Goal: Information Seeking & Learning: Learn about a topic

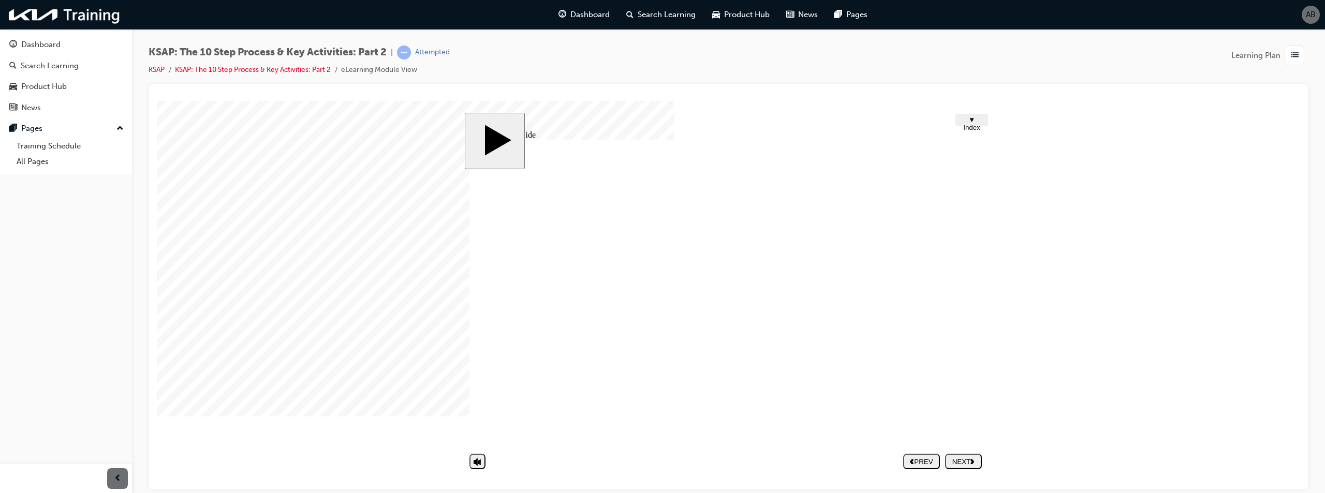
click at [964, 464] on div "NEXT" at bounding box center [963, 461] width 28 height 8
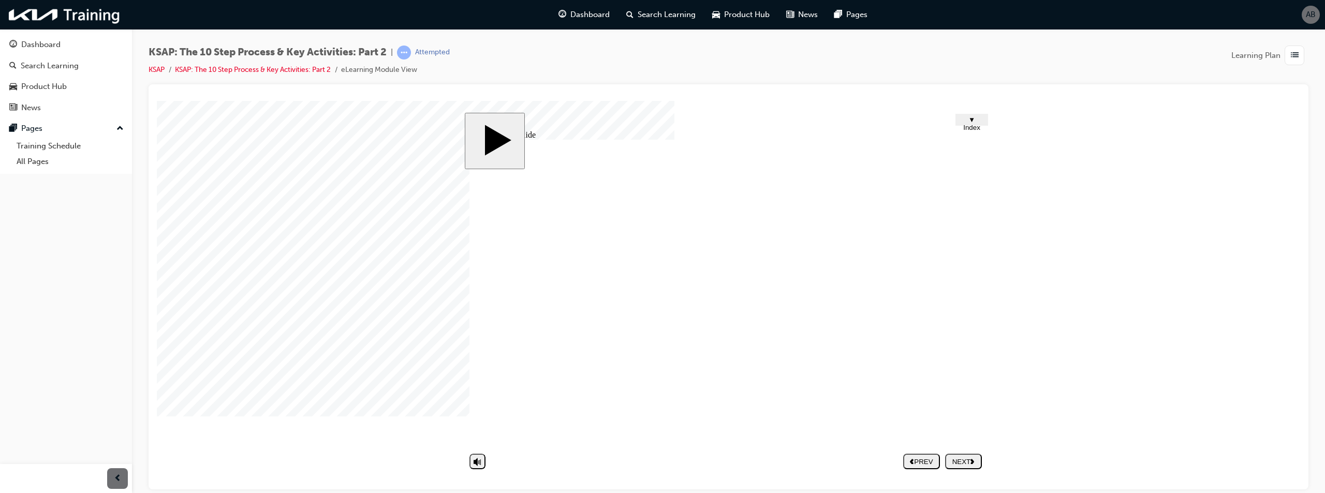
click at [950, 456] on button "NEXT" at bounding box center [963, 461] width 37 height 16
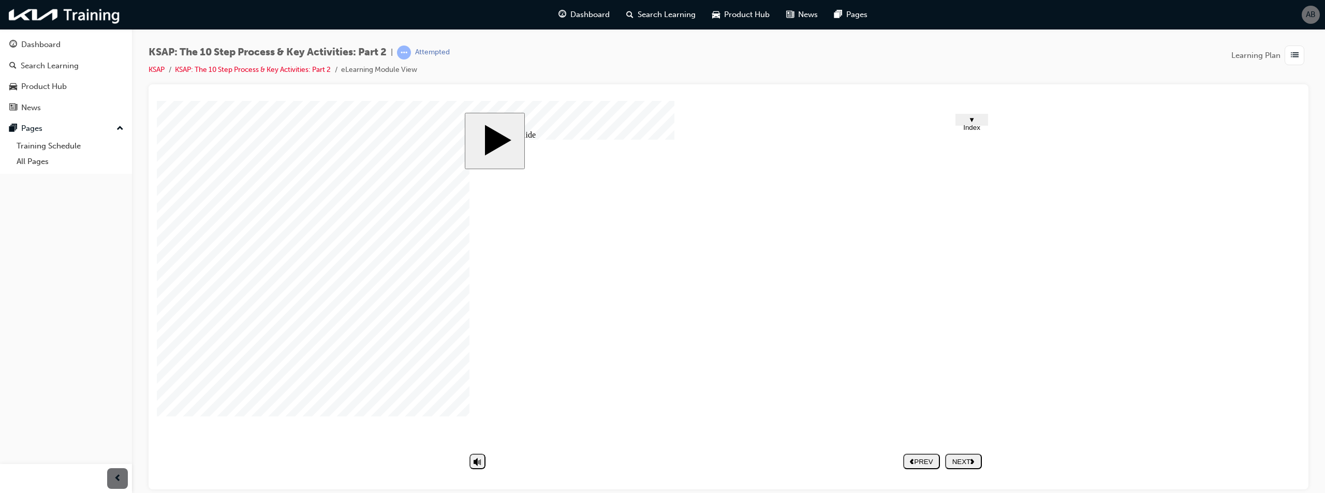
click at [961, 458] on button "NEXT" at bounding box center [963, 461] width 37 height 16
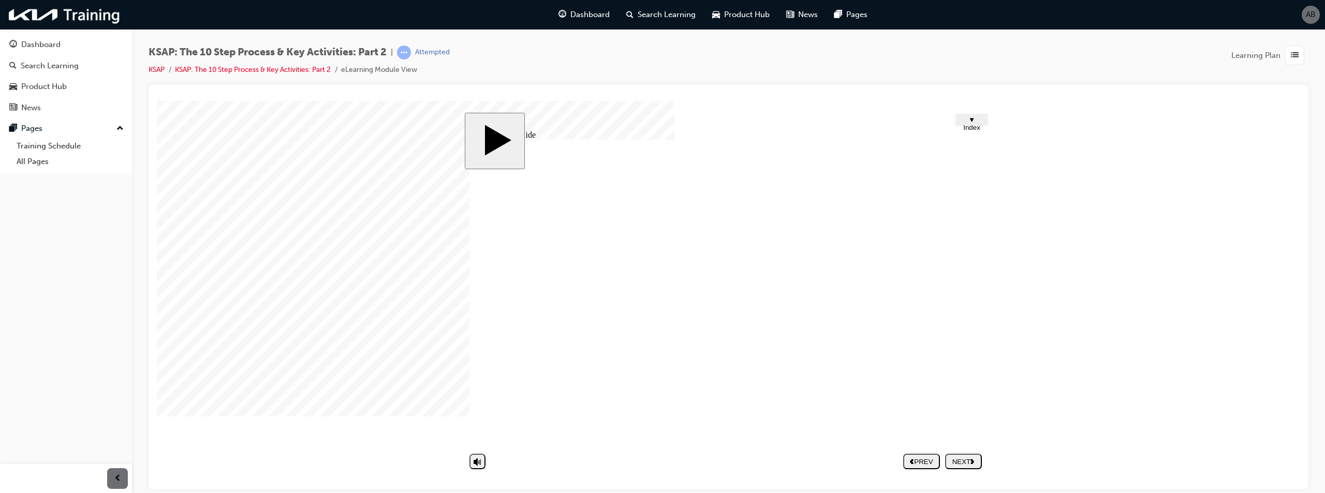
drag, startPoint x: 680, startPoint y: 309, endPoint x: 751, endPoint y: 314, distance: 71.5
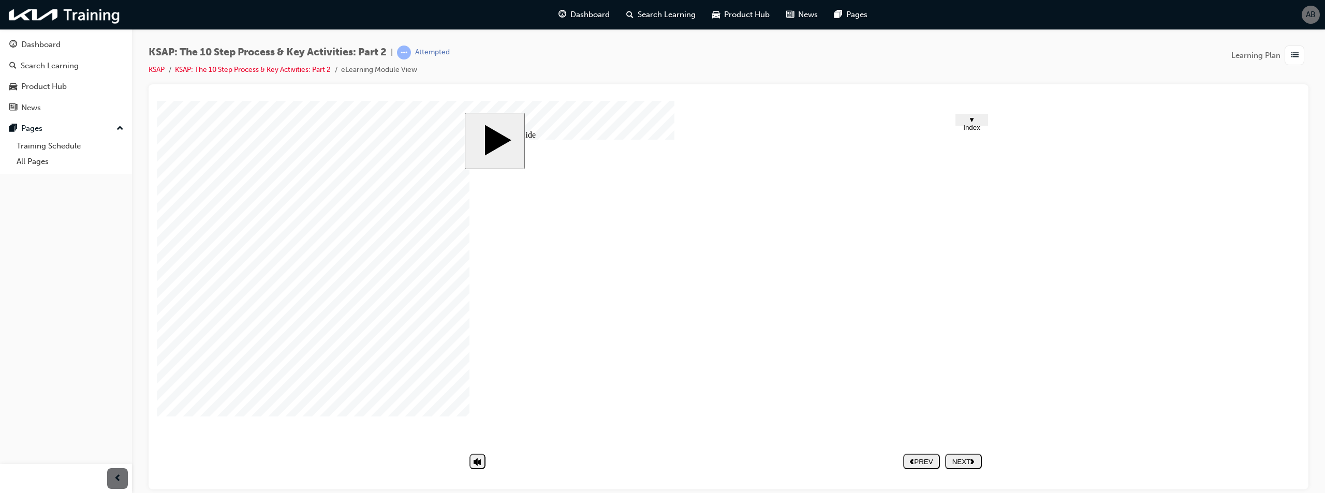
drag, startPoint x: 628, startPoint y: 298, endPoint x: 634, endPoint y: 315, distance: 18.7
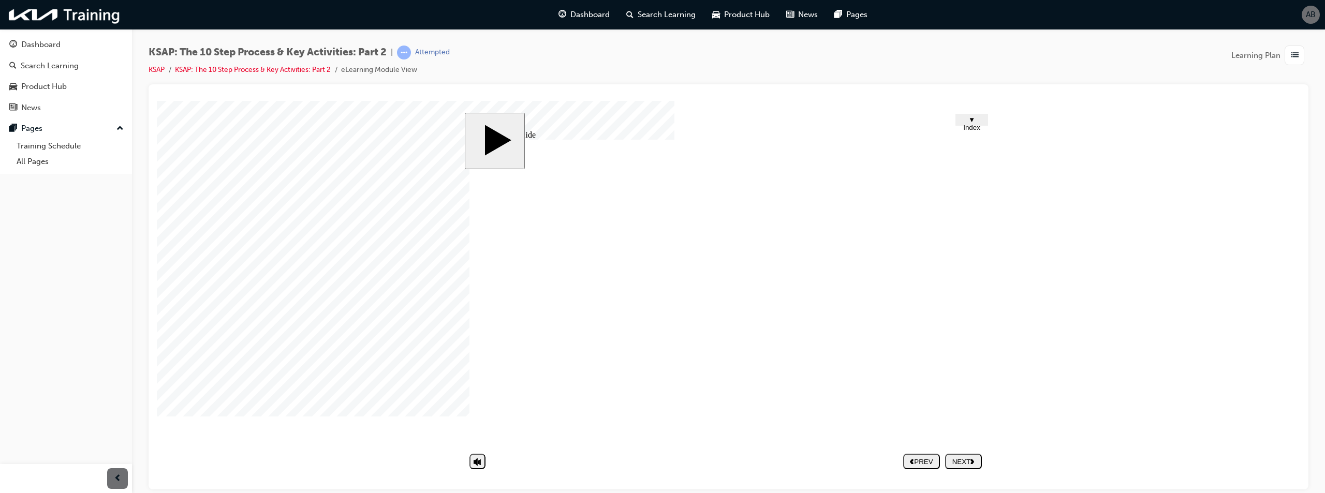
click at [964, 462] on div "NEXT" at bounding box center [963, 461] width 28 height 8
click at [1296, 53] on span "list-icon" at bounding box center [1294, 55] width 8 height 13
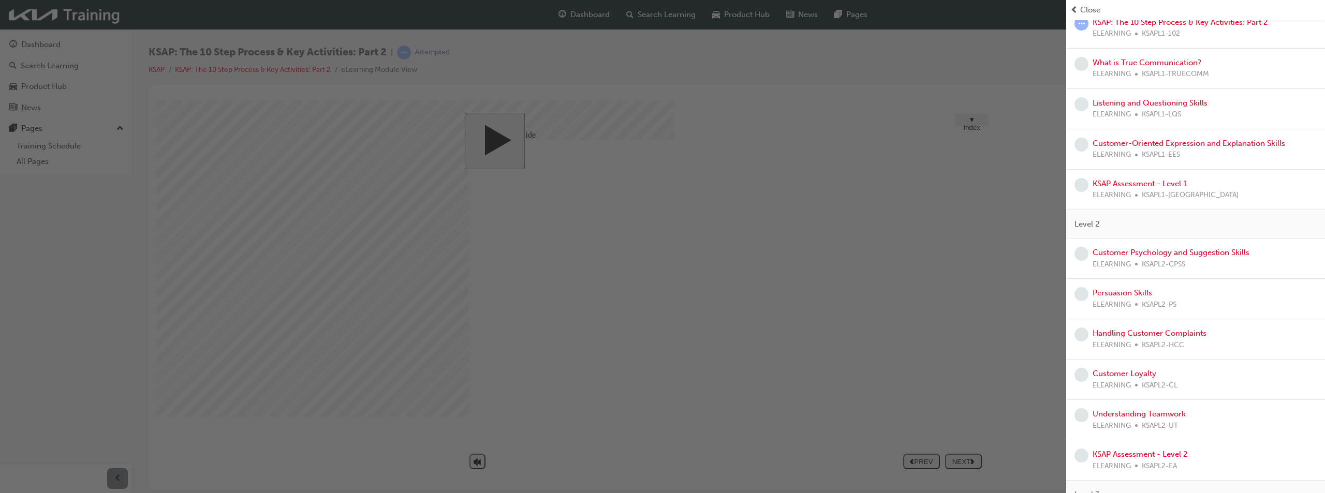
scroll to position [410, 0]
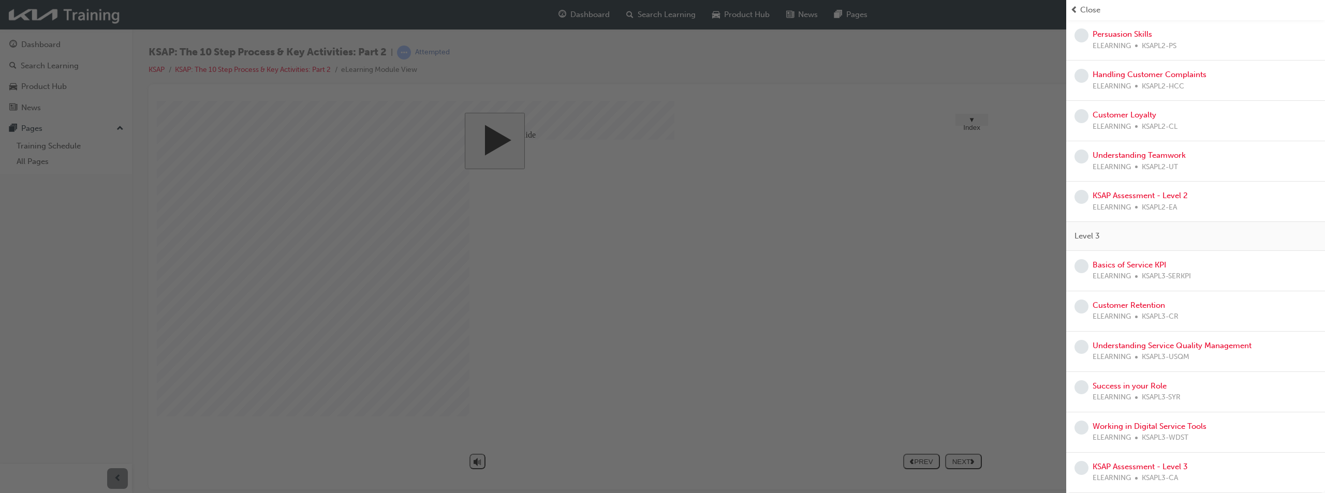
click at [1054, 172] on div "button" at bounding box center [533, 246] width 1066 height 493
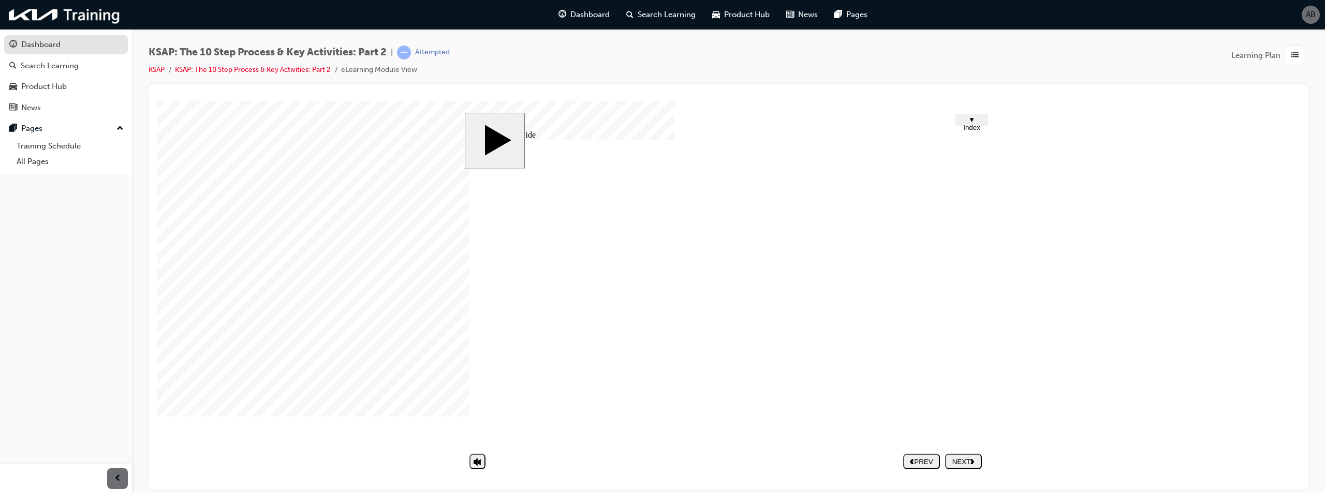
click at [52, 48] on div "Dashboard" at bounding box center [40, 45] width 39 height 12
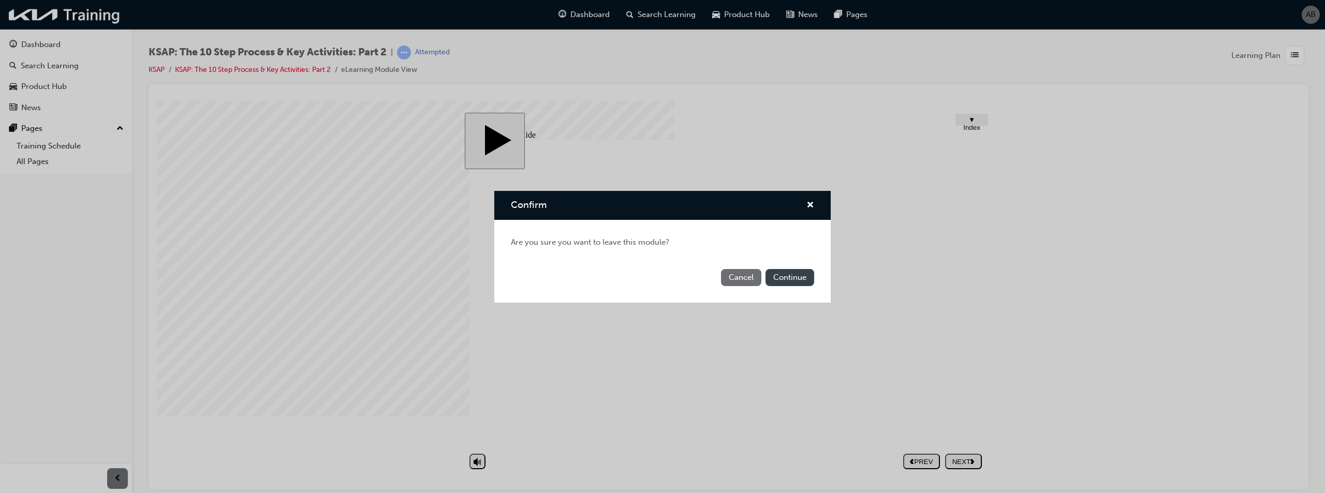
click at [793, 274] on button "Continue" at bounding box center [789, 277] width 49 height 17
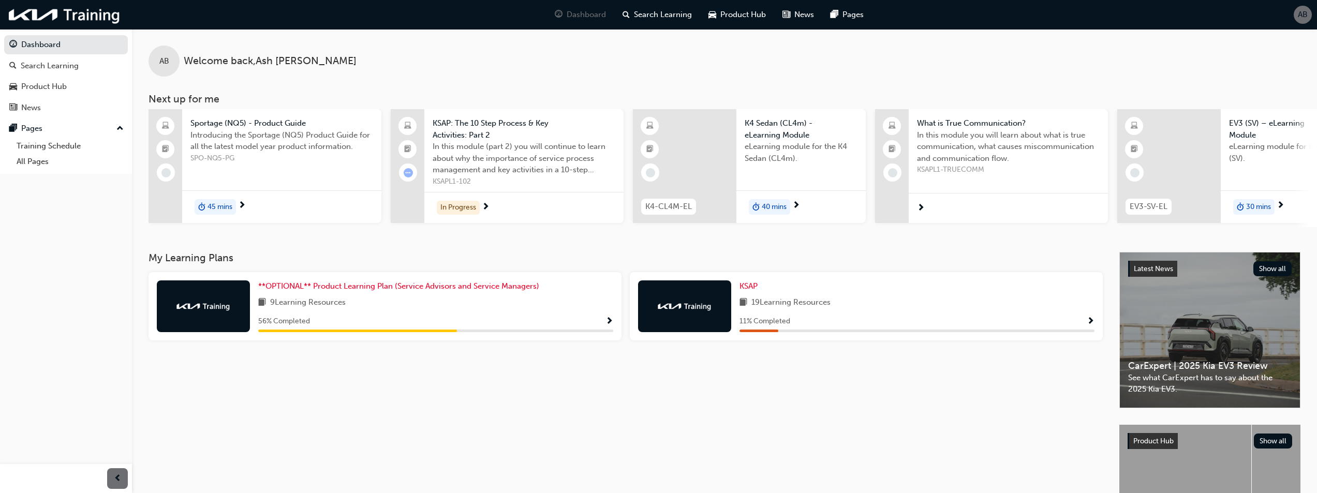
click at [1094, 325] on span "Show Progress" at bounding box center [1091, 321] width 8 height 9
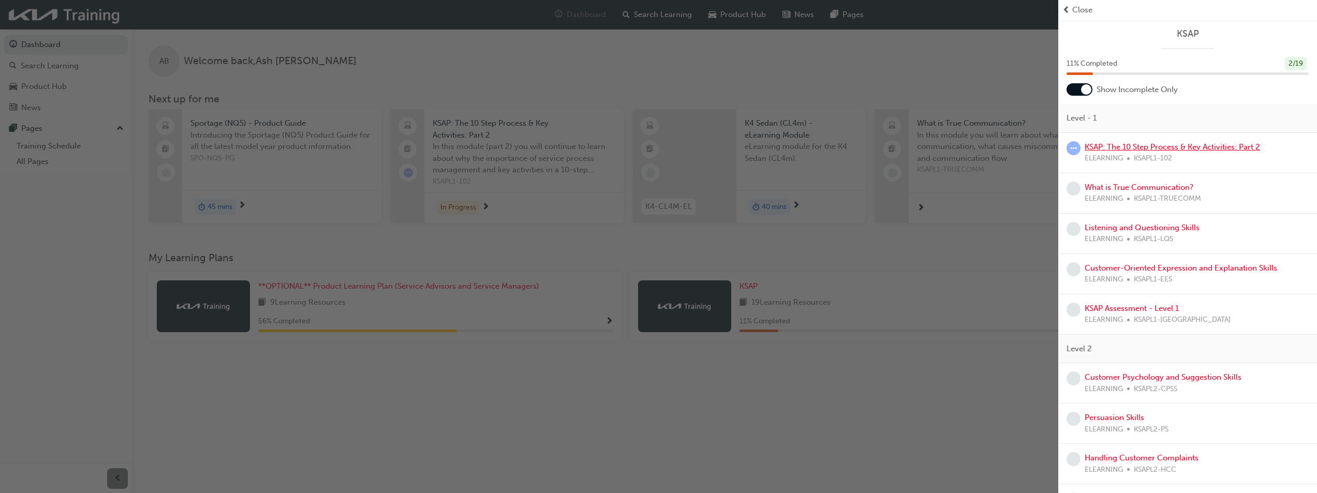
click at [1146, 146] on link "KSAP: The 10 Step Process & Key Activities: Part 2" at bounding box center [1171, 146] width 175 height 9
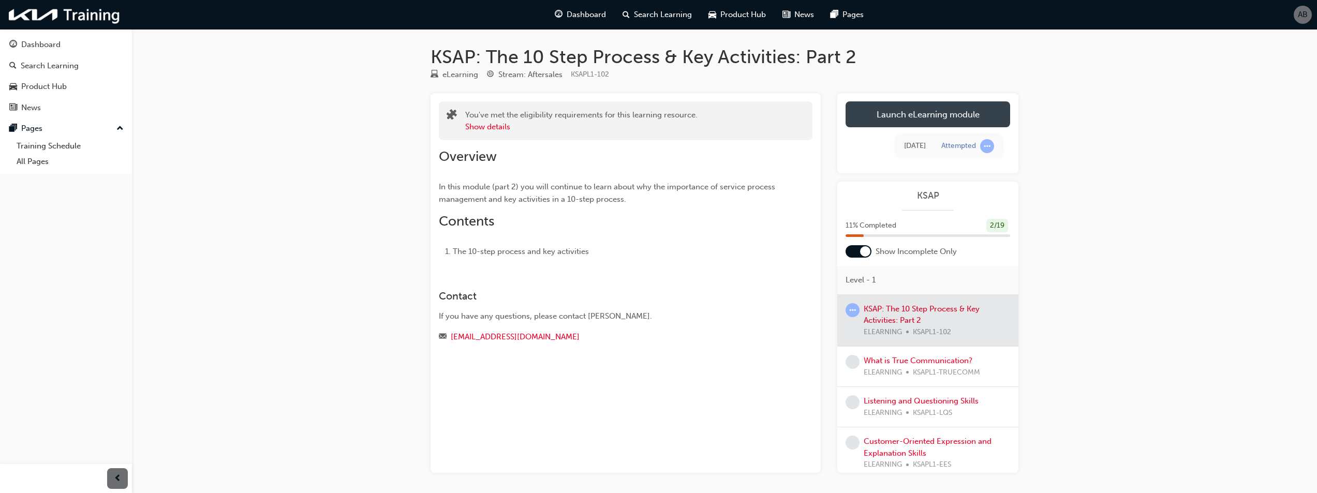
click at [957, 108] on link "Launch eLearning module" at bounding box center [927, 114] width 165 height 26
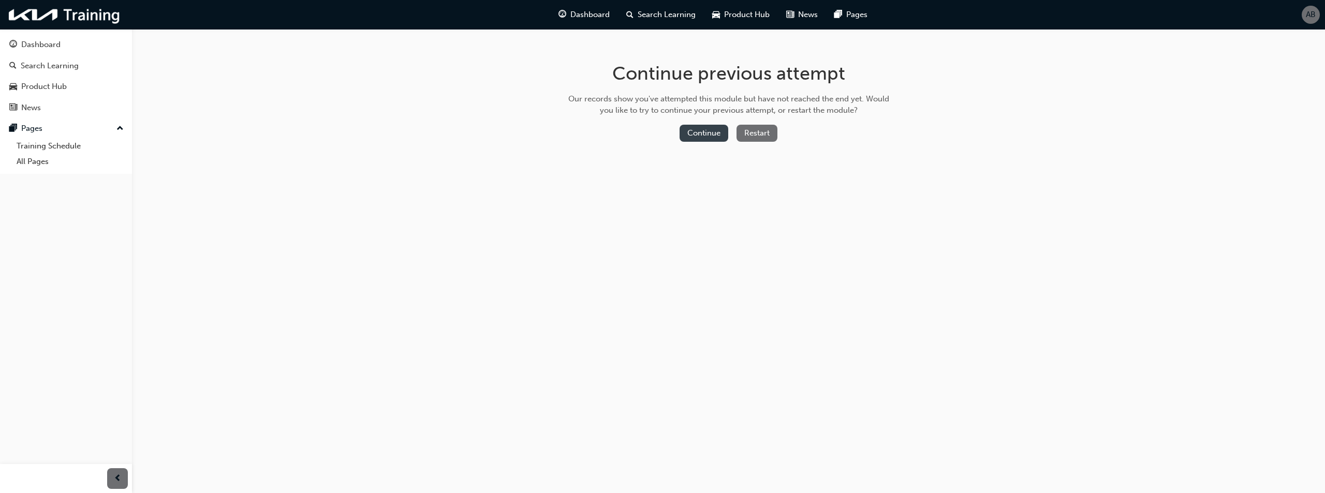
click at [692, 133] on button "Continue" at bounding box center [703, 133] width 49 height 17
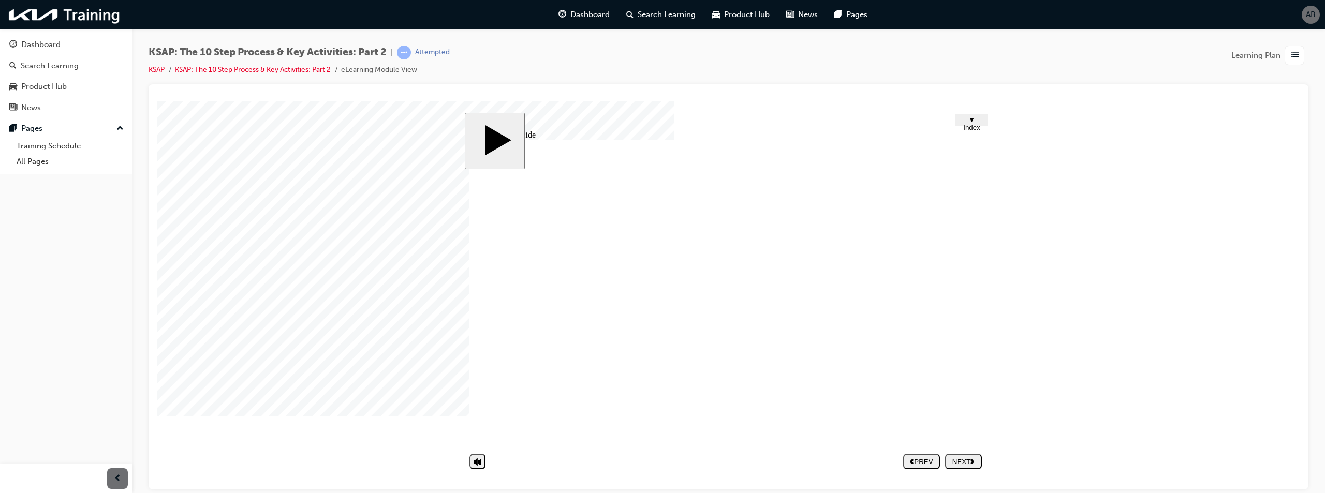
drag, startPoint x: 954, startPoint y: 318, endPoint x: 957, endPoint y: 323, distance: 6.0
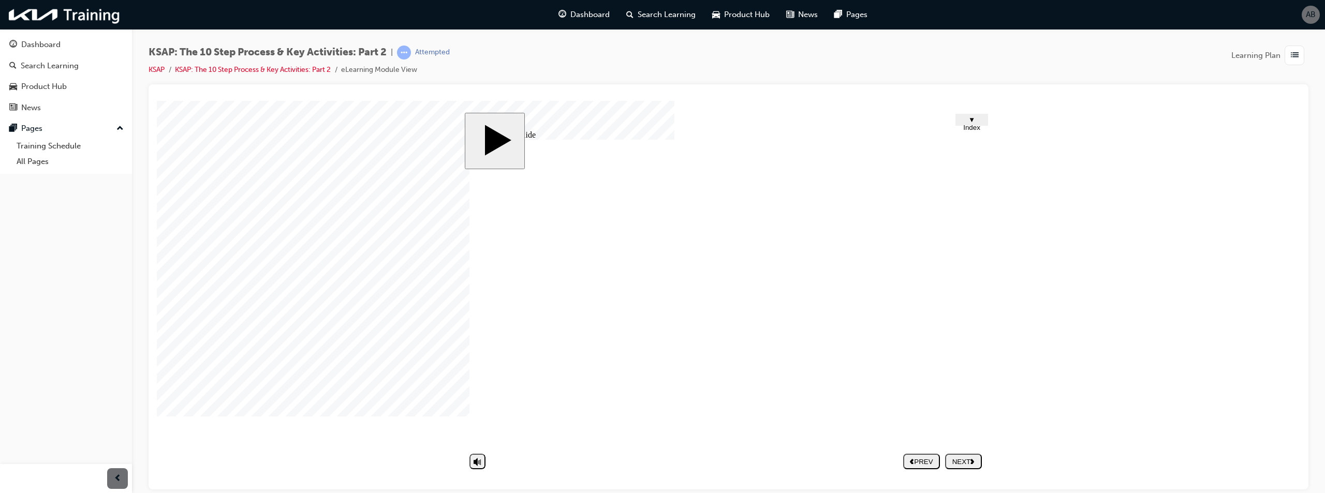
click at [972, 456] on button "NEXT" at bounding box center [963, 461] width 37 height 16
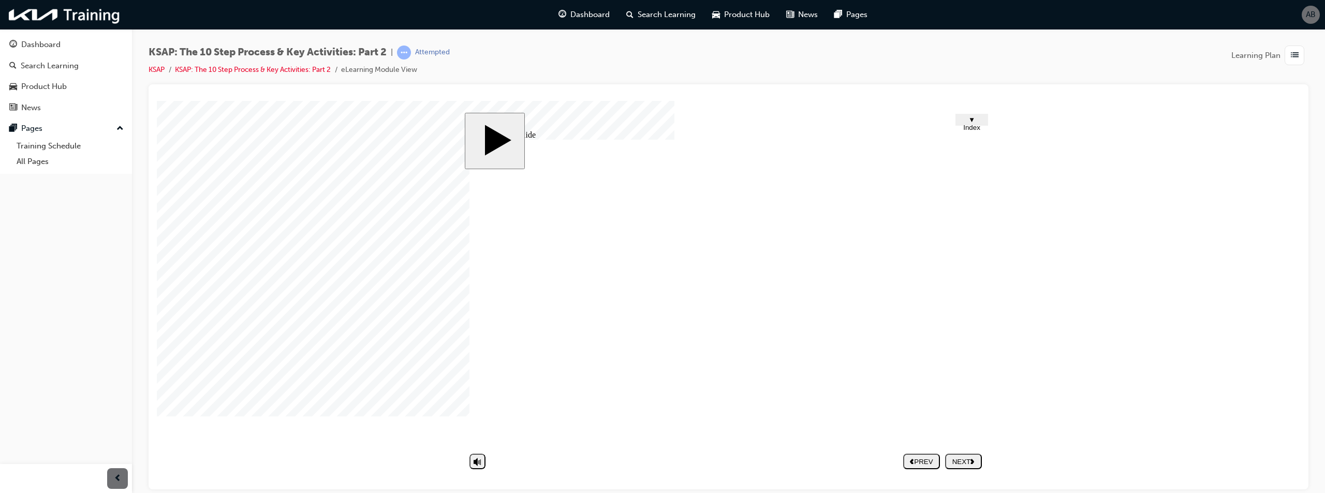
click at [974, 468] on button "NEXT" at bounding box center [963, 461] width 37 height 16
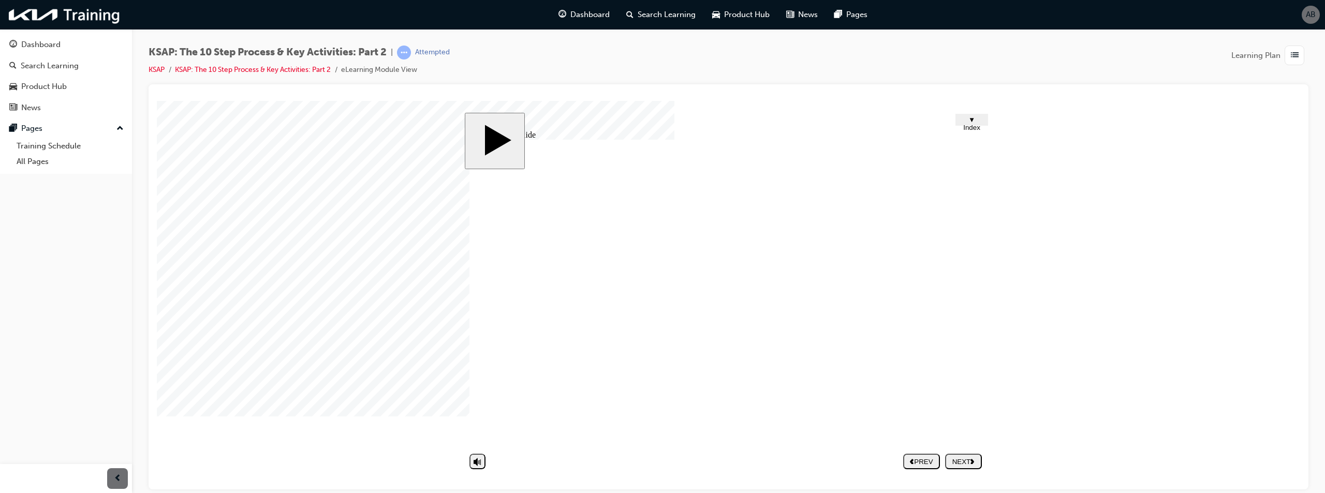
click at [968, 464] on div "NEXT" at bounding box center [963, 461] width 28 height 8
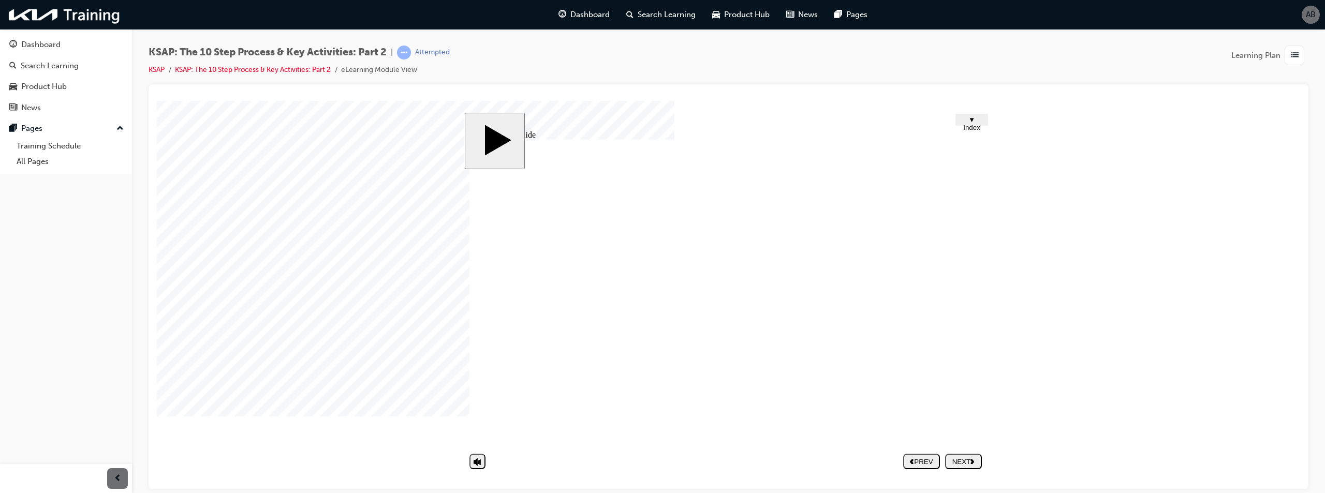
click at [962, 458] on div "NEXT" at bounding box center [963, 461] width 28 height 8
drag, startPoint x: 942, startPoint y: 321, endPoint x: 949, endPoint y: 319, distance: 7.5
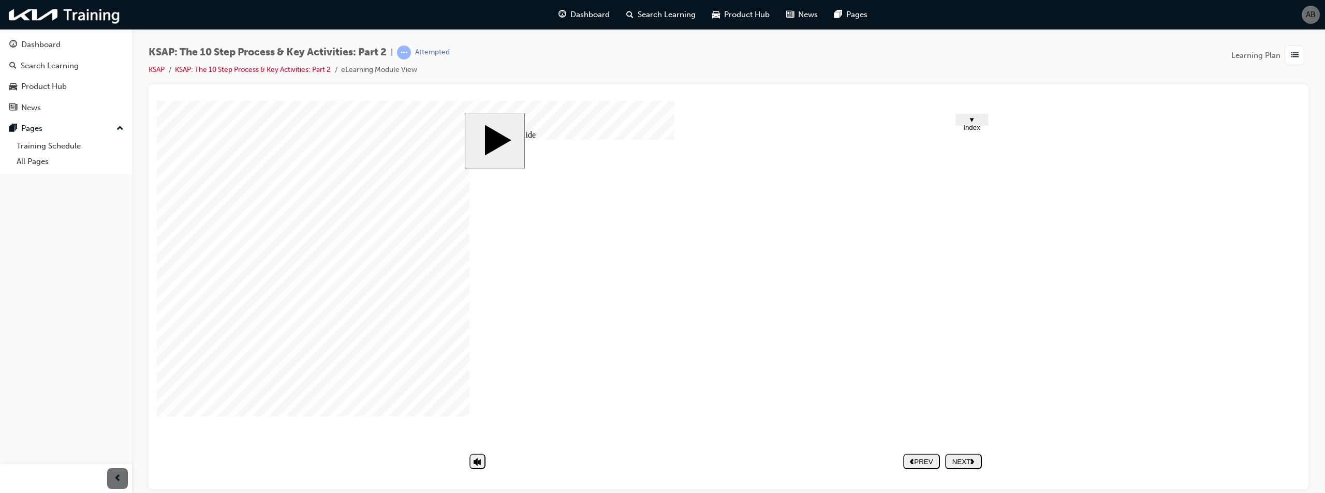
click at [977, 464] on div "NEXT" at bounding box center [963, 461] width 28 height 8
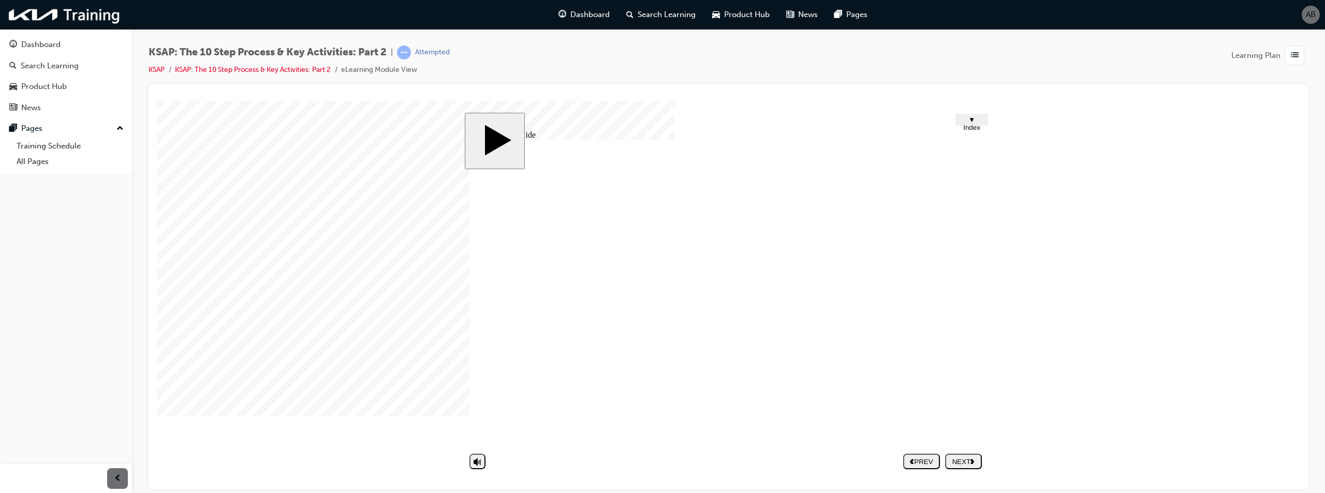
click at [744, 415] on div "Group 3 Group 2 Round Same Side Corner 1 Round Same Side Corner 1 1 Explain exa…" at bounding box center [727, 297] width 517 height 316
drag, startPoint x: 970, startPoint y: 457, endPoint x: 964, endPoint y: 450, distance: 9.2
click at [964, 450] on nav "PREV NEXT SUBMIT" at bounding box center [942, 461] width 79 height 24
click at [967, 457] on div "NEXT" at bounding box center [963, 461] width 28 height 8
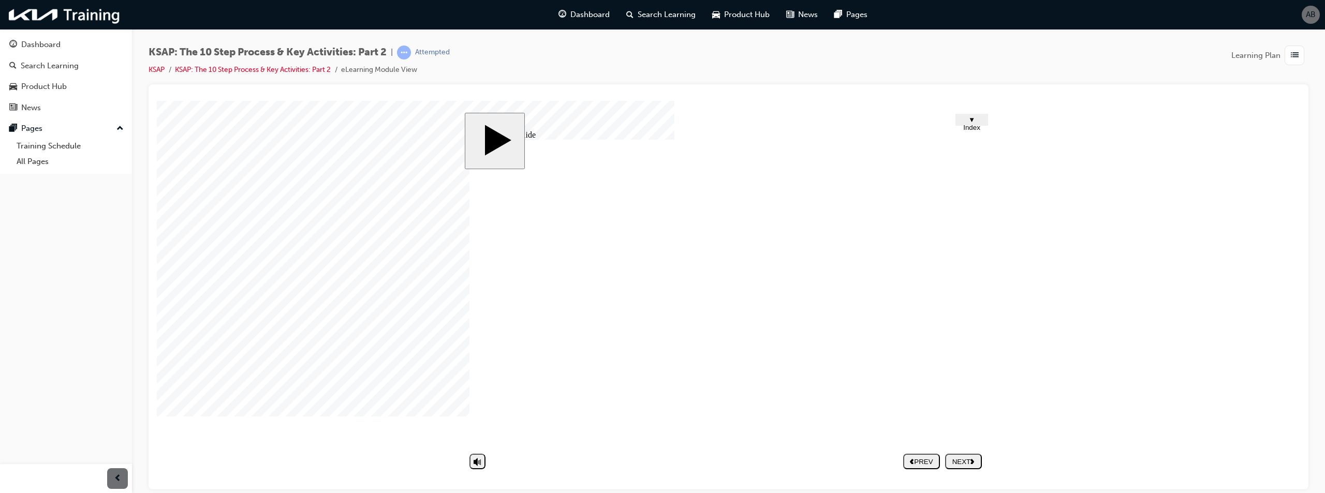
click at [209, 152] on div at bounding box center [183, 126] width 52 height 52
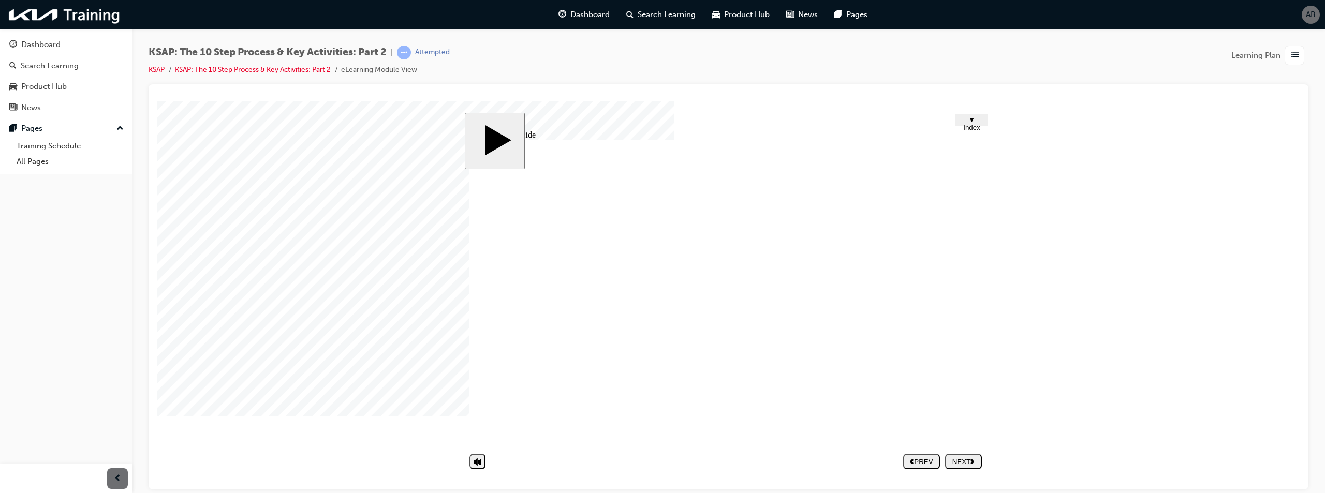
click at [1287, 54] on div "button" at bounding box center [1294, 56] width 20 height 20
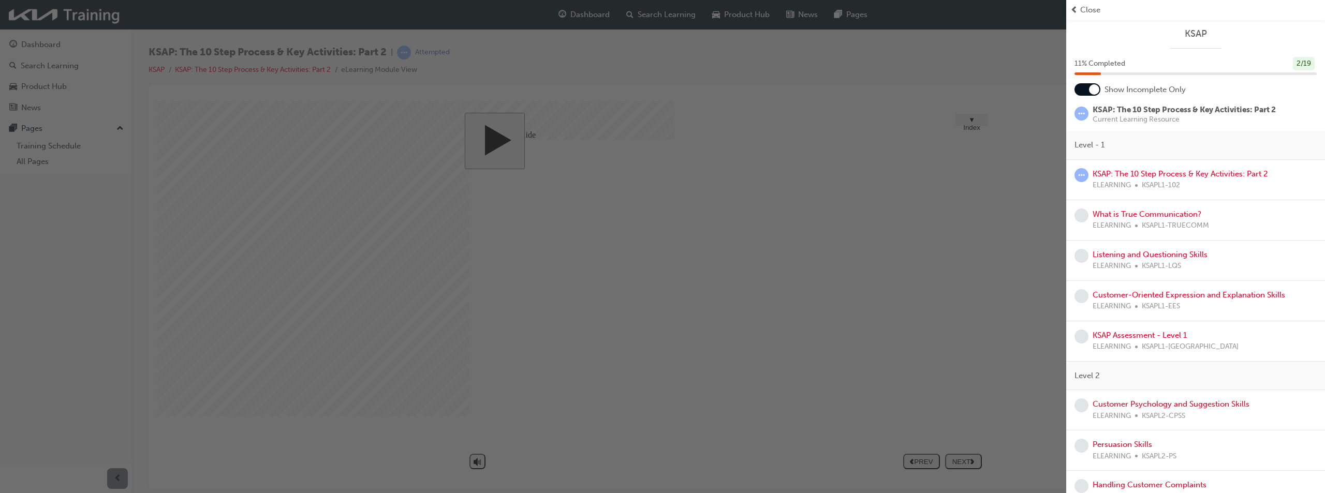
click at [1096, 91] on div at bounding box center [1094, 89] width 10 height 10
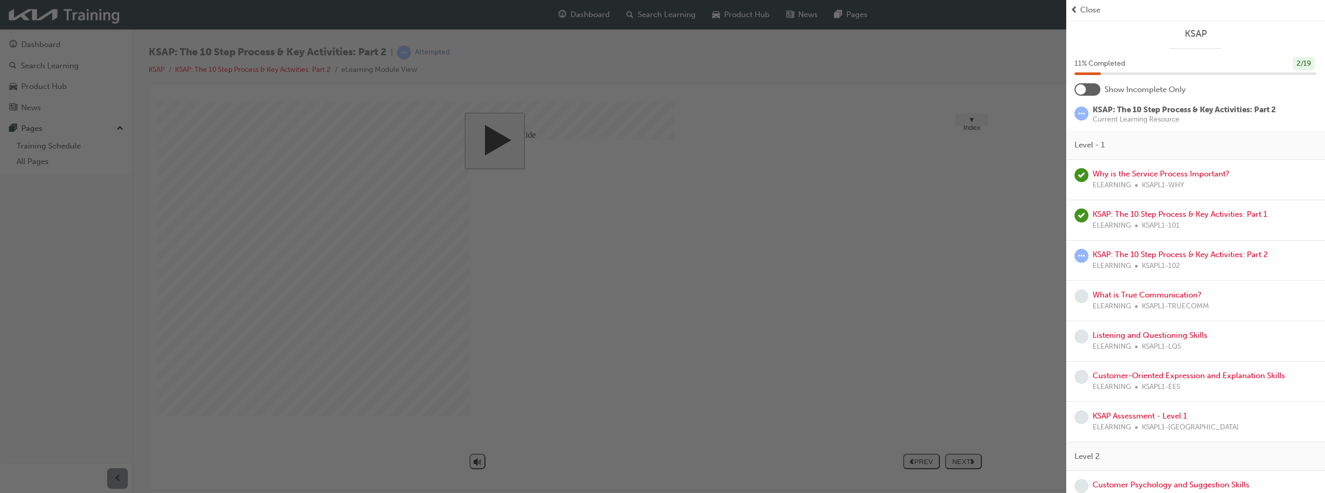
click at [1083, 89] on div at bounding box center [1080, 89] width 10 height 10
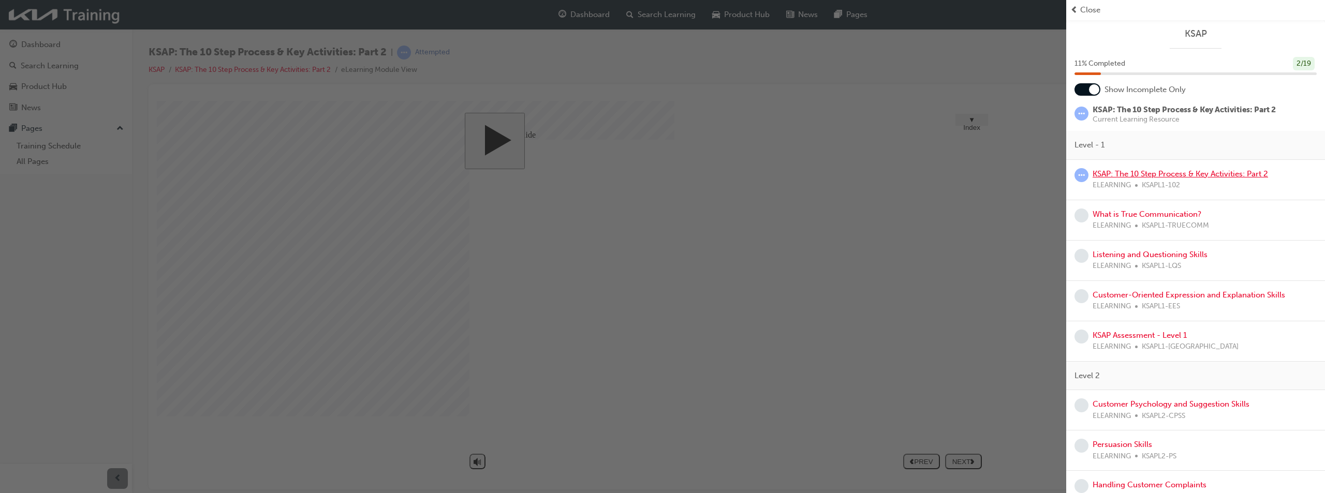
click at [1167, 173] on link "KSAP: The 10 Step Process & Key Activities: Part 2" at bounding box center [1179, 173] width 175 height 9
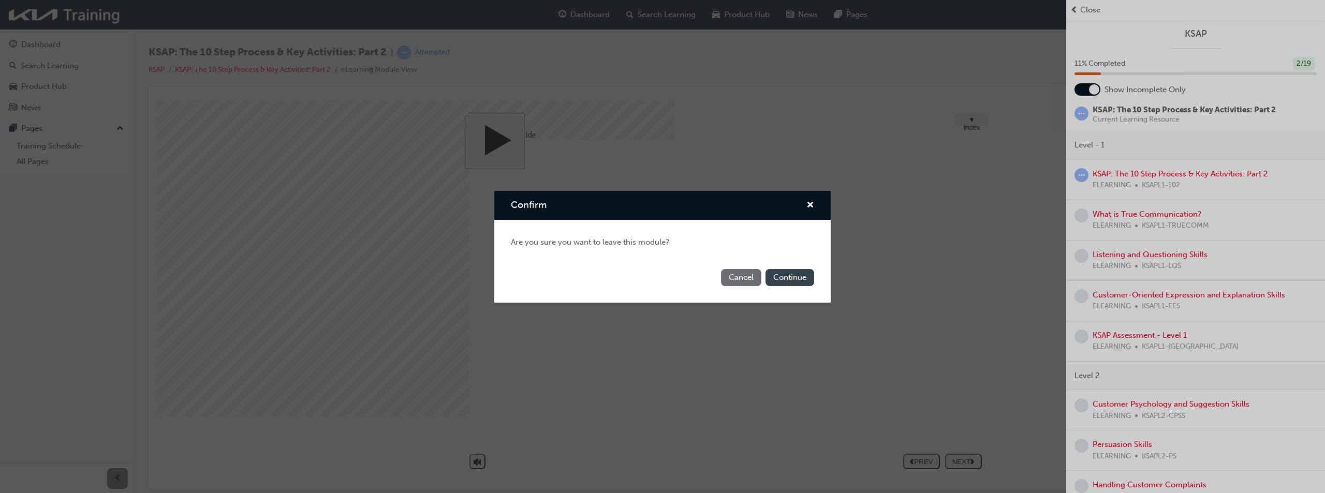
click at [791, 274] on button "Continue" at bounding box center [789, 277] width 49 height 17
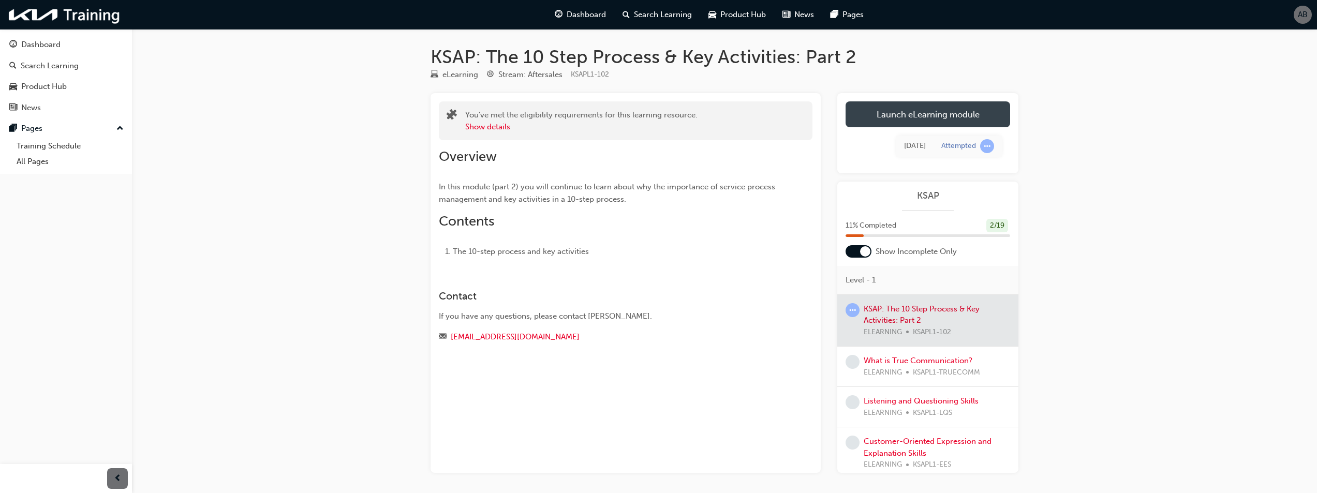
click at [938, 114] on link "Launch eLearning module" at bounding box center [927, 114] width 165 height 26
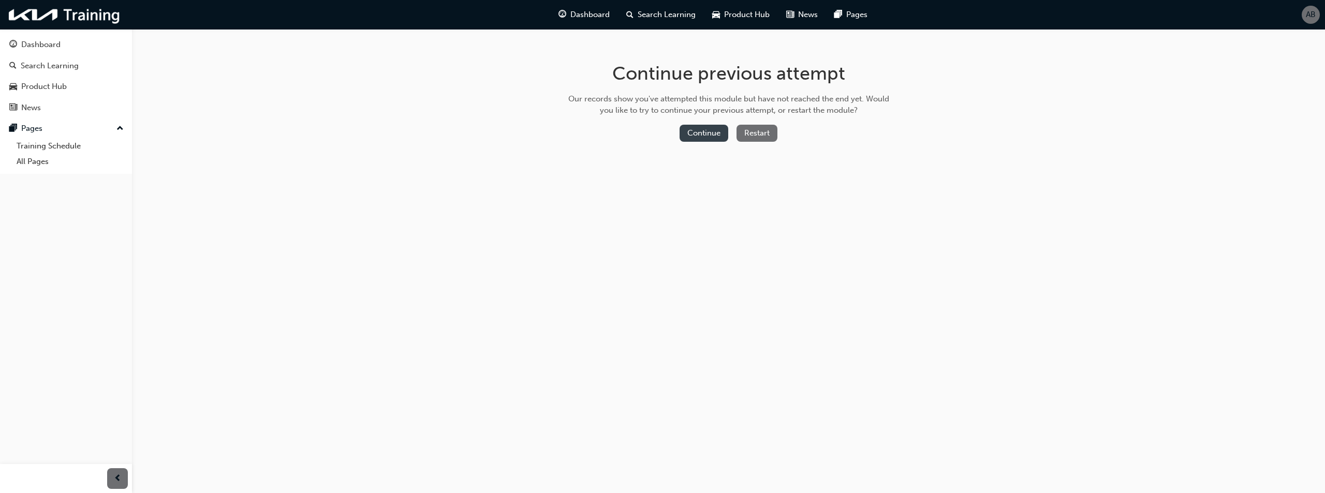
click at [703, 128] on button "Continue" at bounding box center [703, 133] width 49 height 17
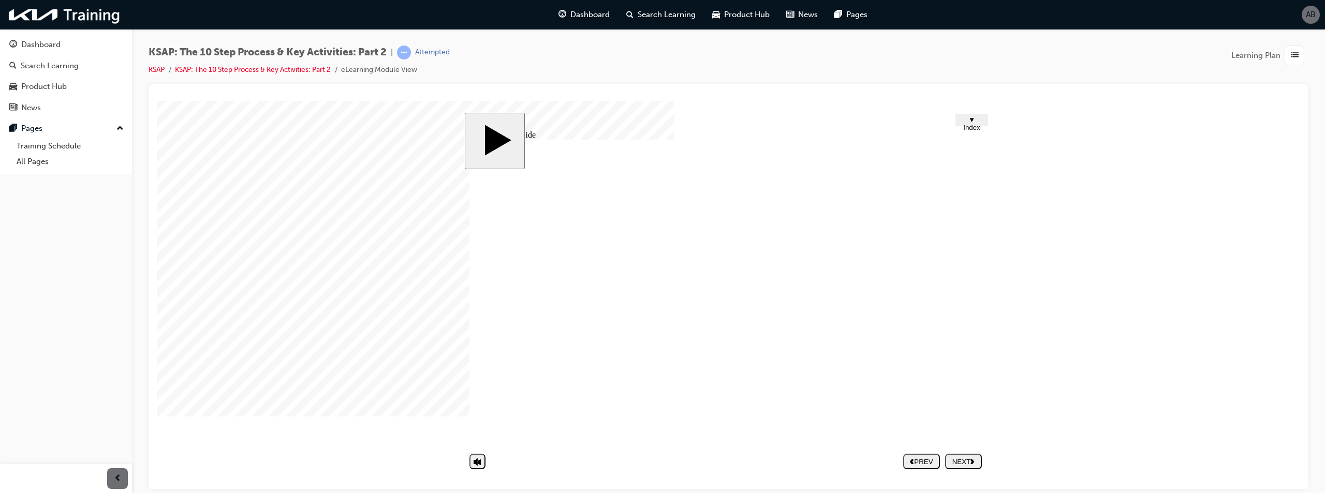
click at [964, 459] on div "NEXT" at bounding box center [963, 461] width 28 height 8
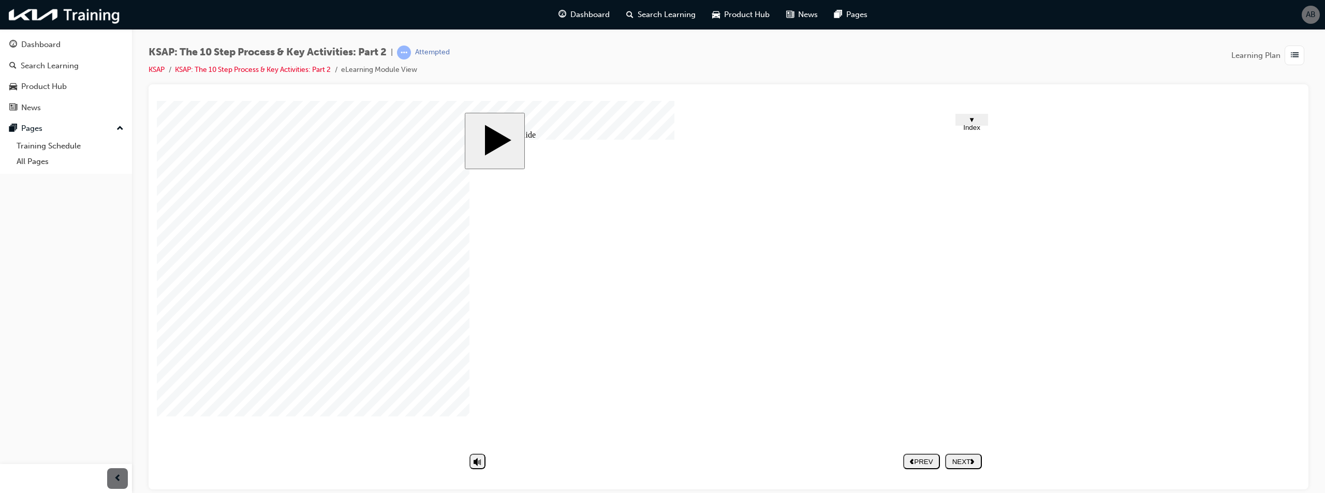
click at [968, 466] on button "NEXT" at bounding box center [963, 461] width 37 height 16
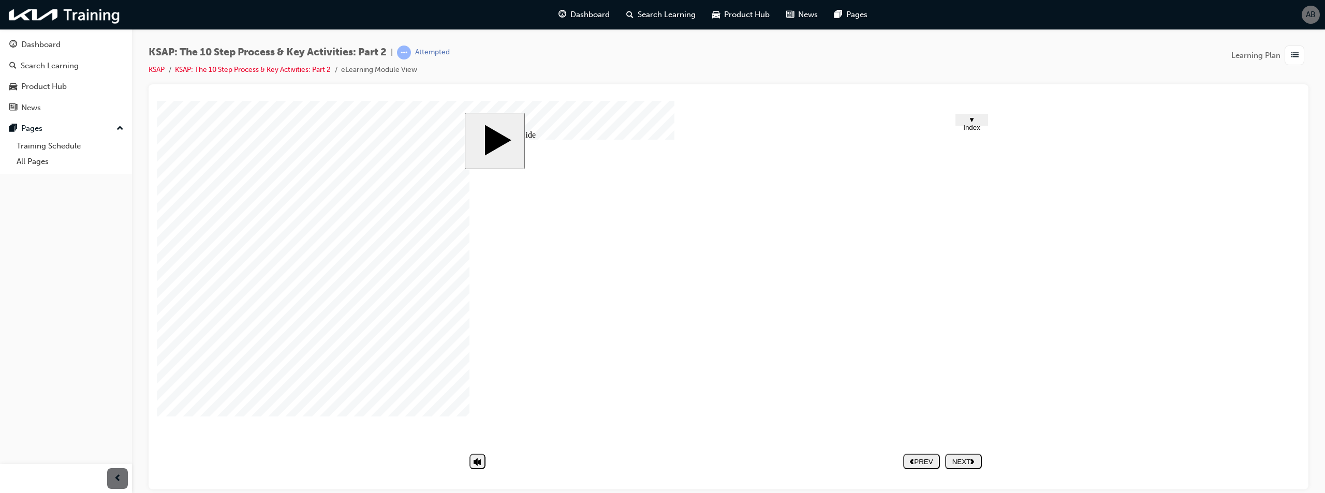
click at [974, 459] on icon "next" at bounding box center [972, 461] width 4 height 6
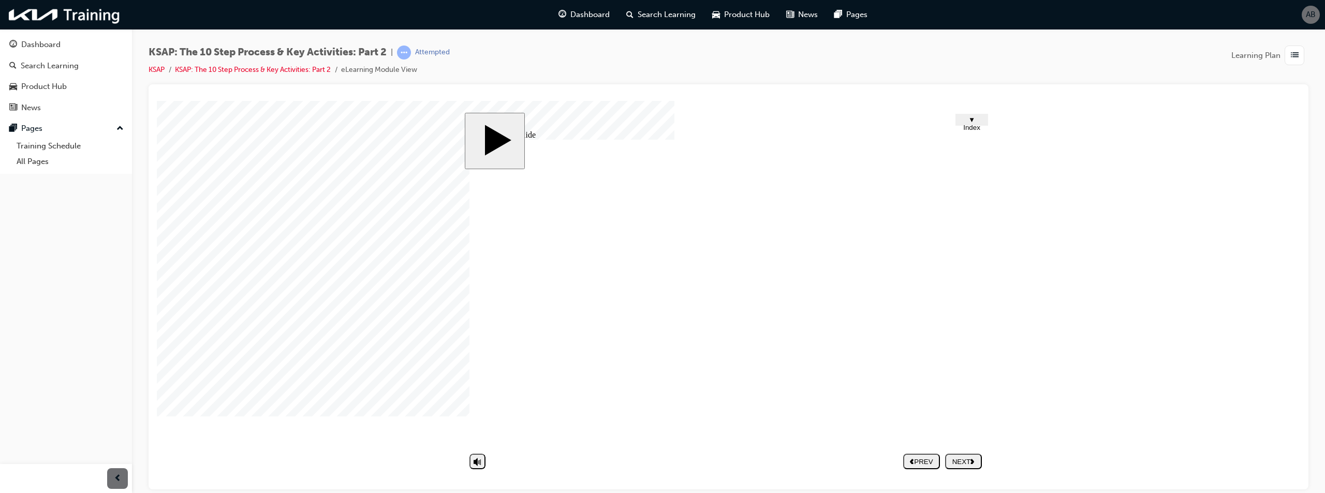
type textarea "e"
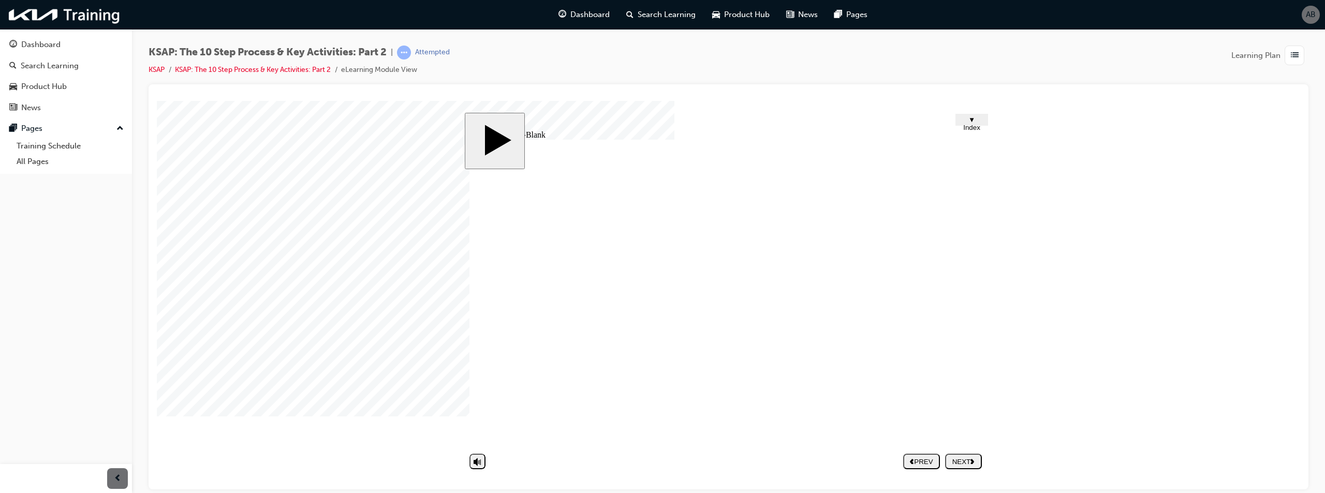
type textarea "em"
type textarea "ema"
type textarea "emai"
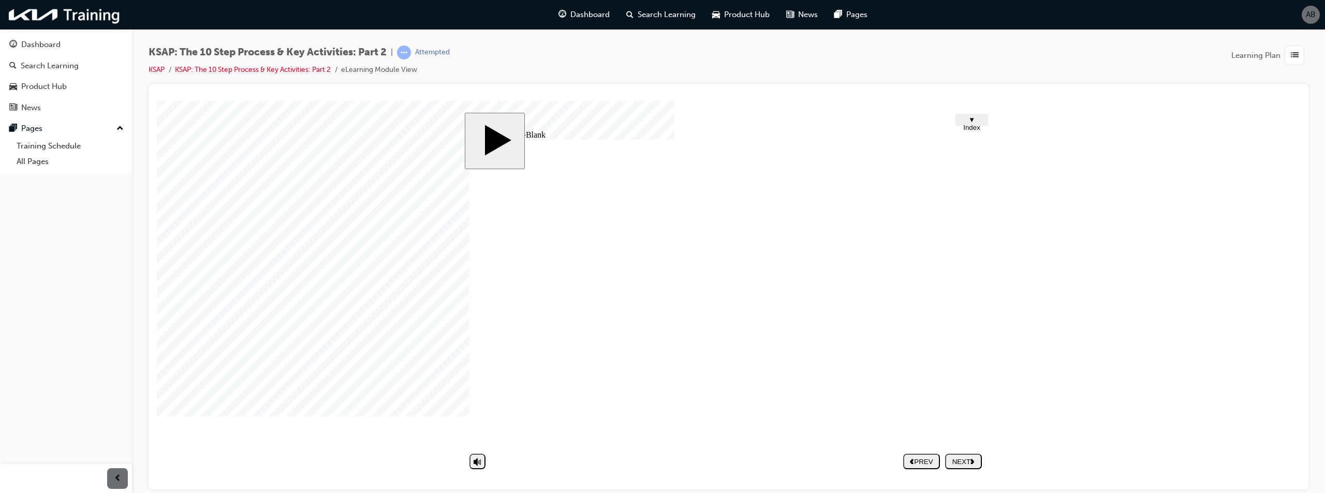
type textarea "emai"
type textarea "email"
type textarea "email,"
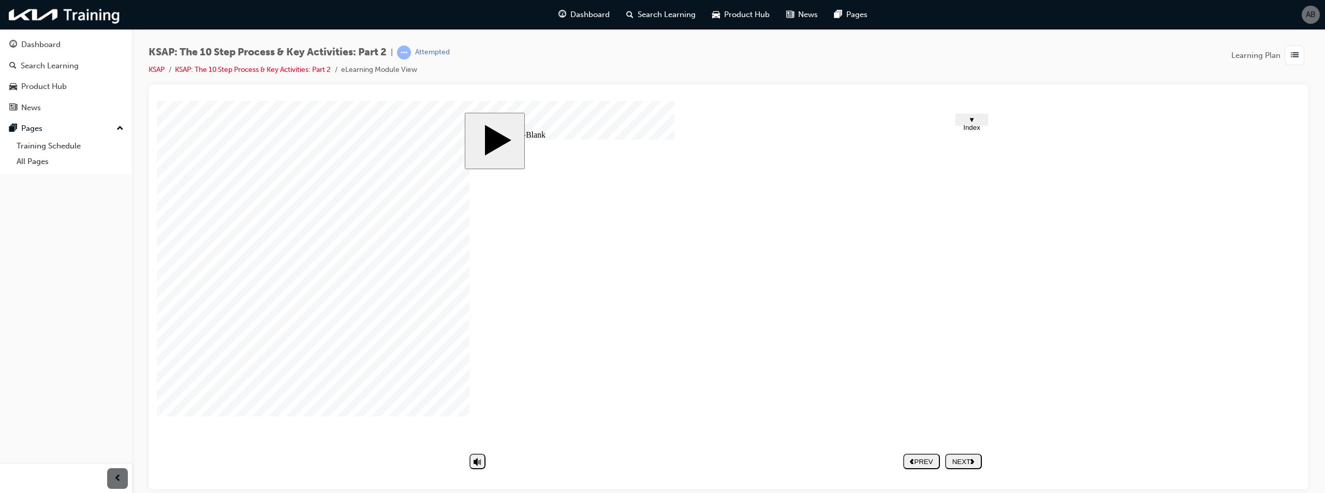
type textarea "email,"
type textarea "email, h"
type textarea "email,"
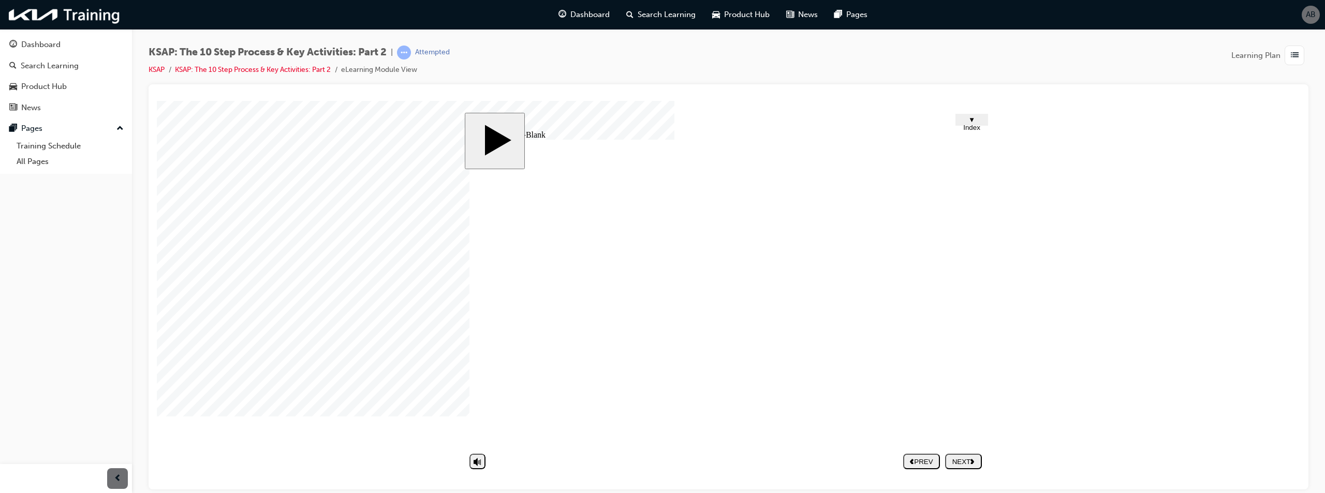
type textarea "email,"
type textarea "email, p"
type textarea "email, ph"
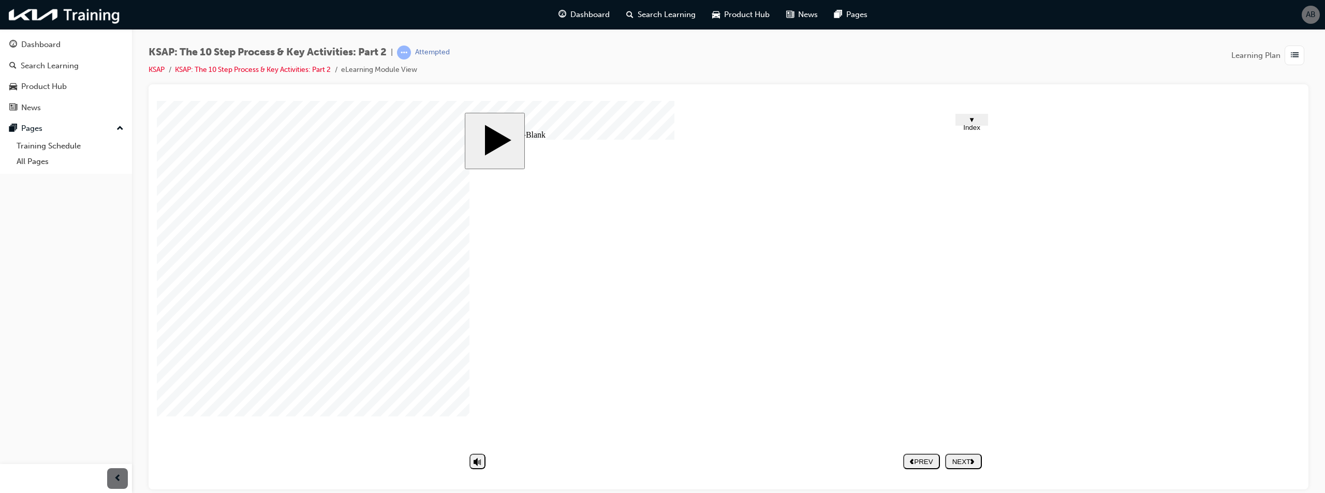
type textarea "email, pho"
type textarea "email, phon"
type textarea "email, phone"
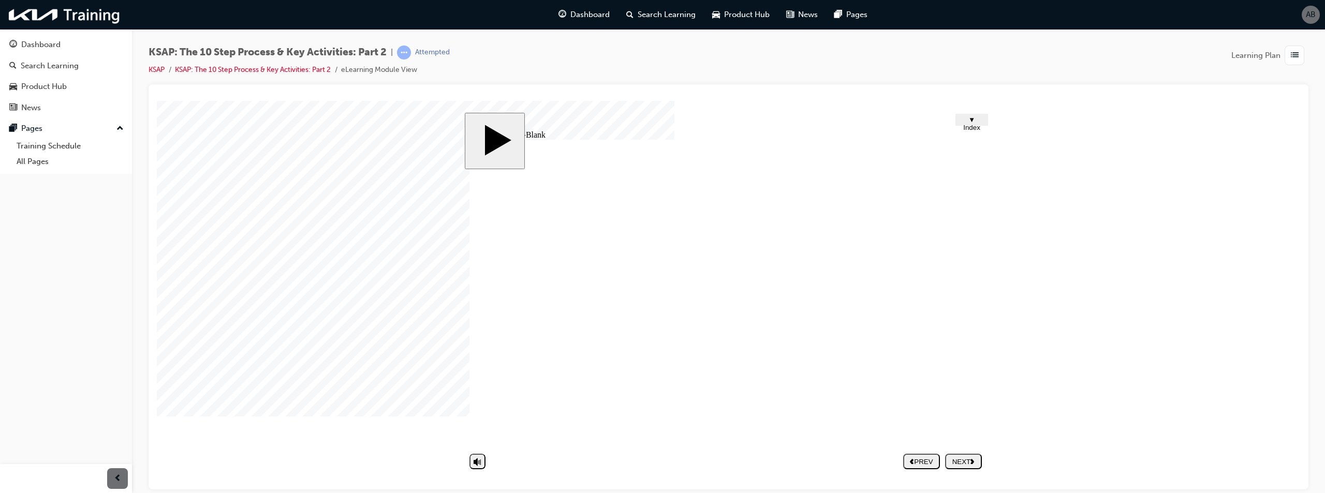
type textarea "email, phone"
type textarea "email, phone,"
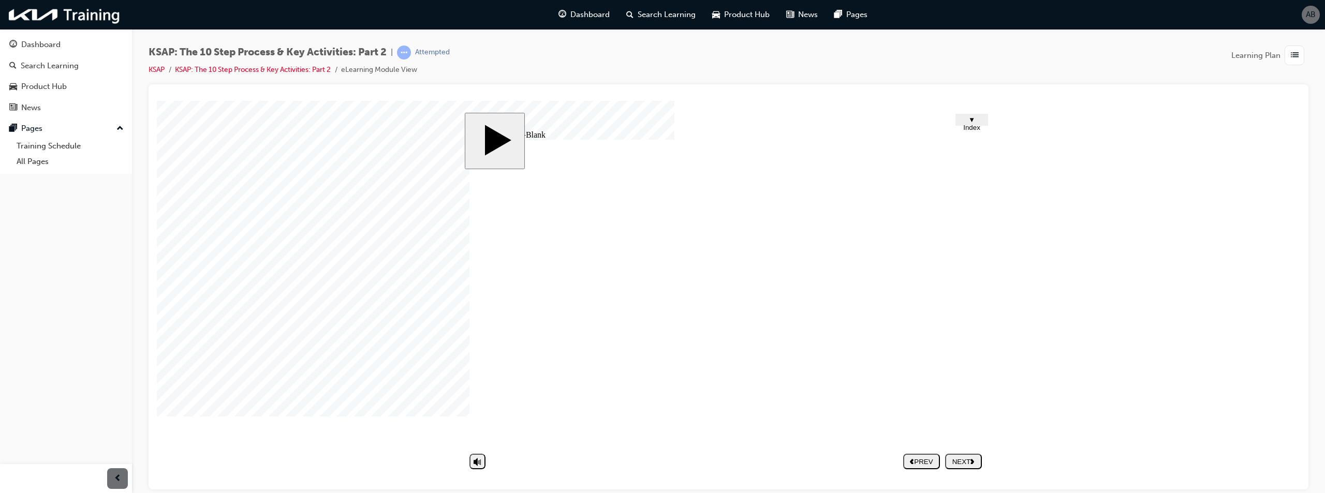
type textarea "email, phone, t"
type textarea "email, phone, te"
type textarea "email, phone, tex"
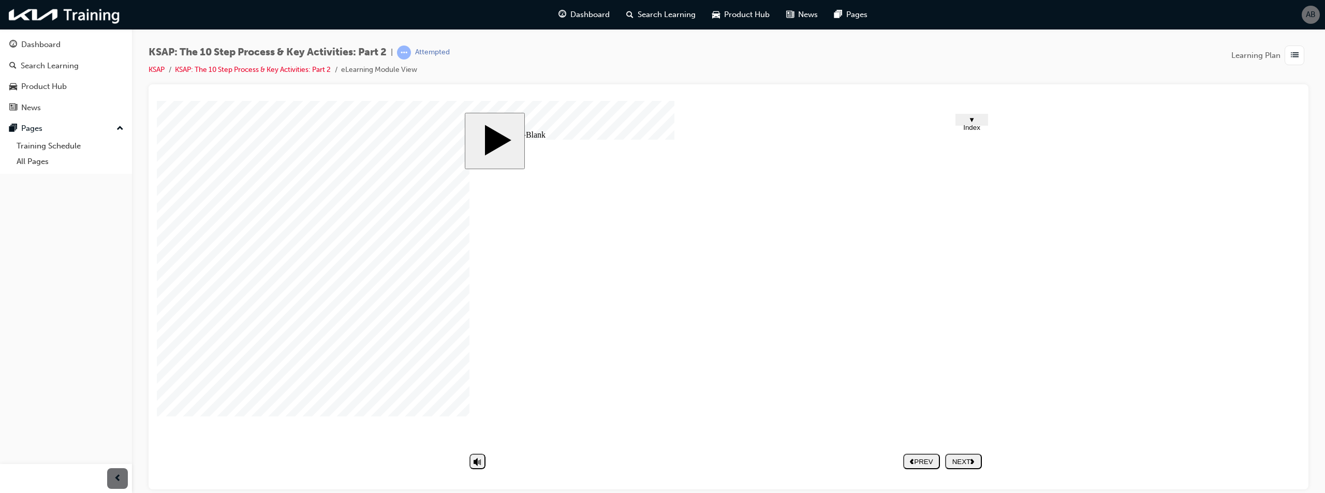
type textarea "email, phone, tex"
type textarea "email, phone, text"
type textarea "email, phone, text."
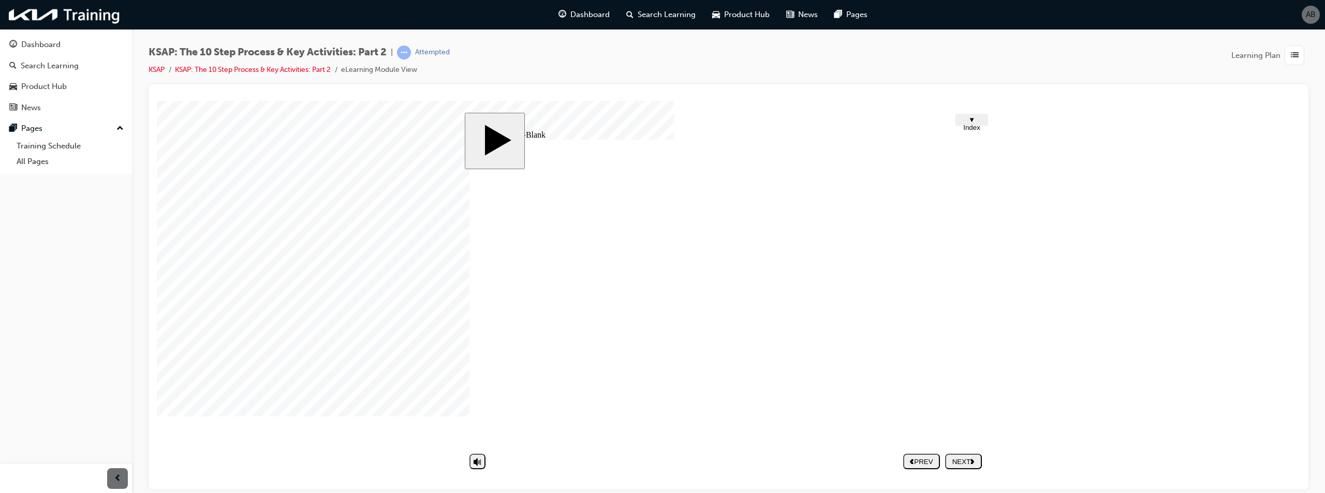
drag, startPoint x: 705, startPoint y: 360, endPoint x: 716, endPoint y: 359, distance: 10.5
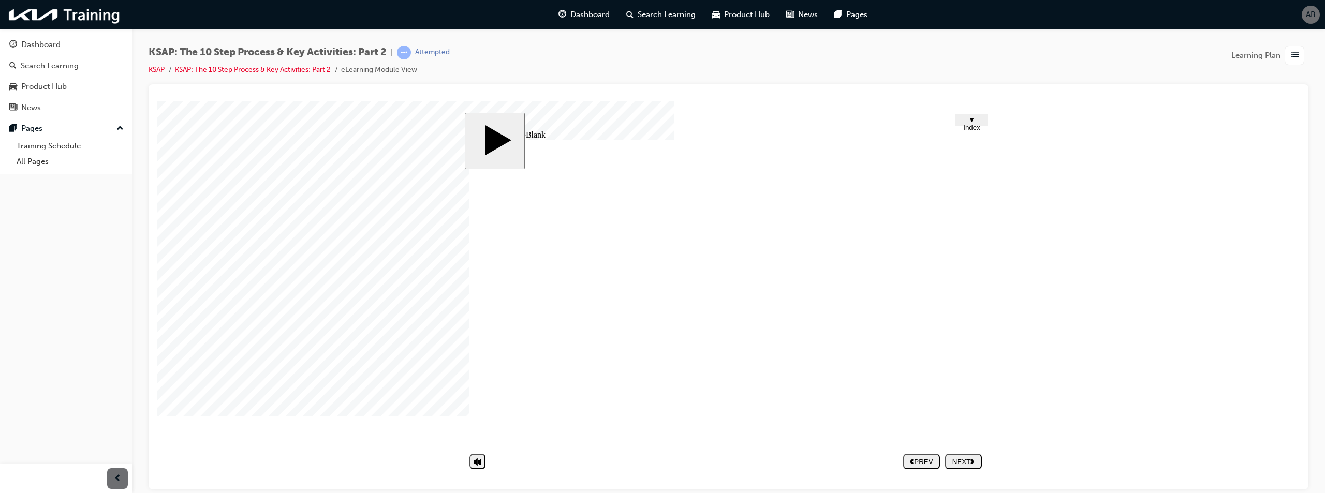
drag, startPoint x: 723, startPoint y: 363, endPoint x: 643, endPoint y: 362, distance: 79.7
type textarea "emai"
type textarea "email"
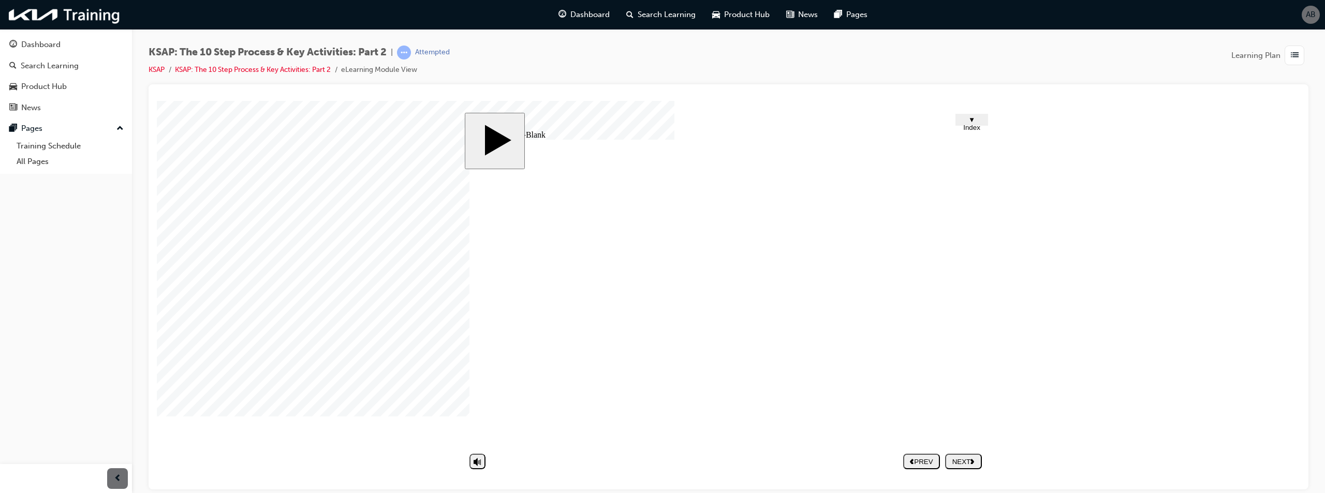
type textarea "email"
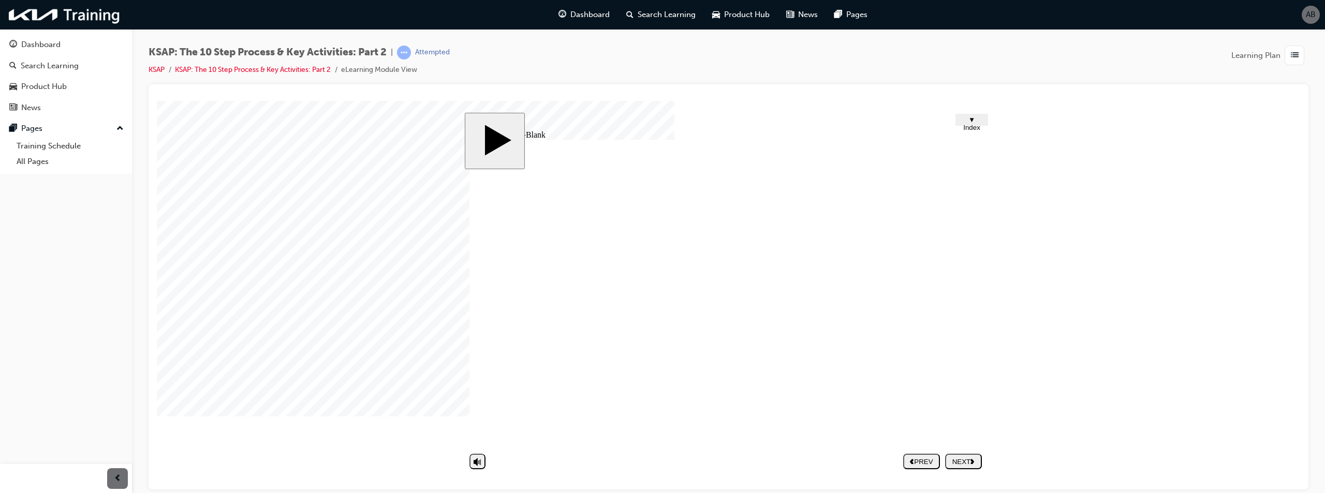
drag, startPoint x: 654, startPoint y: 363, endPoint x: 520, endPoint y: 343, distance: 135.5
click at [520, 343] on div "Group 1 1 The 10-step Service Process & Key Activities(2) 1. Key Activities in …" at bounding box center [727, 297] width 517 height 316
type textarea "e"
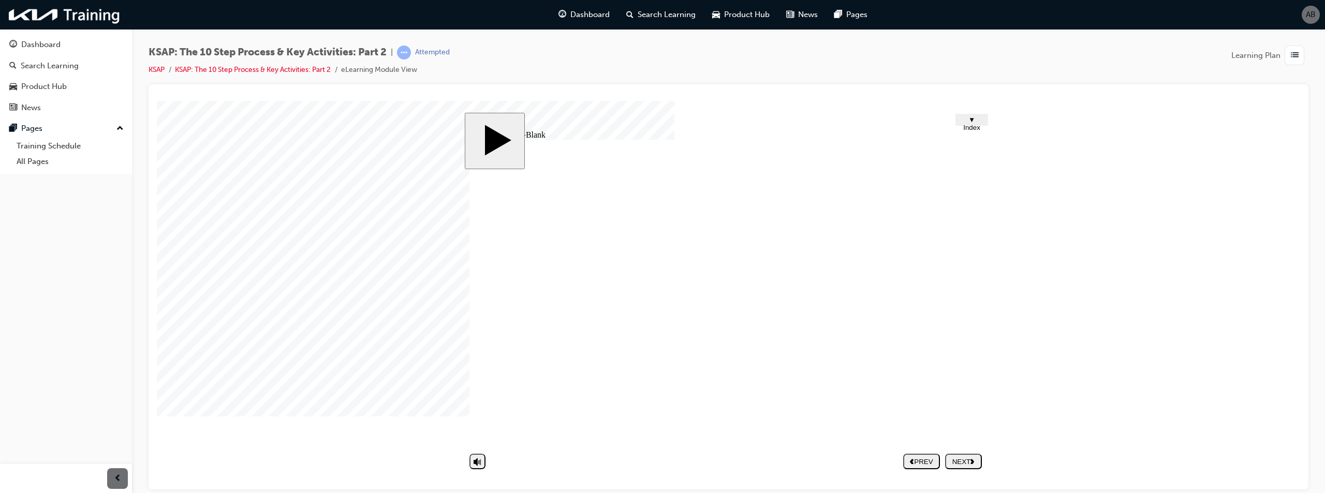
type textarea "e"
click at [914, 455] on button "PREV" at bounding box center [921, 461] width 37 height 16
click at [935, 461] on div "PREV" at bounding box center [921, 461] width 28 height 8
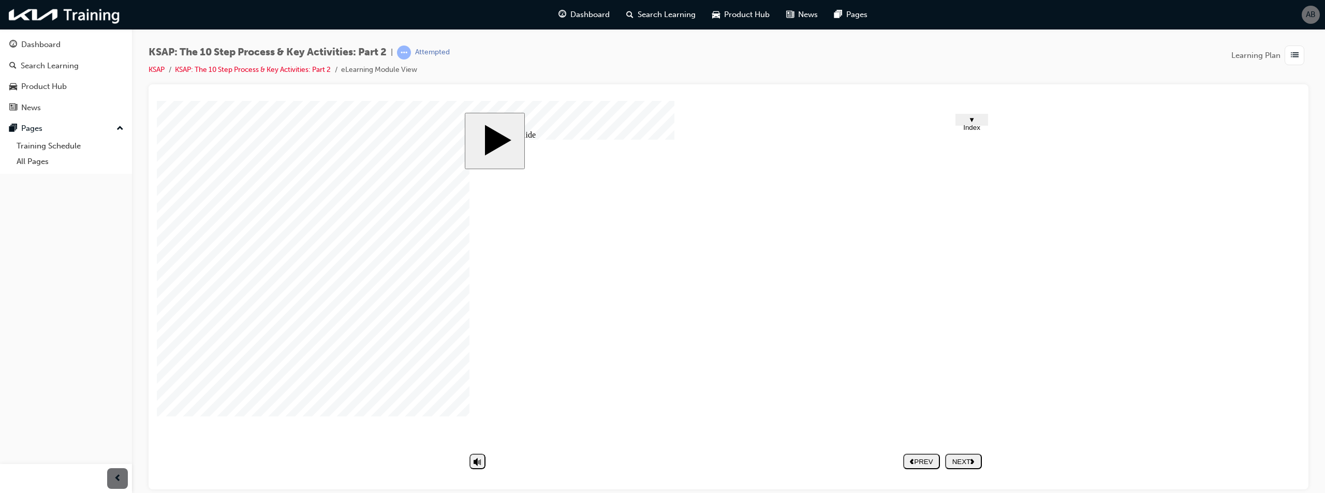
click at [209, 152] on div at bounding box center [183, 126] width 52 height 52
click at [1298, 49] on span "list-icon" at bounding box center [1294, 55] width 8 height 13
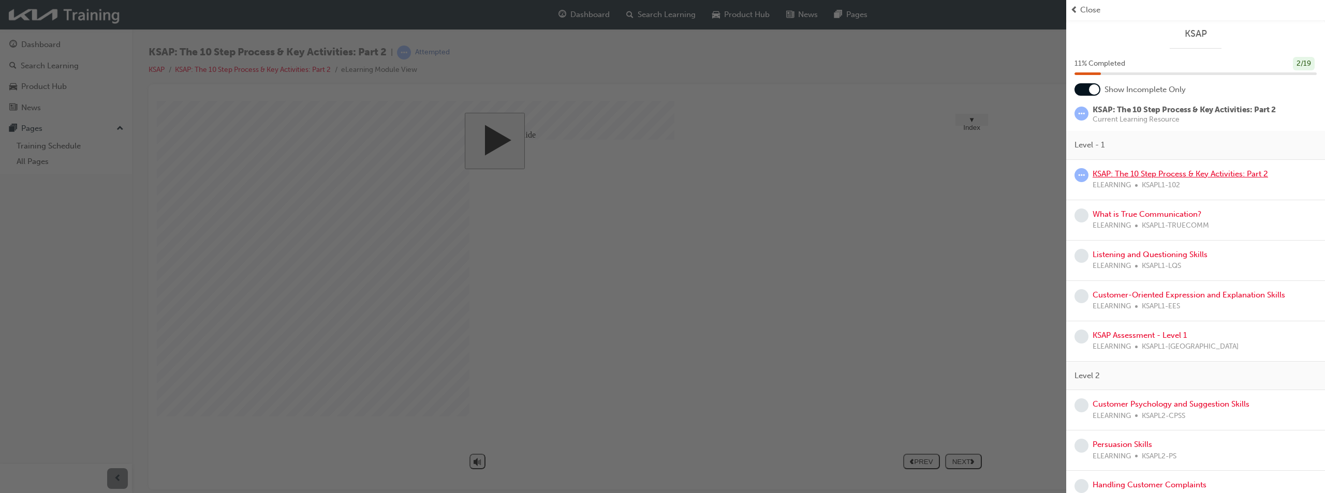
click at [1191, 175] on link "KSAP: The 10 Step Process & Key Activities: Part 2" at bounding box center [1179, 173] width 175 height 9
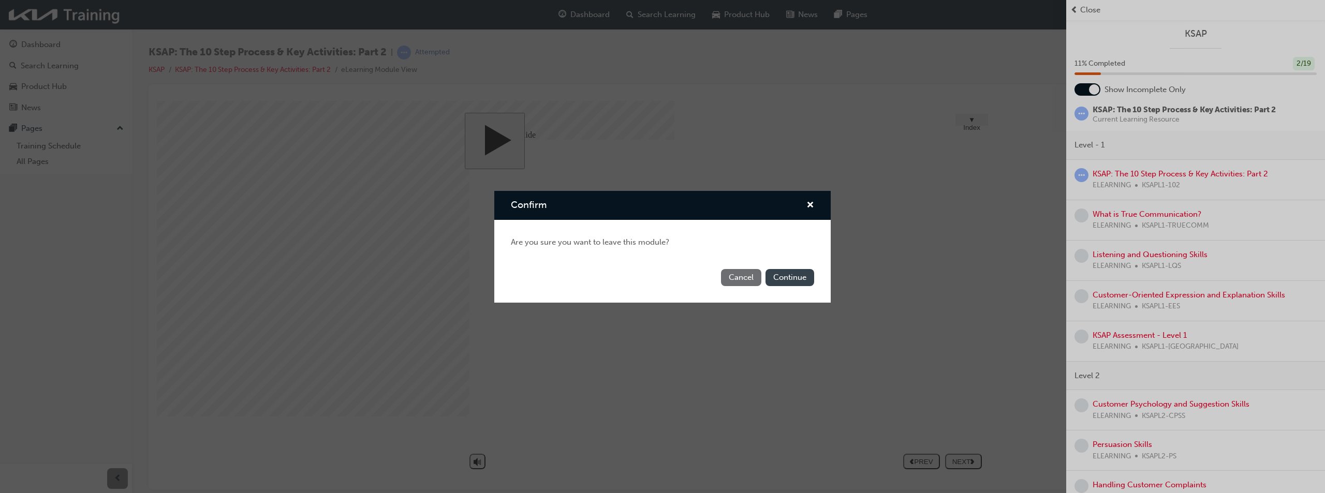
click at [795, 273] on button "Continue" at bounding box center [789, 277] width 49 height 17
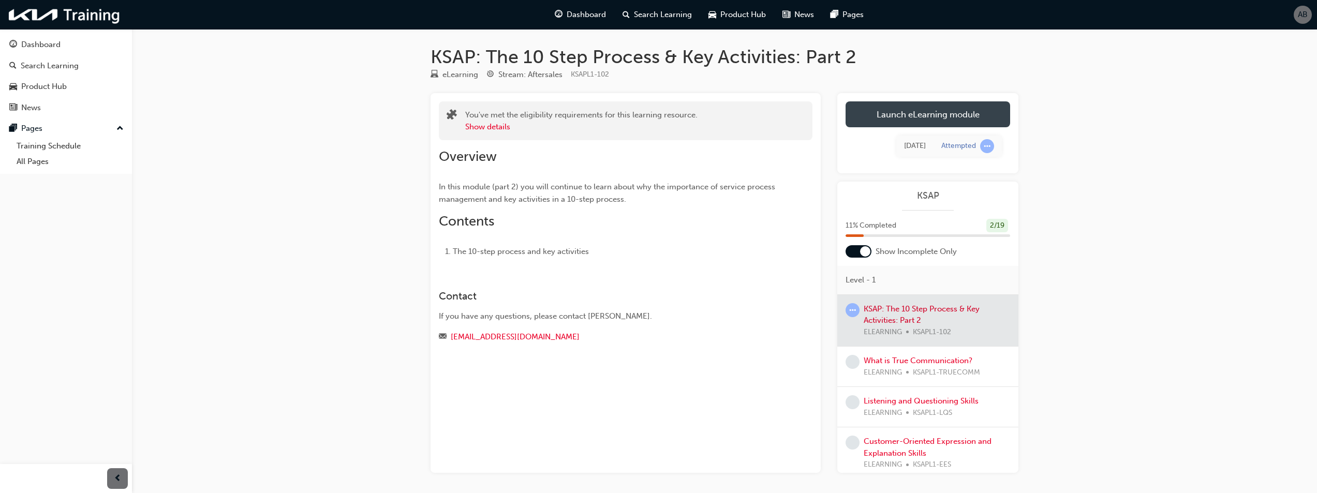
click at [962, 120] on link "Launch eLearning module" at bounding box center [927, 114] width 165 height 26
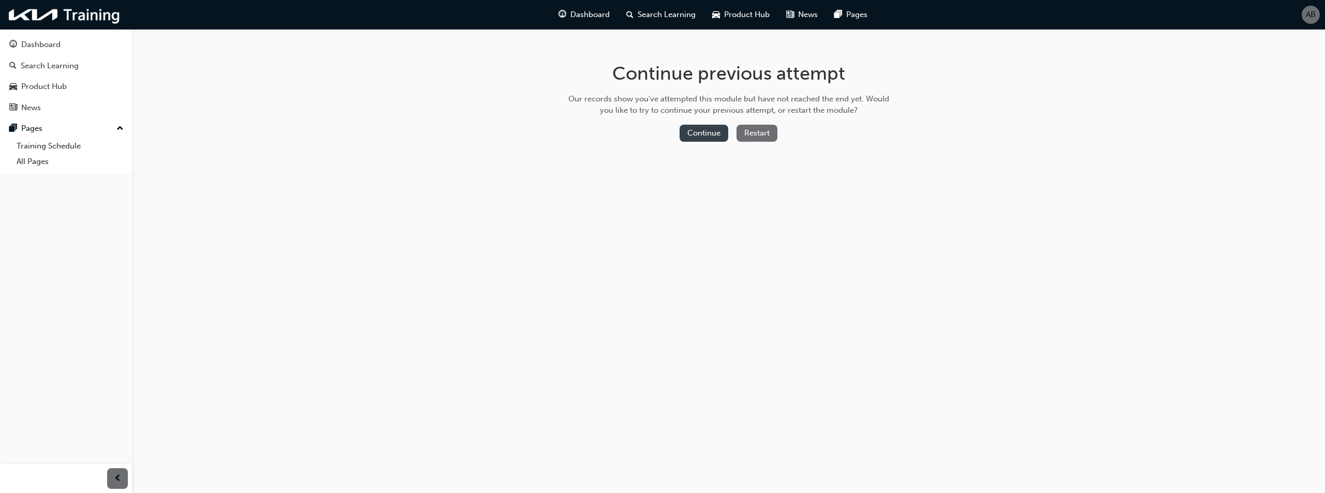
click at [699, 138] on button "Continue" at bounding box center [703, 133] width 49 height 17
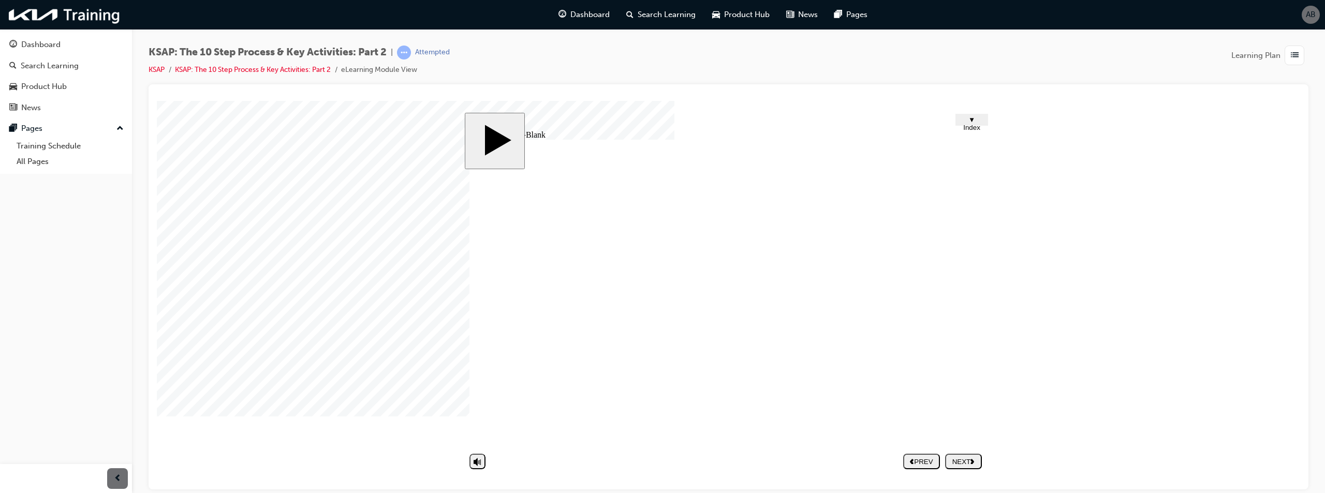
type textarea "C"
type textarea "Ca"
type textarea "Cal"
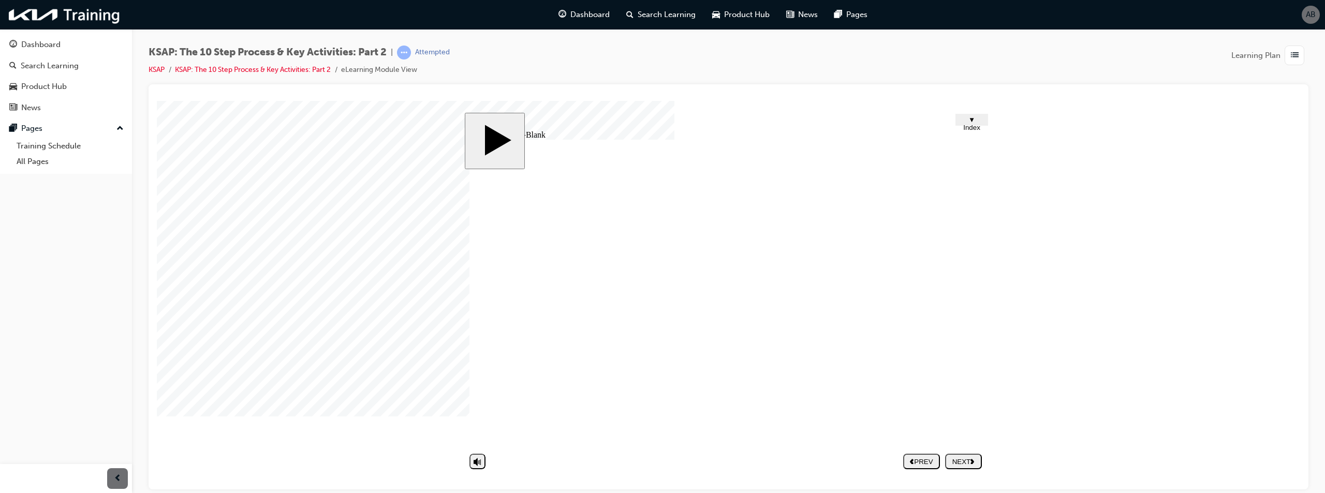
type textarea "Cal"
type textarea "Call"
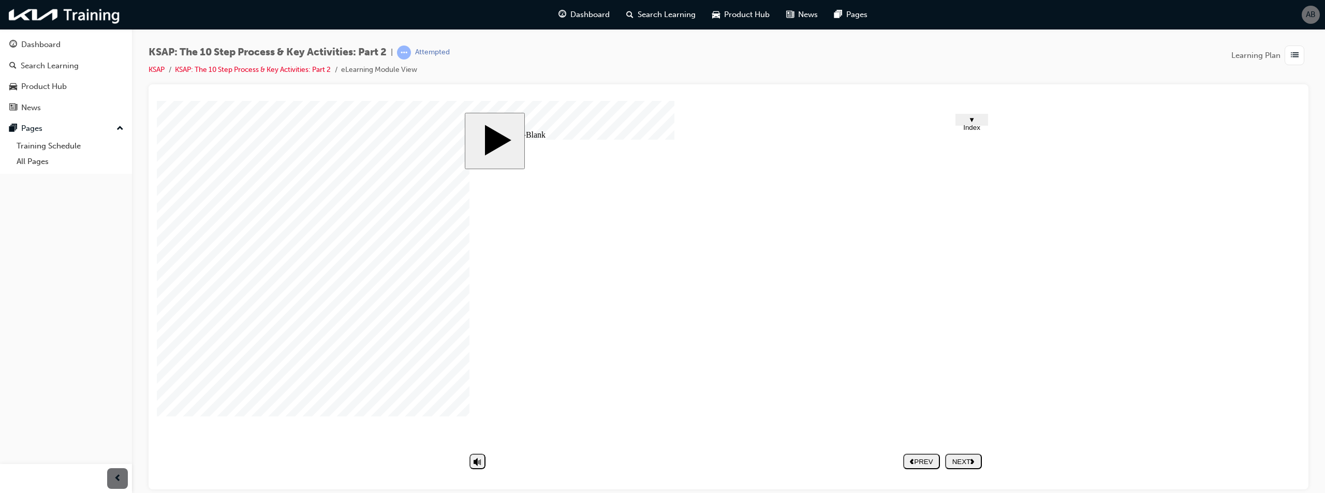
type textarea "Call"
type textarea "Call t"
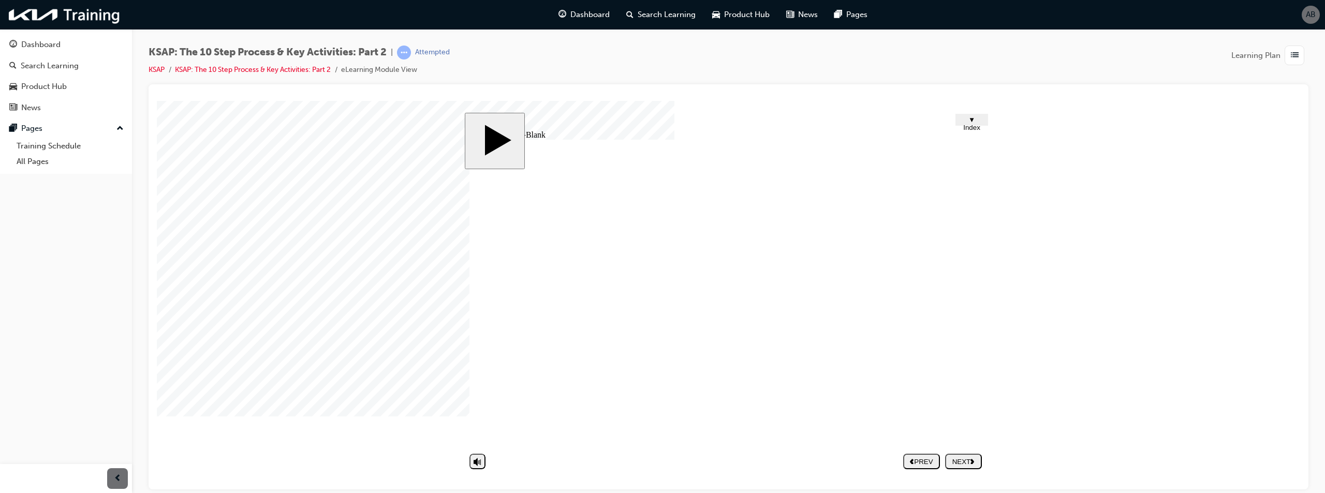
type textarea "Call t"
type textarea "Call th"
type textarea "Call the"
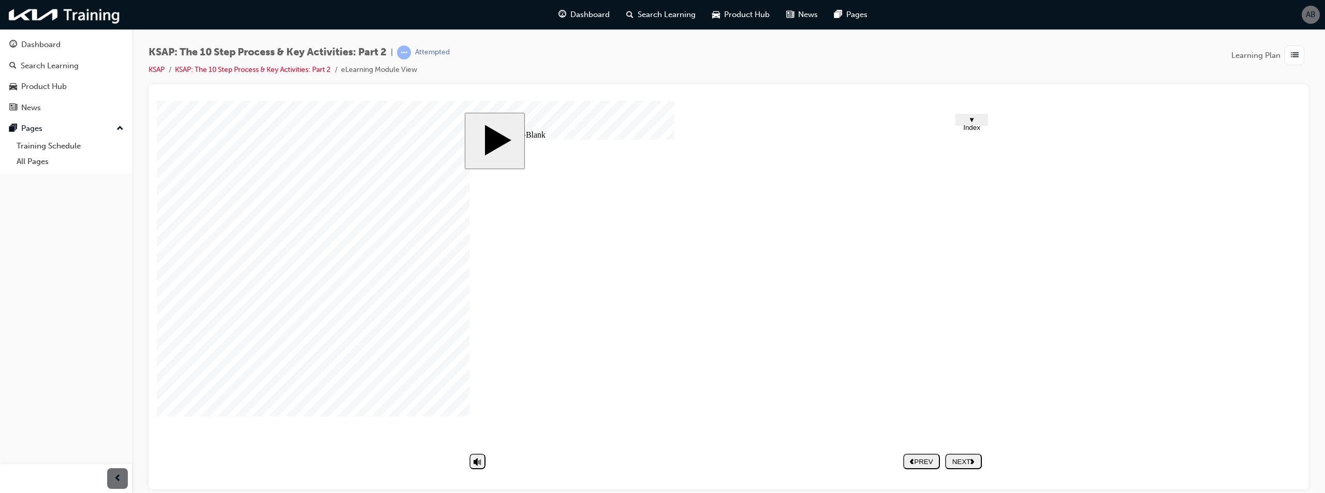
type textarea "Call the"
type textarea "Call the c"
type textarea "Call the cu"
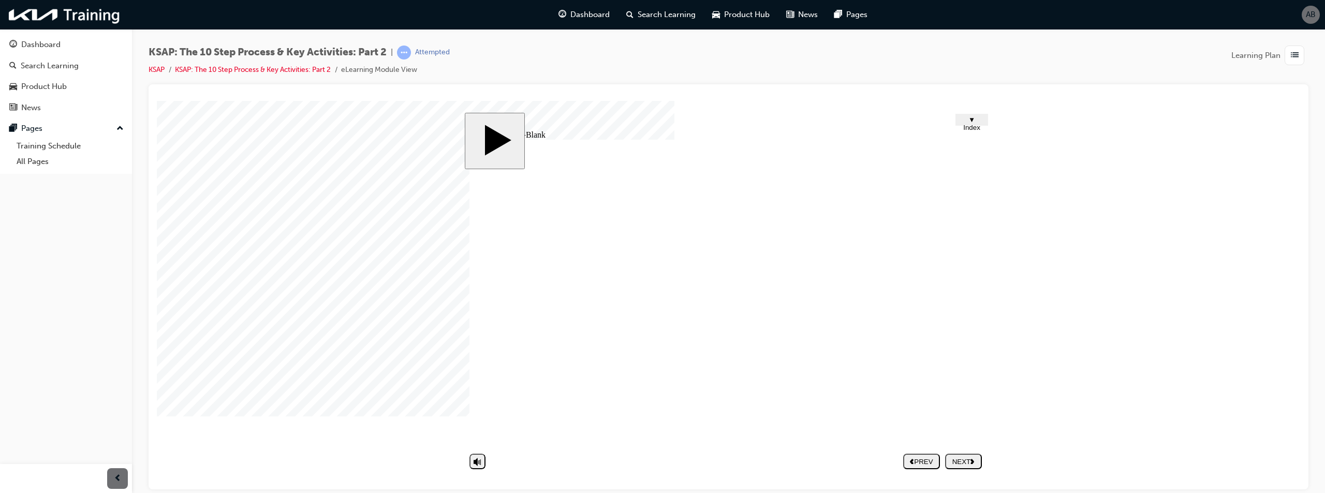
type textarea "Call the cu"
type textarea "Call the cus"
type textarea "Call the cust"
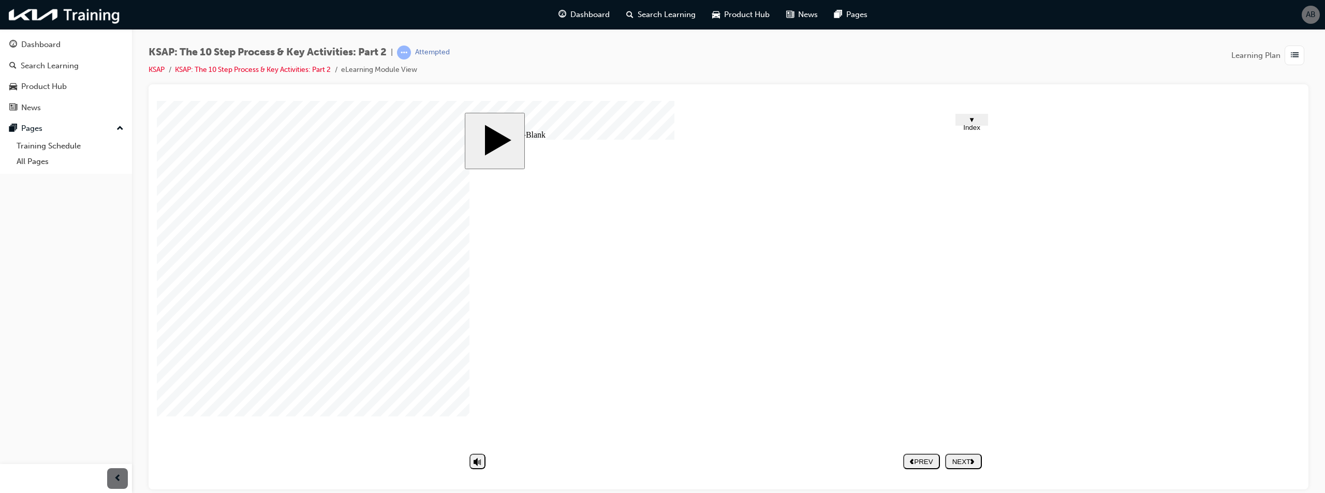
type textarea "Call the custo"
type textarea "Call the custom"
type textarea "Call the custome"
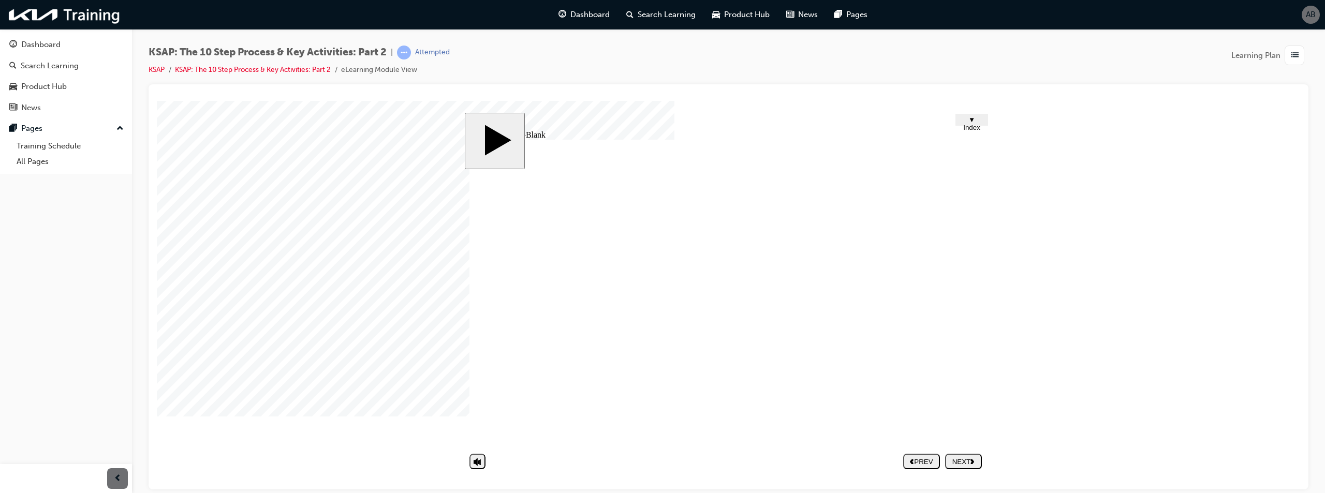
type textarea "Call the custome"
type textarea "Call the customer"
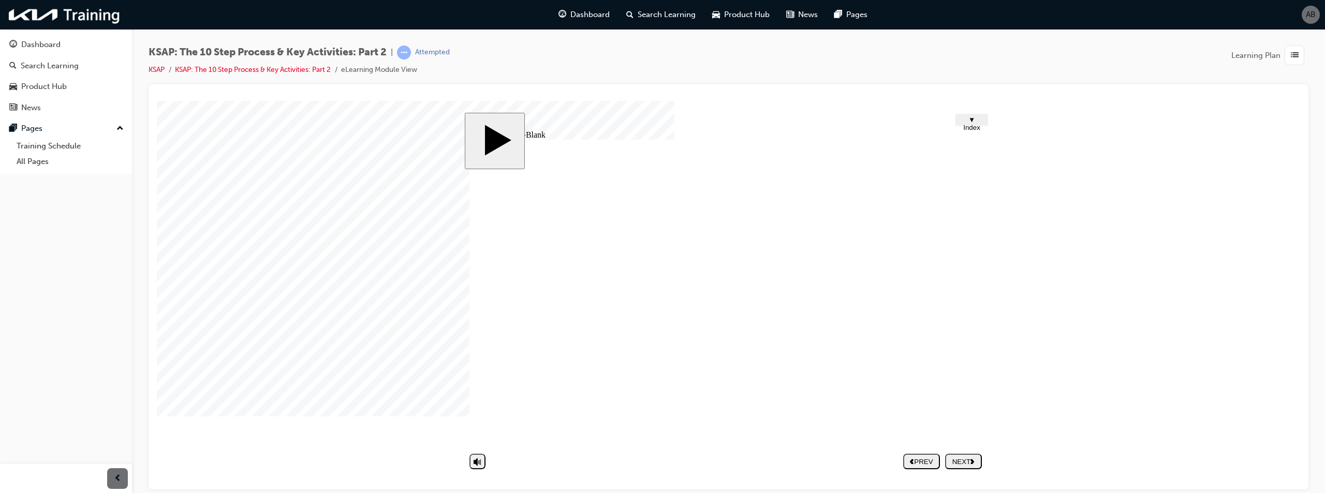
type textarea "Call the customer w"
type textarea "Call the customer wi"
type textarea "Call the customer wit"
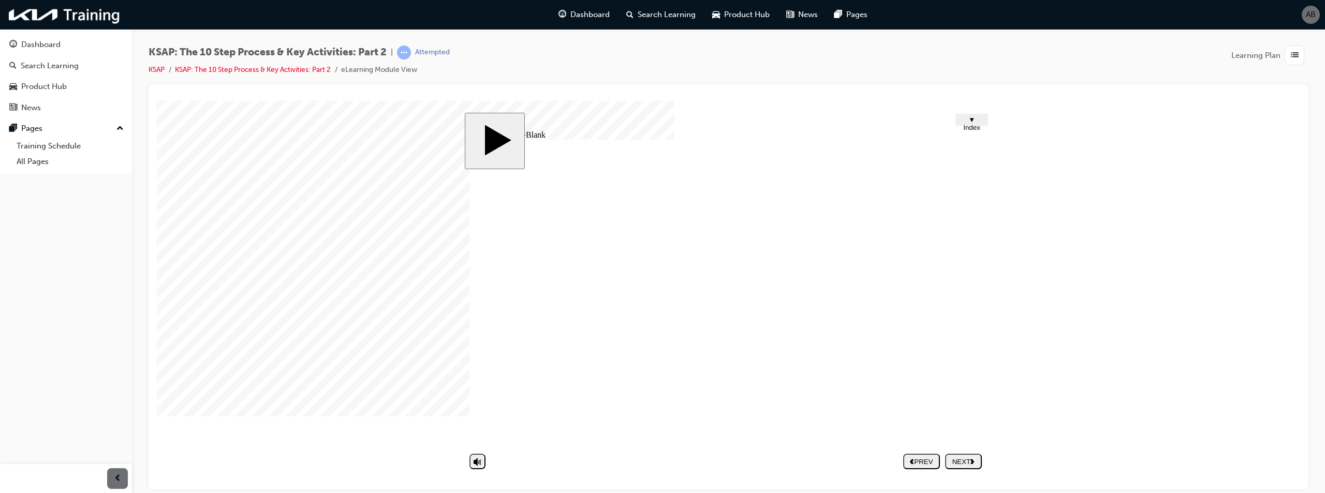
type textarea "Call the customer wit"
type textarea "Call the customer with"
type textarea "Call the customer withi"
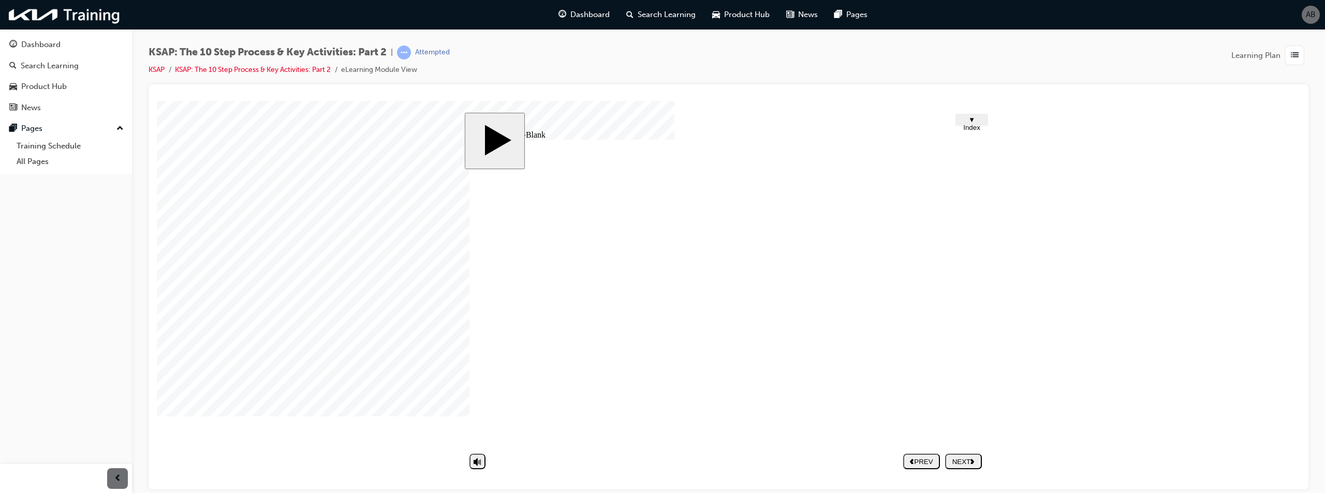
type textarea "Call the customer within"
type textarea "Call the customer within 2"
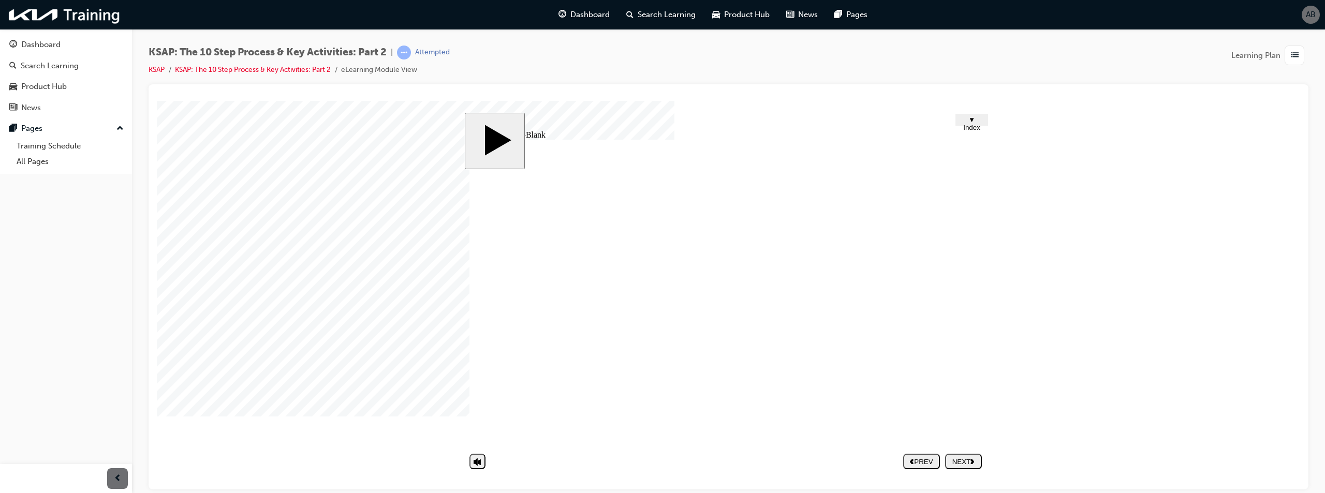
type textarea "Call the customer within 2"
type textarea "Call the customer within 2 t"
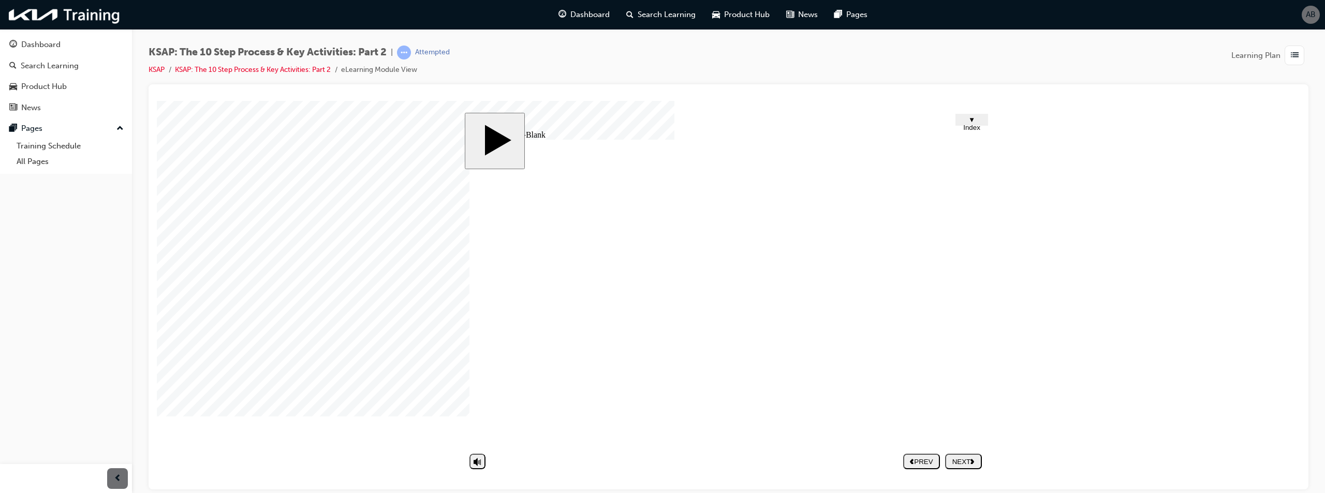
type textarea "Call the customer within 2 to"
type textarea "Call the customer within 2 to 5"
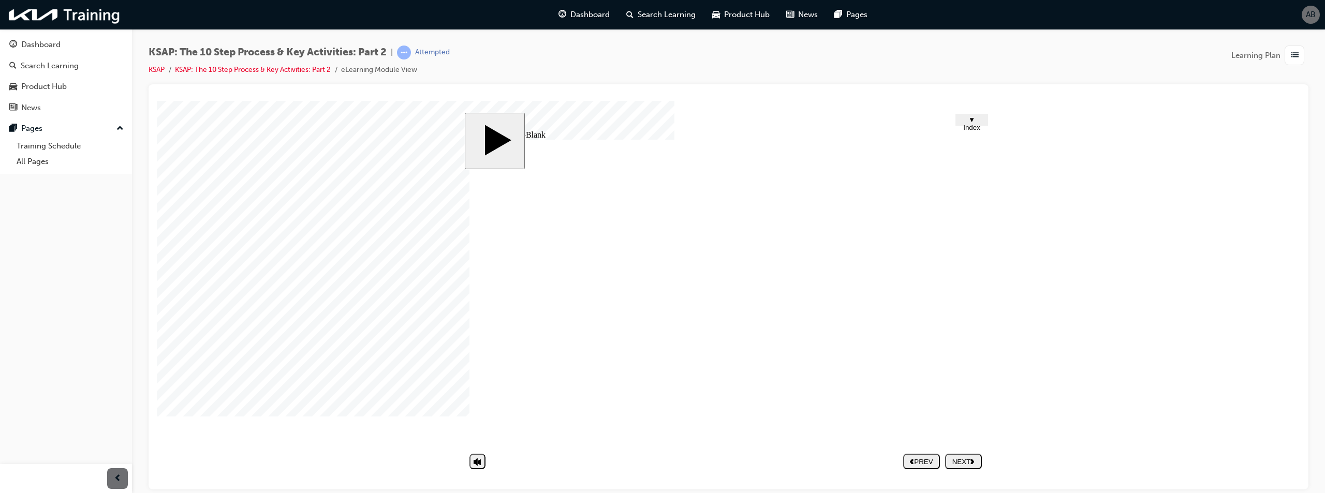
type textarea "Call the customer within 2 to 5"
type textarea "Call the customer within 2 to 5 d"
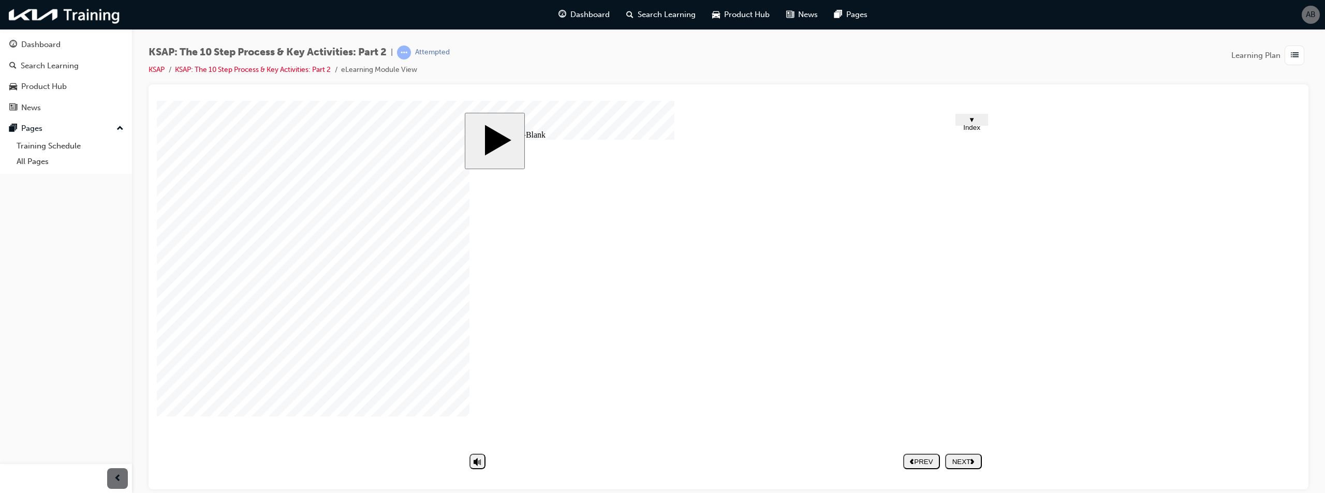
type textarea "Call the customer within 2 to 5 da"
type textarea "Call the customer within 2 to 5 day"
type textarea "Call the customer within 2 to 5 days"
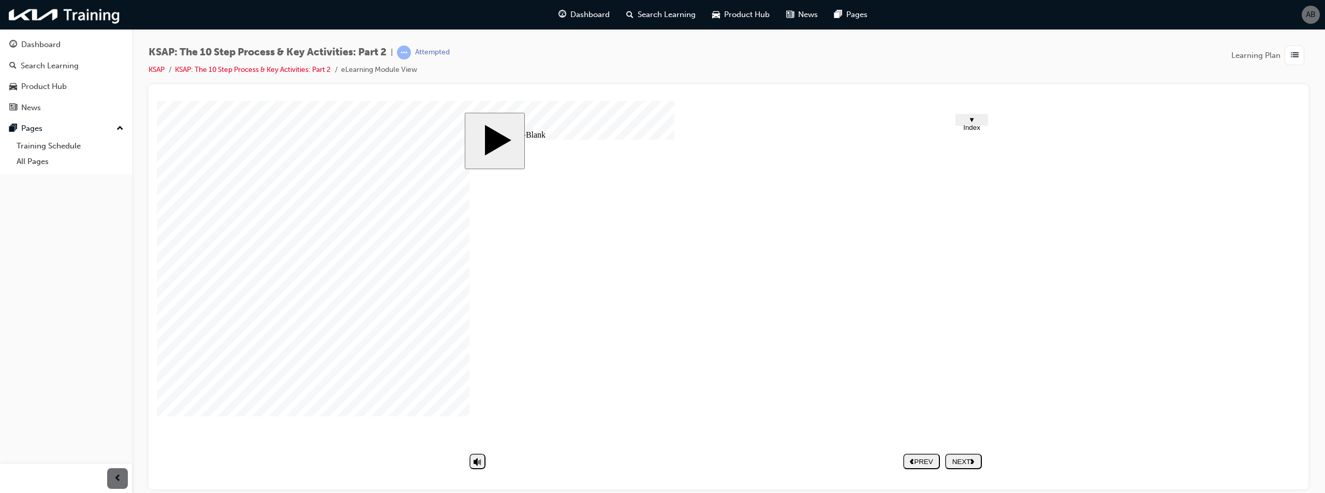
type textarea "Call the customer within 2 to 5 days"
type textarea "Call the customer within 2 to 5 days."
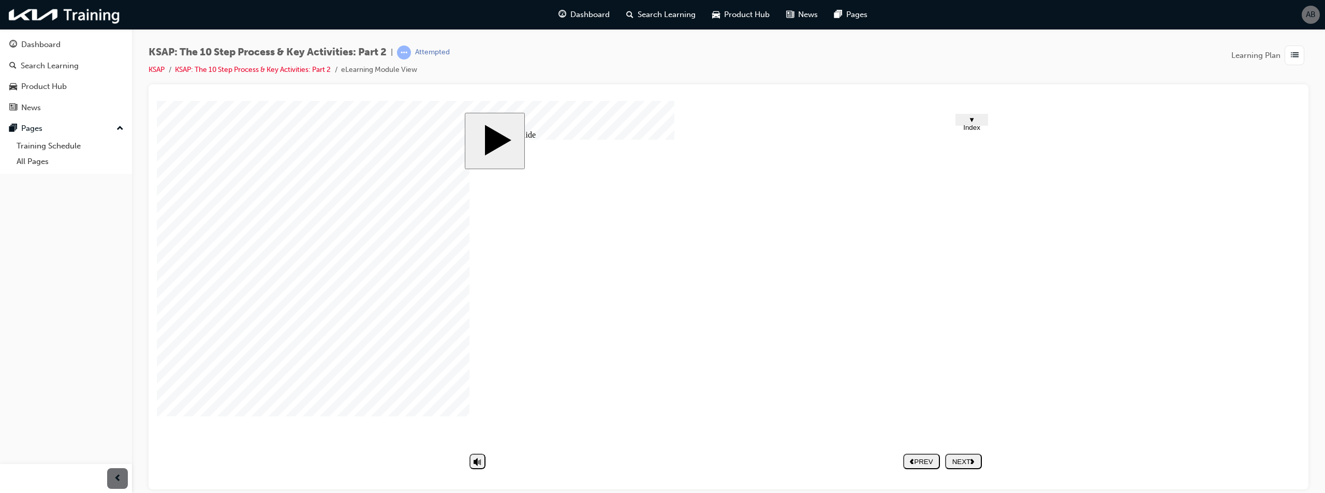
click at [959, 454] on button "NEXT" at bounding box center [963, 461] width 37 height 16
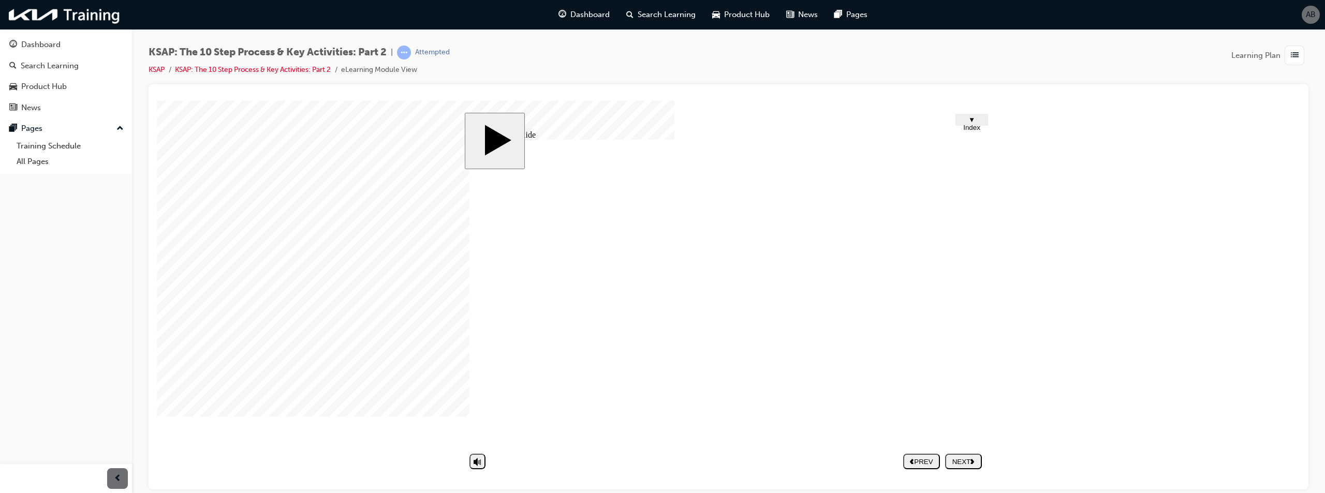
click at [974, 463] on icon "next" at bounding box center [972, 461] width 4 height 6
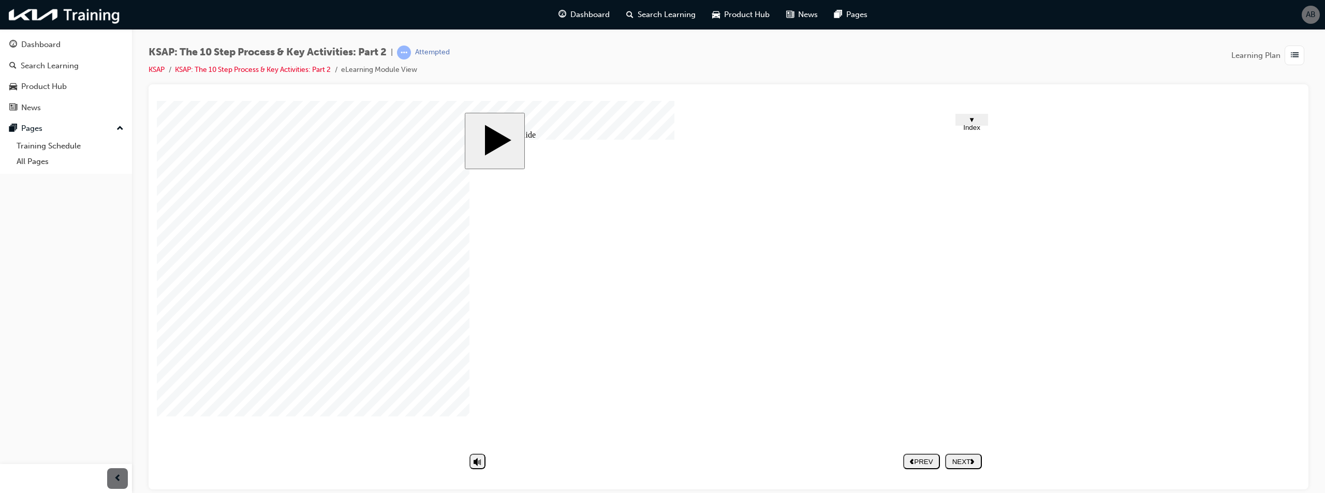
click at [962, 466] on button "NEXT" at bounding box center [963, 461] width 37 height 16
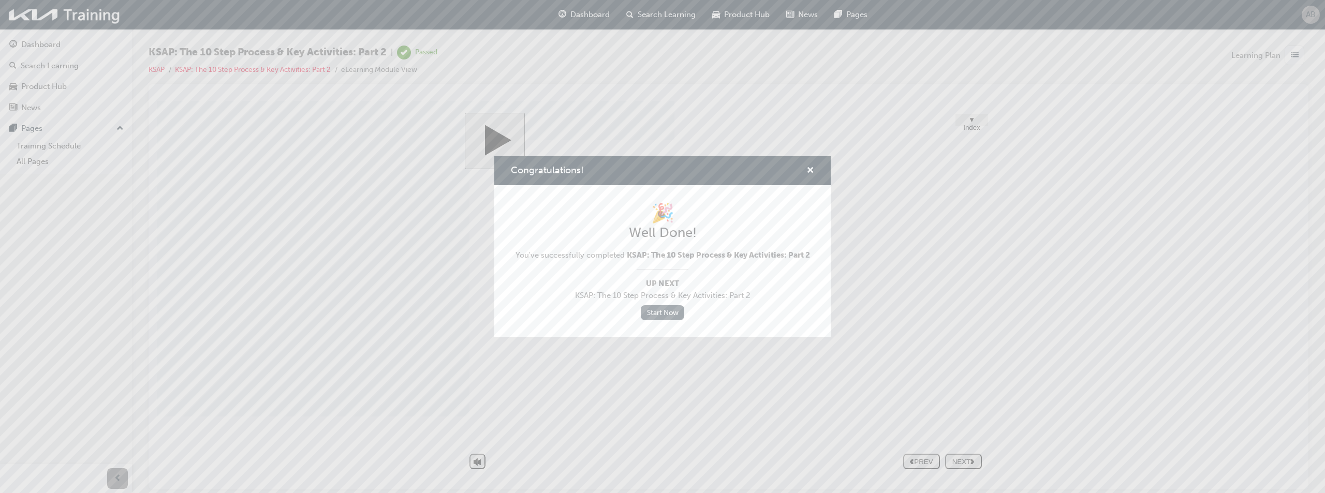
click at [644, 310] on link "Start Now" at bounding box center [662, 312] width 43 height 15
click at [660, 309] on link "Start Now" at bounding box center [662, 312] width 43 height 15
click at [812, 169] on span "cross-icon" at bounding box center [810, 171] width 8 height 9
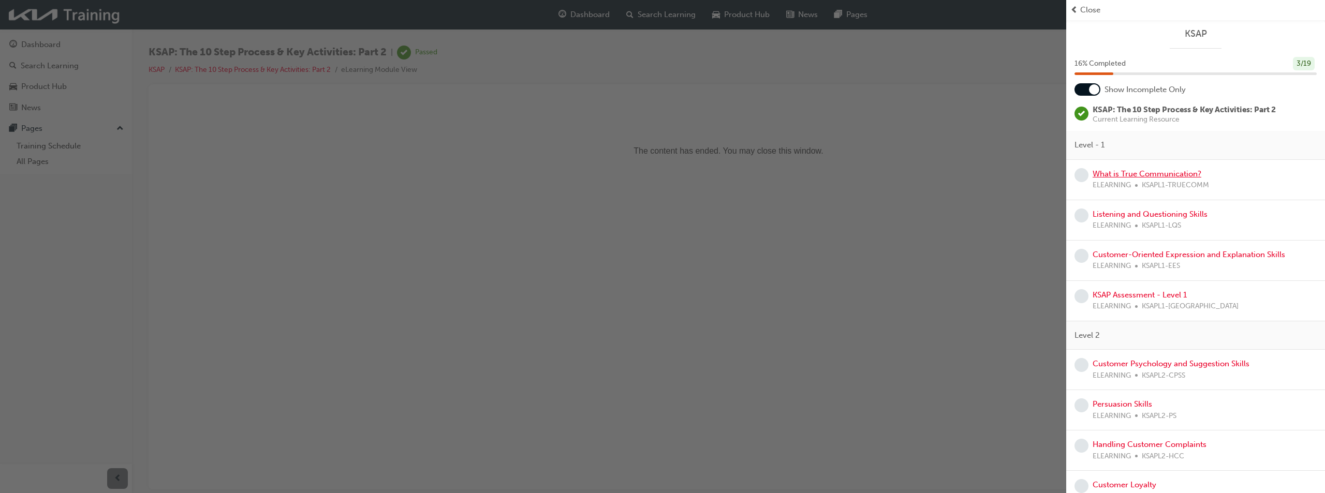
click at [1111, 172] on link "What is True Communication?" at bounding box center [1146, 173] width 109 height 9
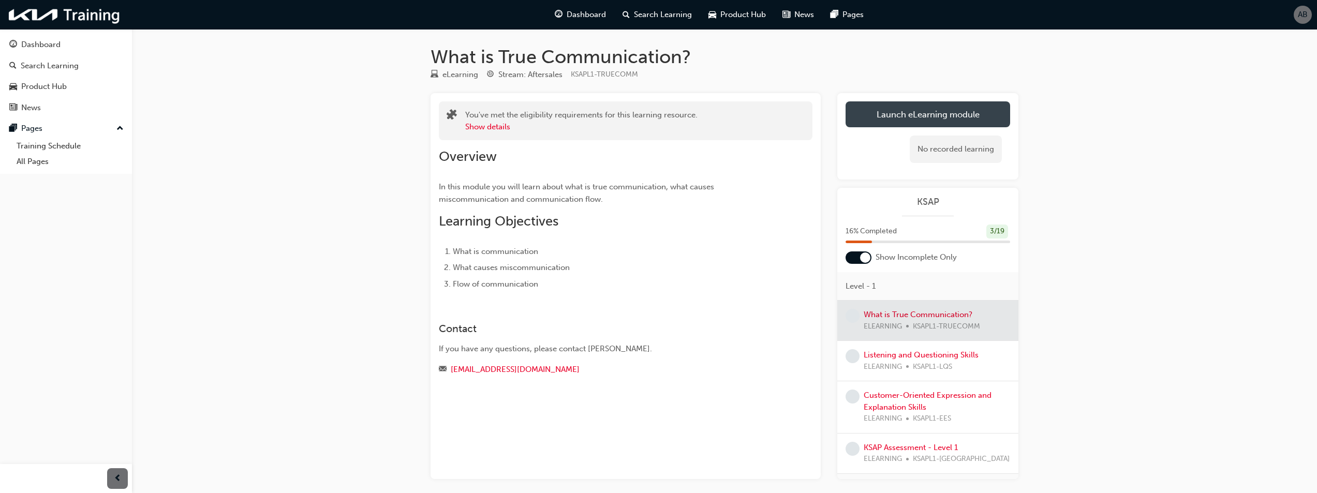
click at [962, 111] on link "Launch eLearning module" at bounding box center [927, 114] width 165 height 26
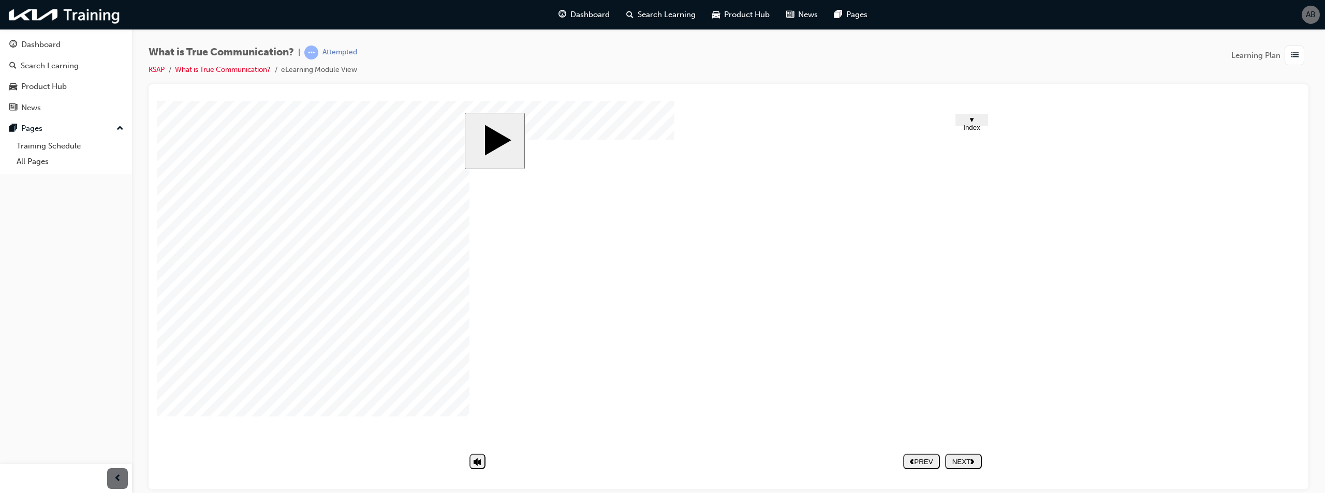
click at [964, 124] on span "▼ Index" at bounding box center [971, 123] width 17 height 16
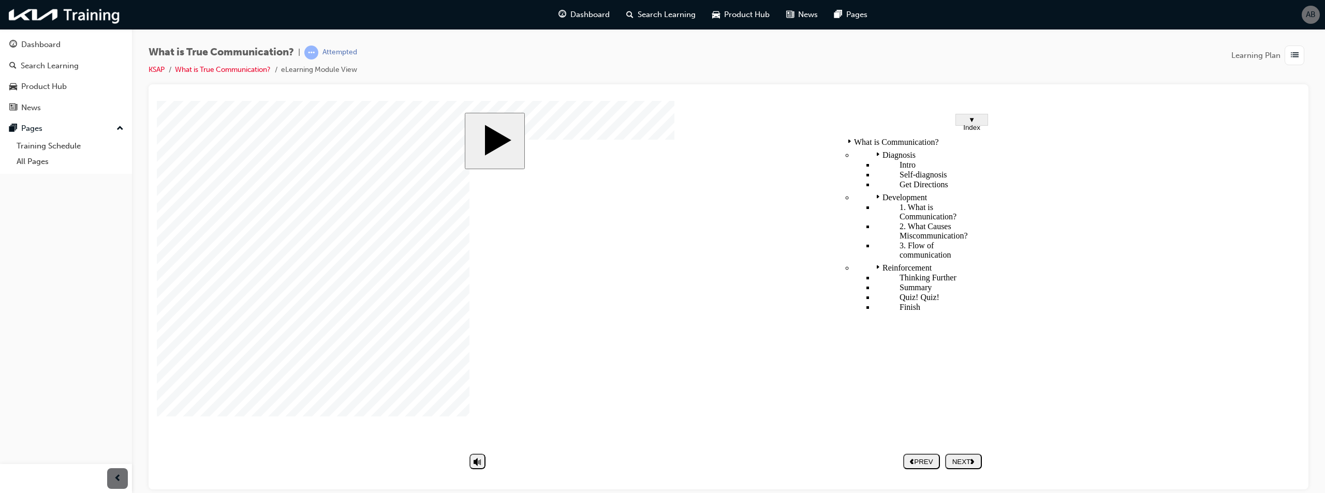
click at [882, 180] on div "Get Directions" at bounding box center [929, 184] width 111 height 9
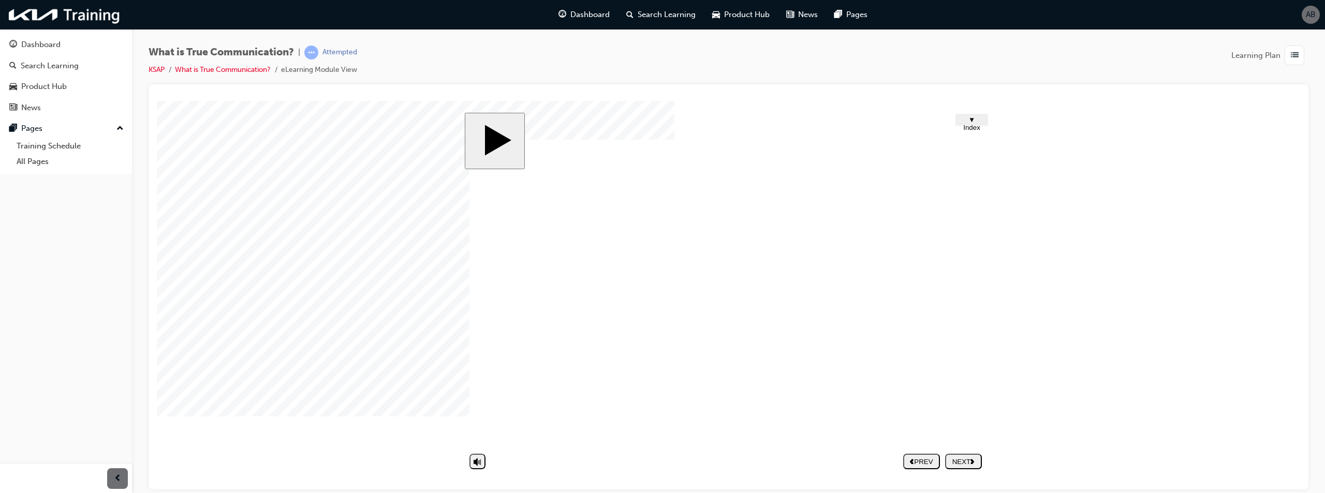
click at [963, 457] on div "NEXT" at bounding box center [963, 461] width 28 height 8
click at [961, 462] on nav "PREV NEXT SUBMIT" at bounding box center [942, 461] width 79 height 24
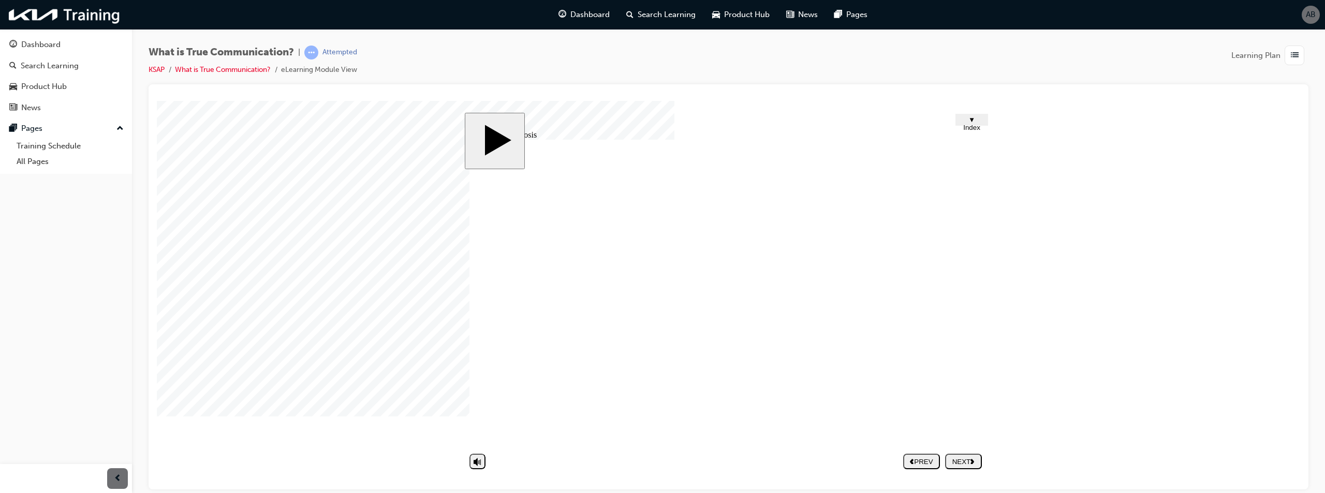
drag, startPoint x: 632, startPoint y: 306, endPoint x: 635, endPoint y: 302, distance: 5.6
drag, startPoint x: 611, startPoint y: 396, endPoint x: 710, endPoint y: 339, distance: 114.2
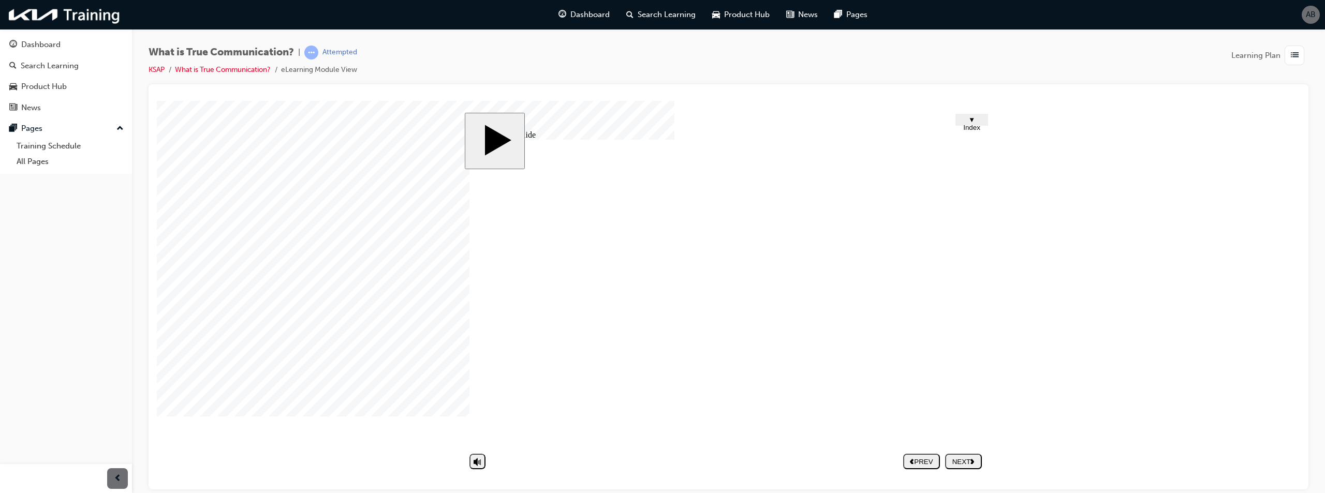
drag, startPoint x: 743, startPoint y: 324, endPoint x: 753, endPoint y: 333, distance: 13.2
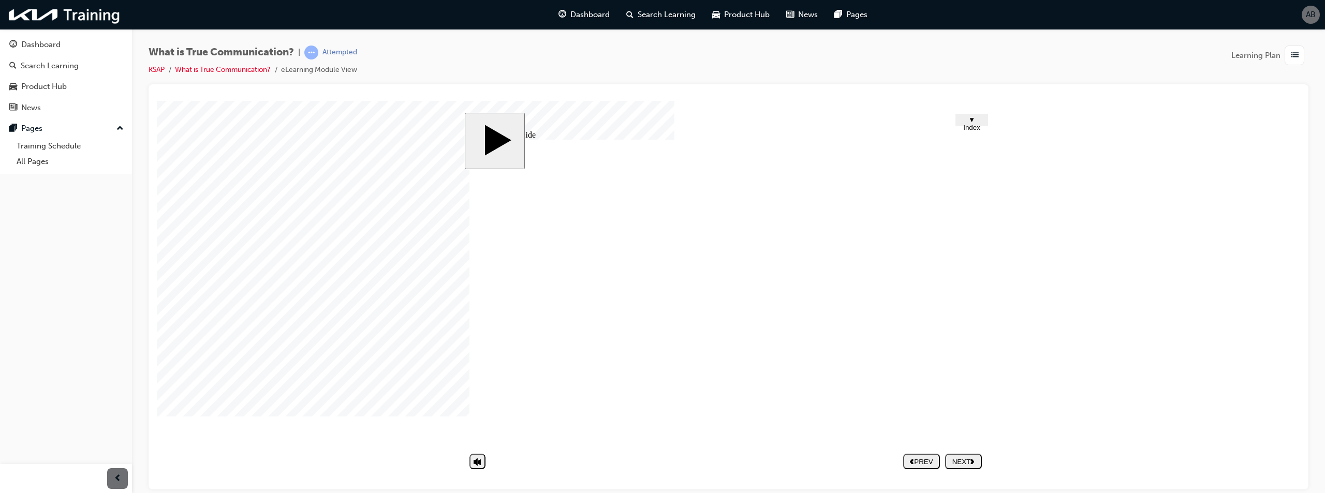
click at [972, 460] on use "next" at bounding box center [972, 461] width 4 height 5
click at [1298, 52] on span "list-icon" at bounding box center [1294, 55] width 8 height 13
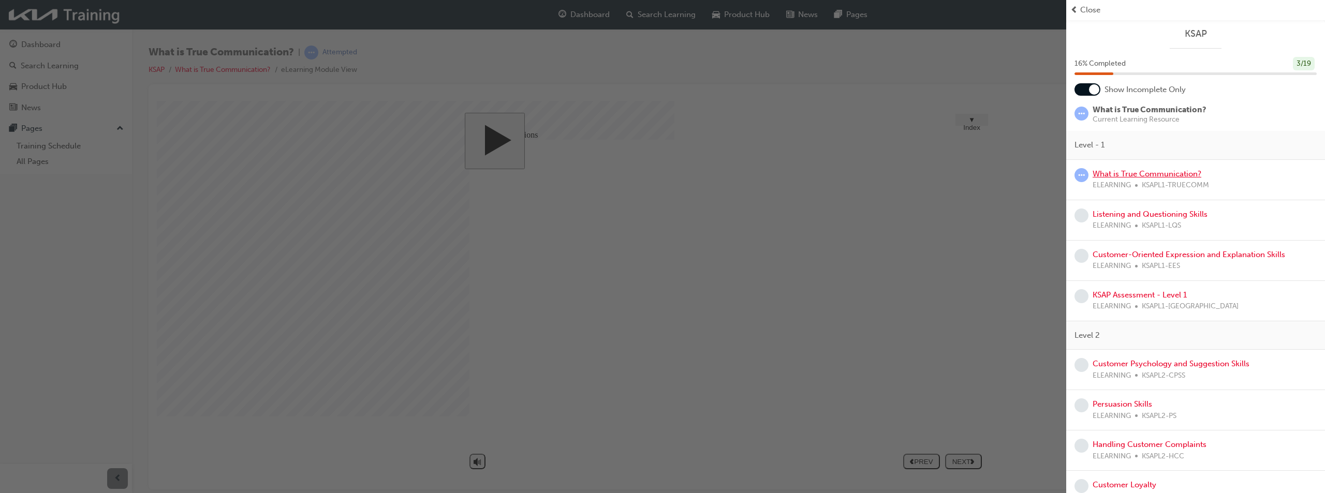
click at [1129, 172] on link "What is True Communication?" at bounding box center [1146, 173] width 109 height 9
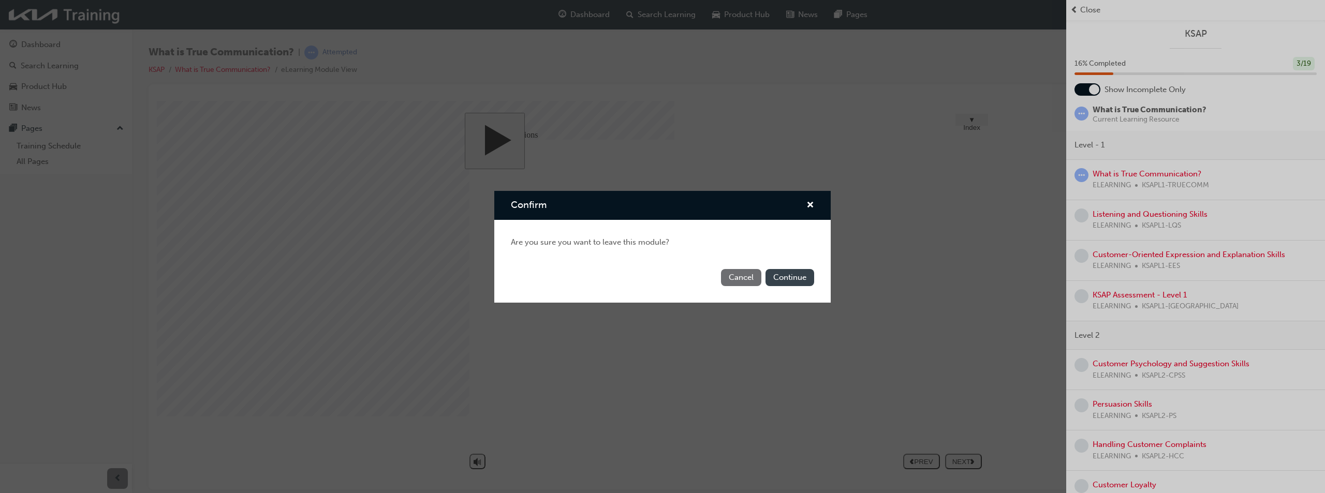
click at [791, 271] on button "Continue" at bounding box center [789, 277] width 49 height 17
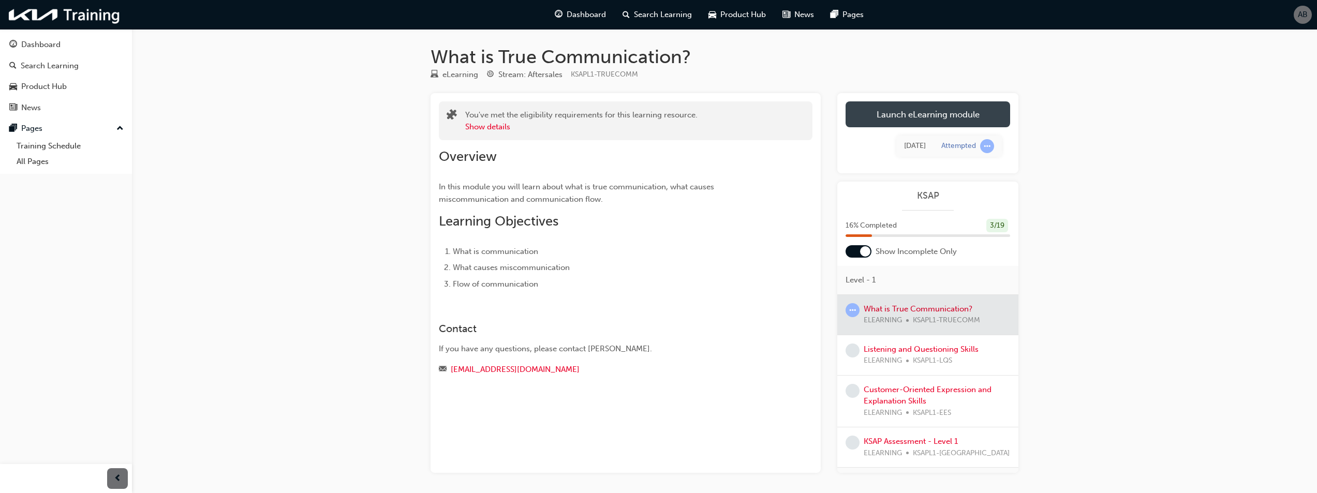
click at [946, 120] on link "Launch eLearning module" at bounding box center [927, 114] width 165 height 26
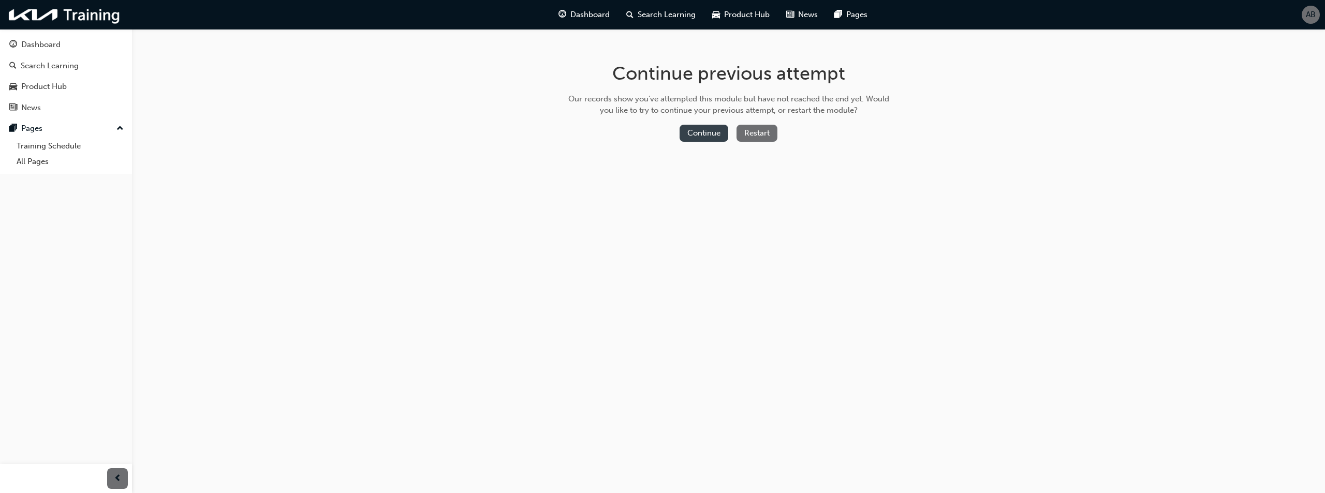
click at [715, 127] on button "Continue" at bounding box center [703, 133] width 49 height 17
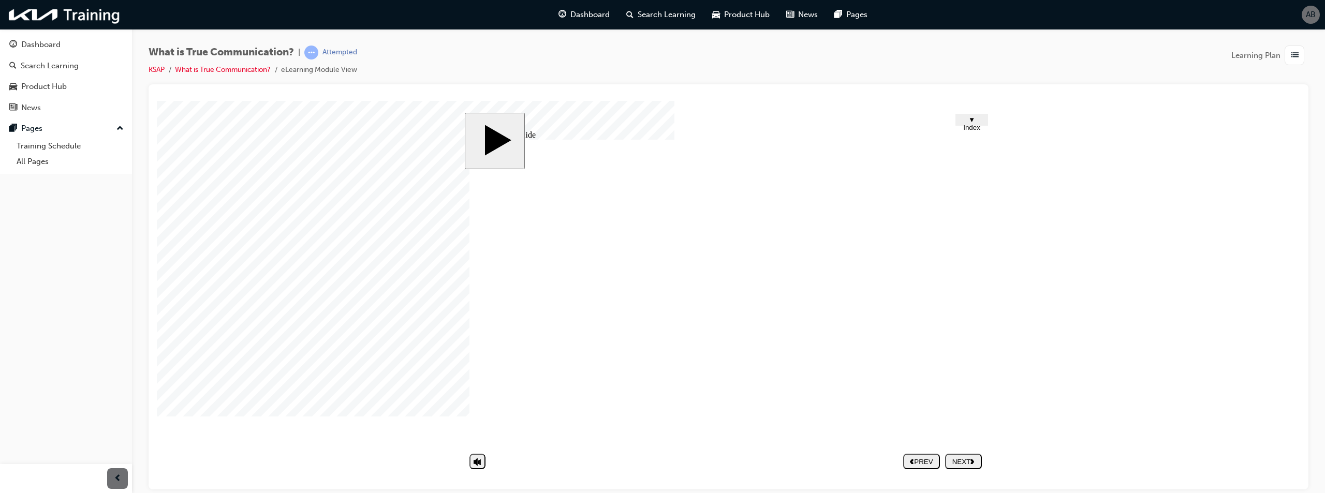
click at [959, 458] on div "NEXT" at bounding box center [963, 461] width 28 height 8
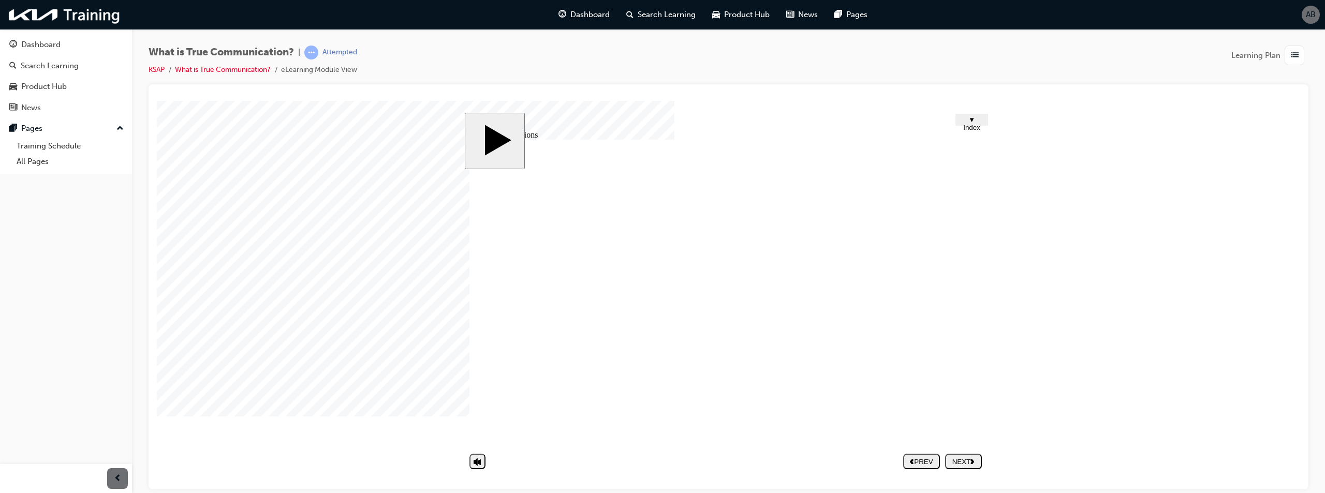
click at [971, 463] on div "NEXT" at bounding box center [963, 461] width 28 height 8
type textarea "B"
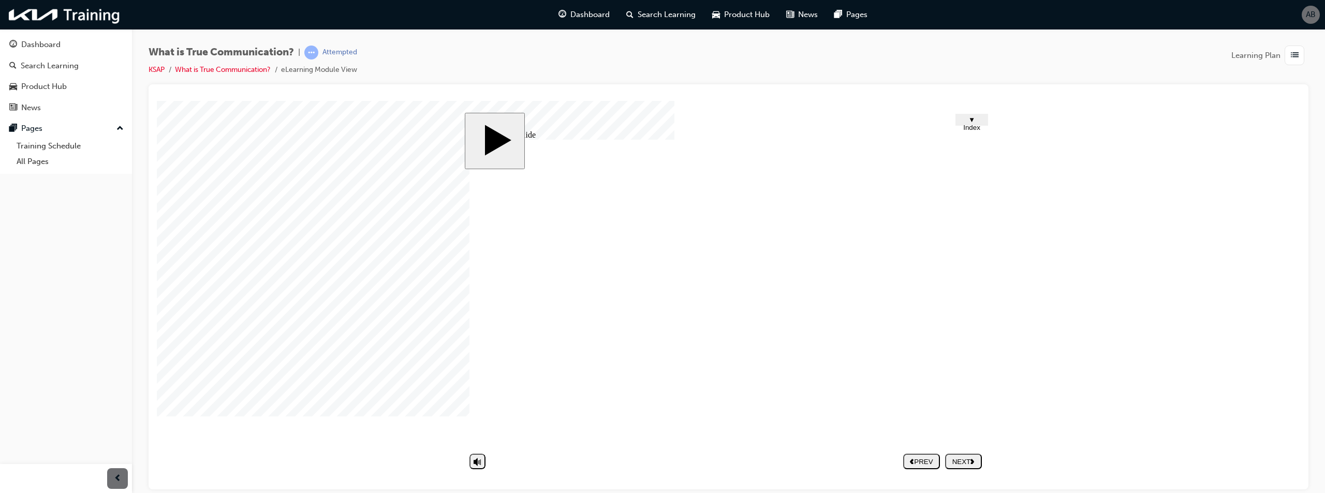
type textarea "B"
type textarea "Be"
type textarea "Bei"
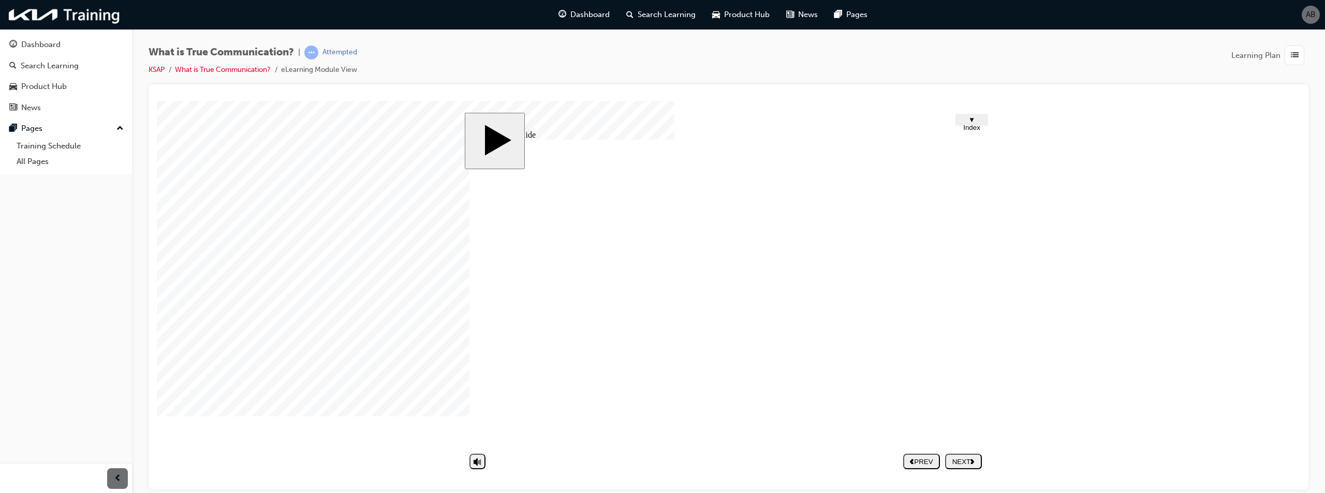
type textarea "Bein"
type textarea "Being"
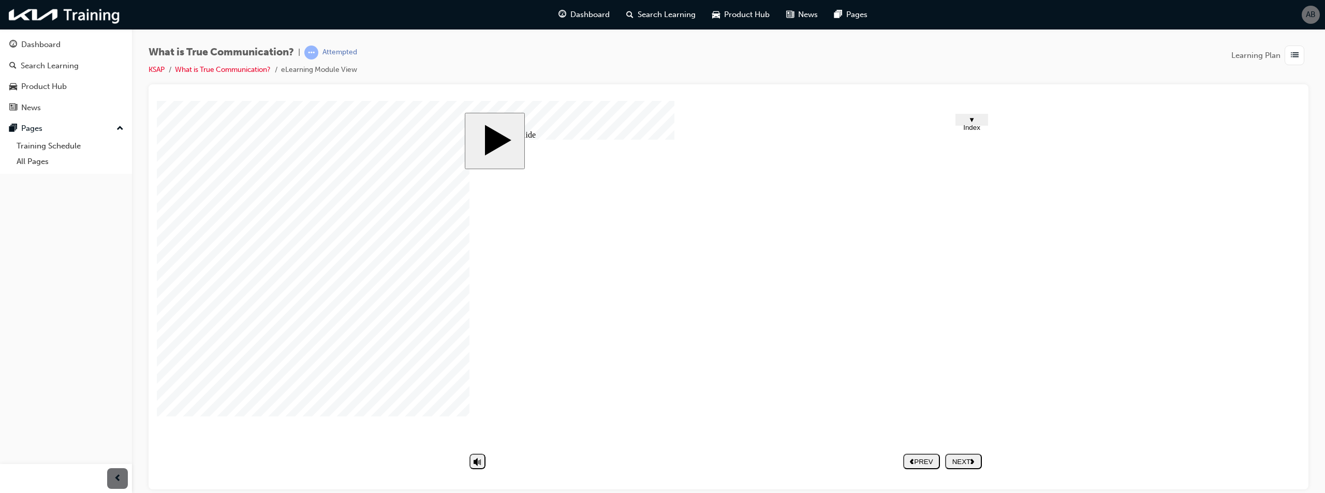
type textarea "Being"
type textarea "Being a"
type textarea "Being ab"
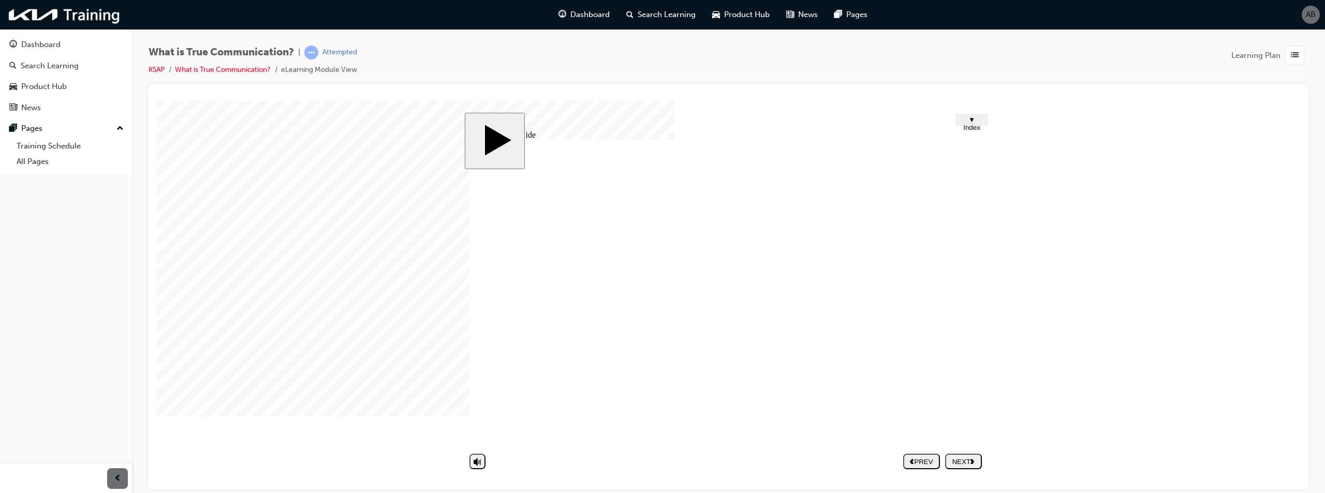
type textarea "Being abl"
type textarea "Being able"
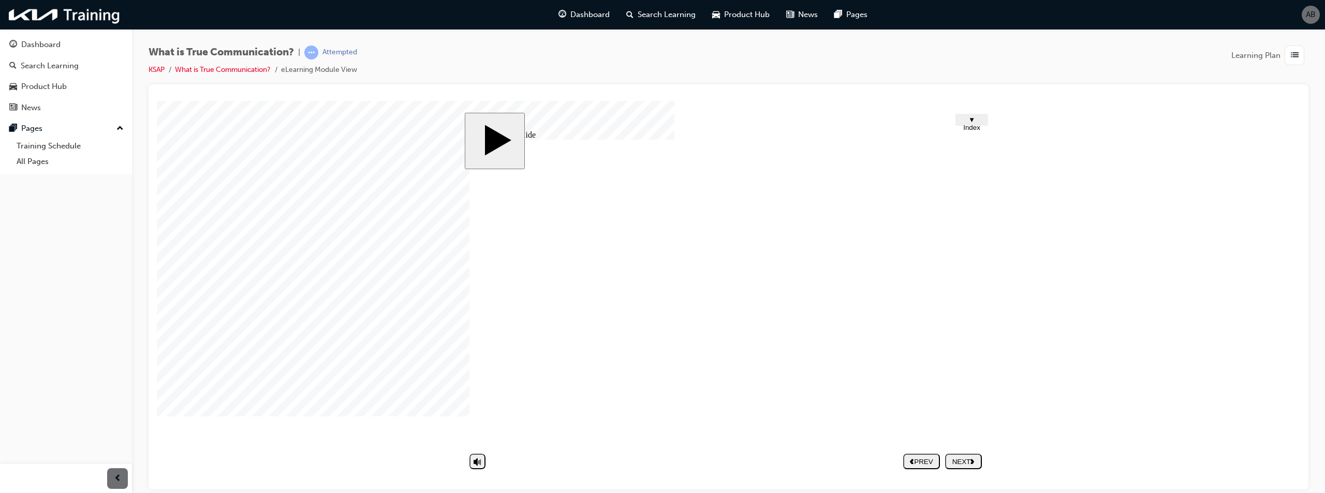
type textarea "Being able"
type textarea "Being able t"
type textarea "Being able to"
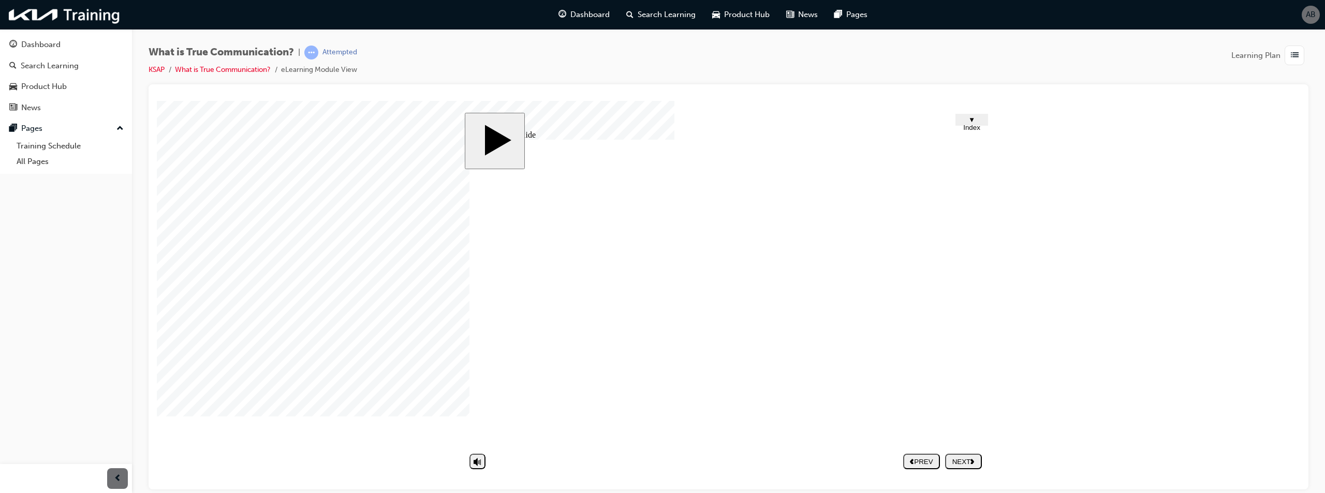
type textarea "Being able to"
type textarea "Being able to d"
type textarea "Being able to ds"
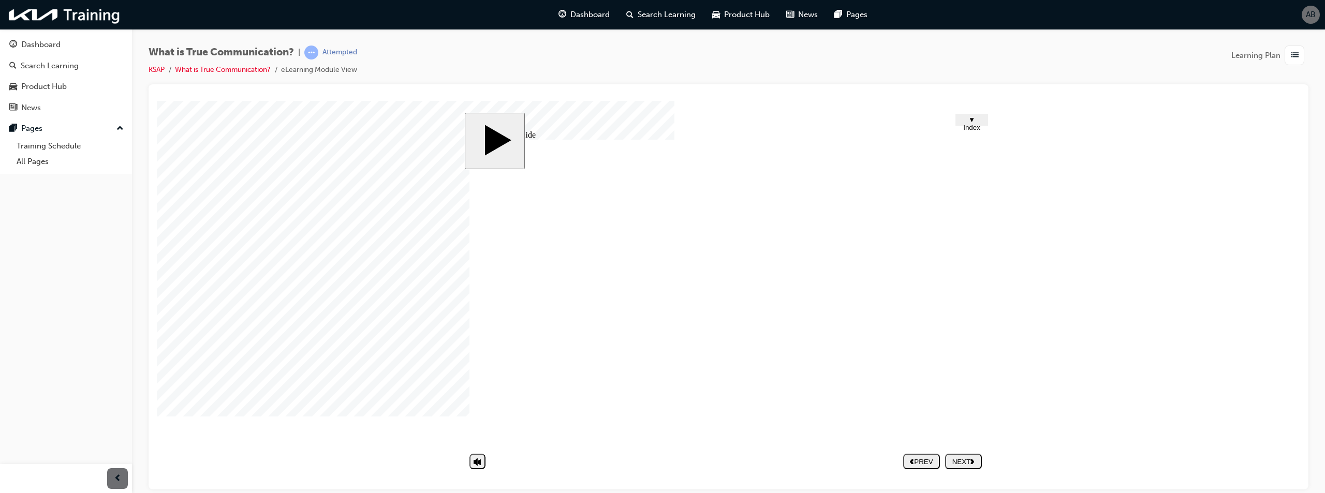
type textarea "Being able to ds"
type textarea "Being able to d"
type textarea "Being able to di"
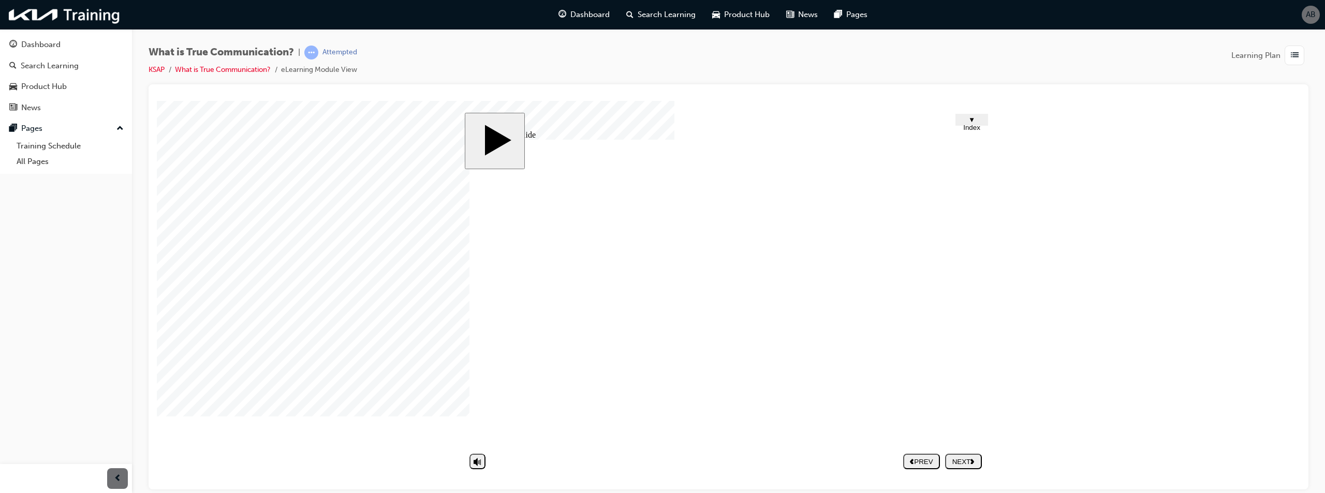
type textarea "Being able to dis"
type textarea "Being able to disc"
type textarea "Being able to discr"
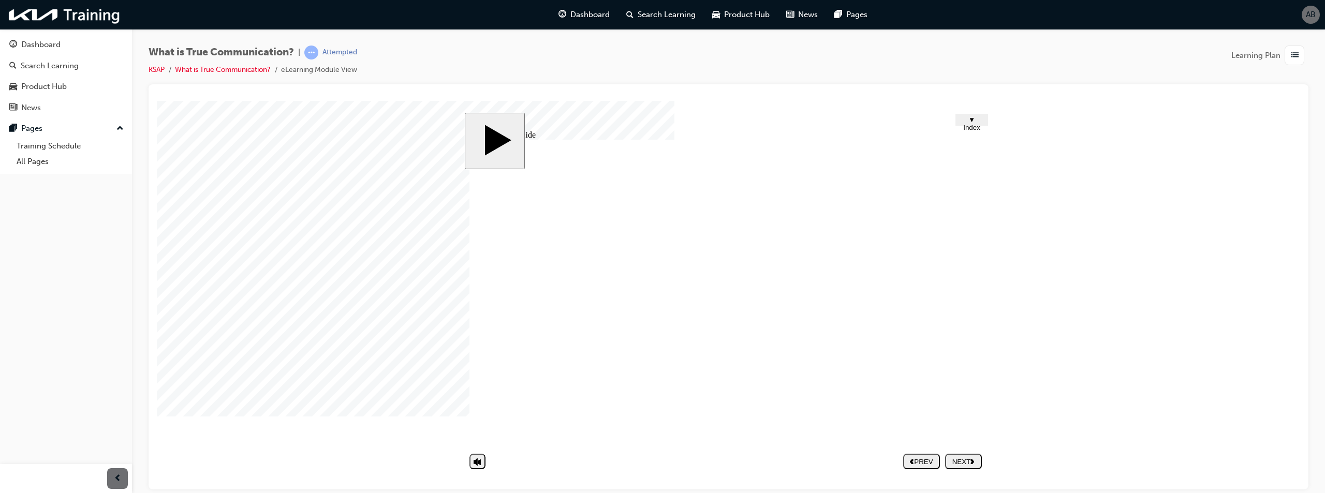
type textarea "Being able to discr"
type textarea "Being able to discri"
type textarea "Being able to discrib"
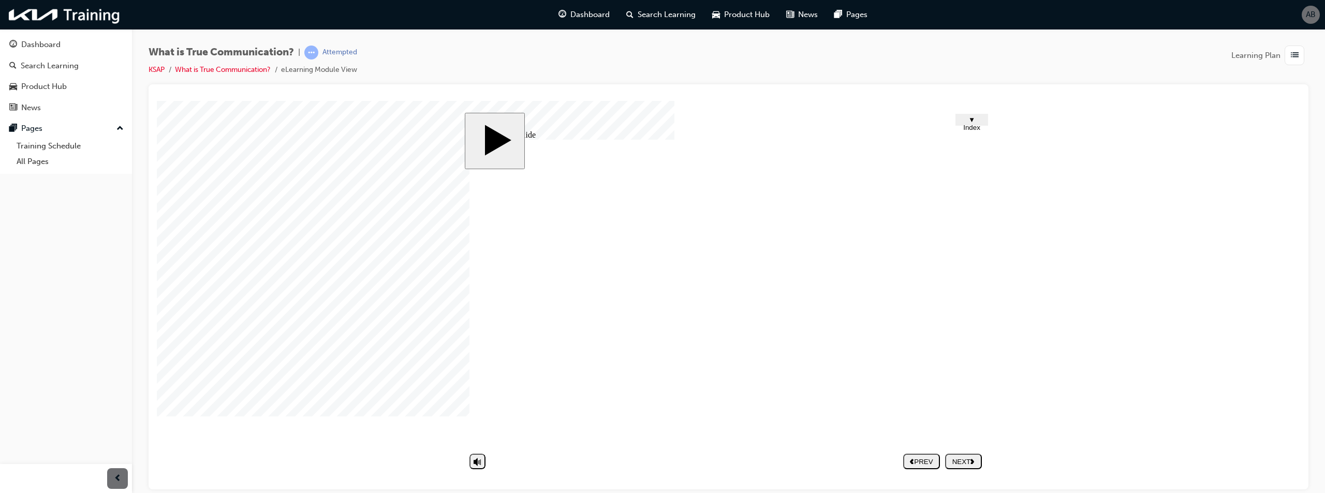
type textarea "Being able to discribe"
type textarea "Being able to discribe t"
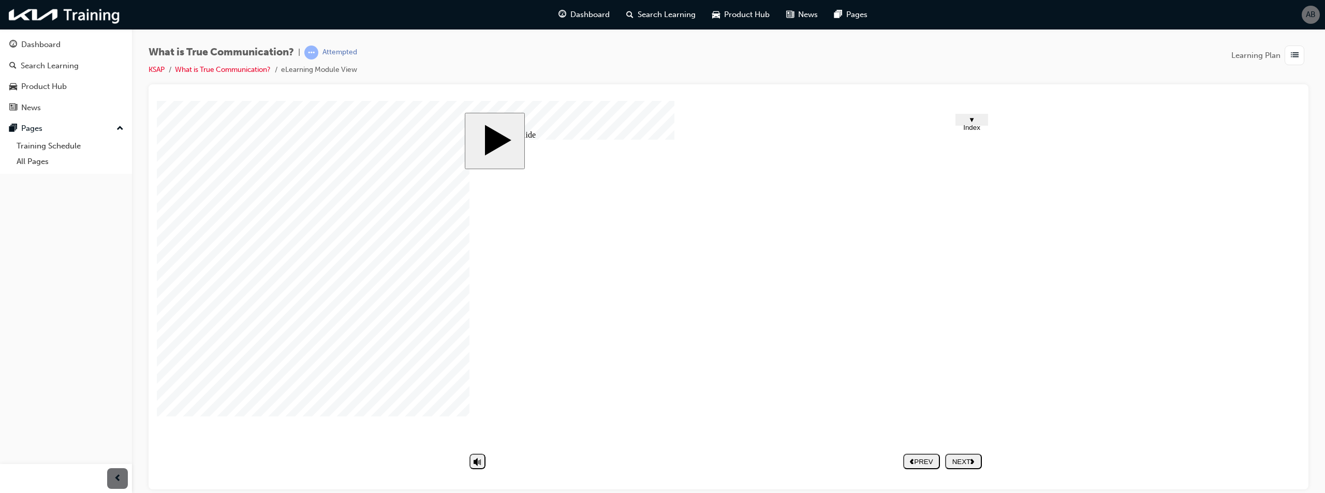
type textarea "Being able to discribe t"
type textarea "Being able to discribe th"
type textarea "Being able to discribe the"
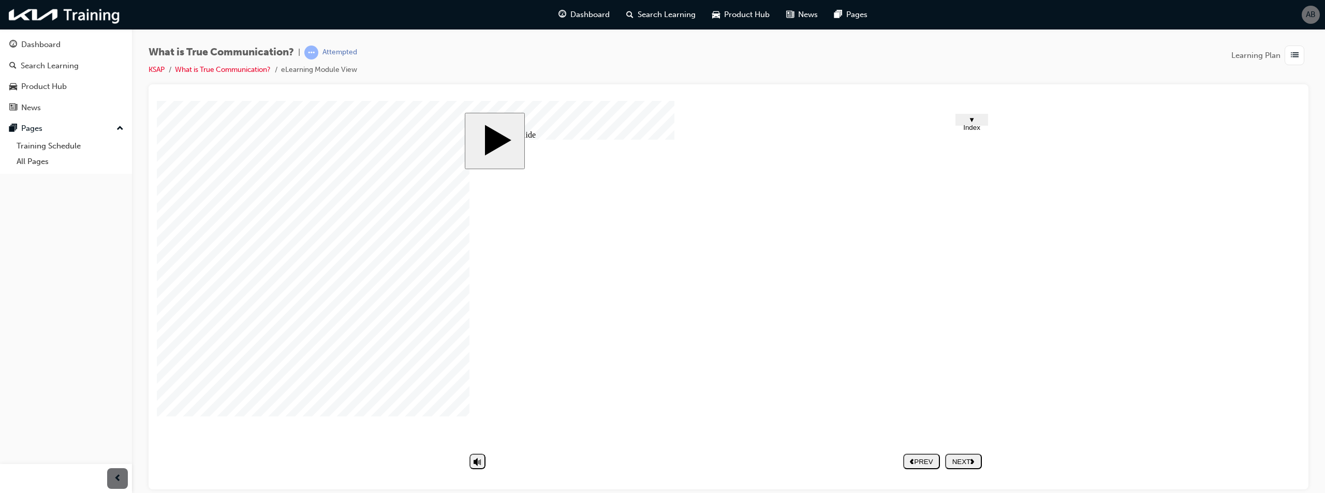
type textarea "Being able to discribe the"
type textarea "Being able to discribe the i"
type textarea "Being able to discribe the in"
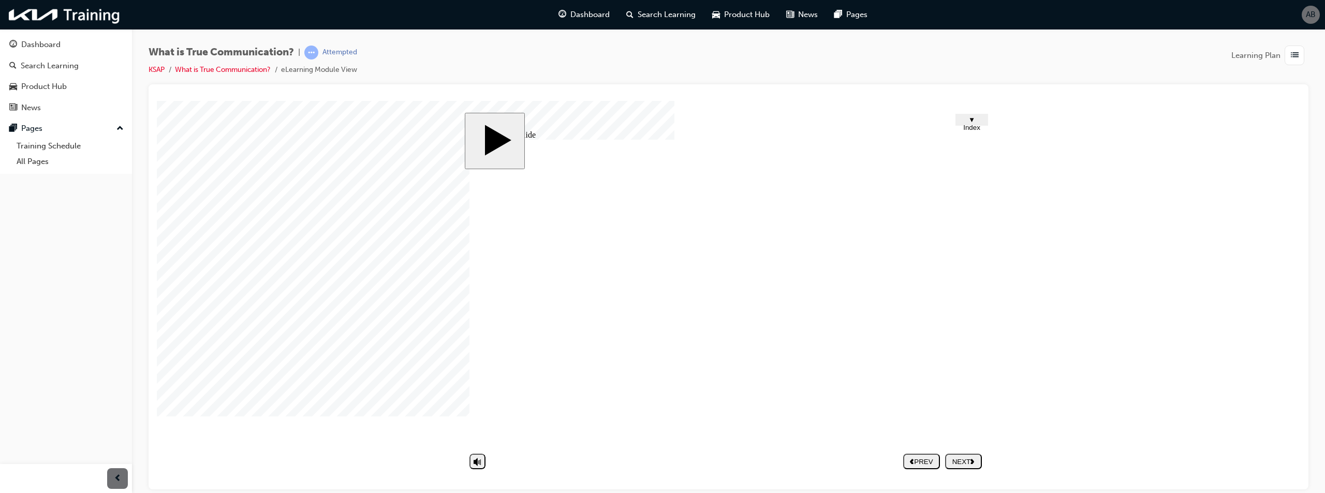
type textarea "Being able to discribe the in"
type textarea "Being able to discribe the inf"
type textarea "Being able to discribe the info"
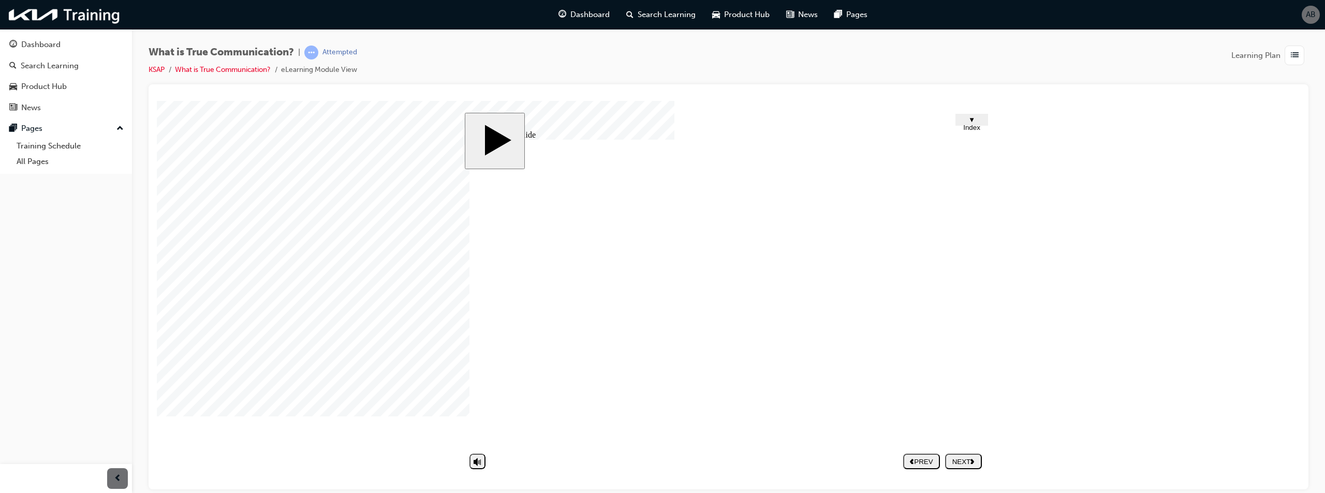
type textarea "Being able to discribe the infom"
type textarea "Being able to discribe the infoma"
type textarea "Being able to discribe the infomat"
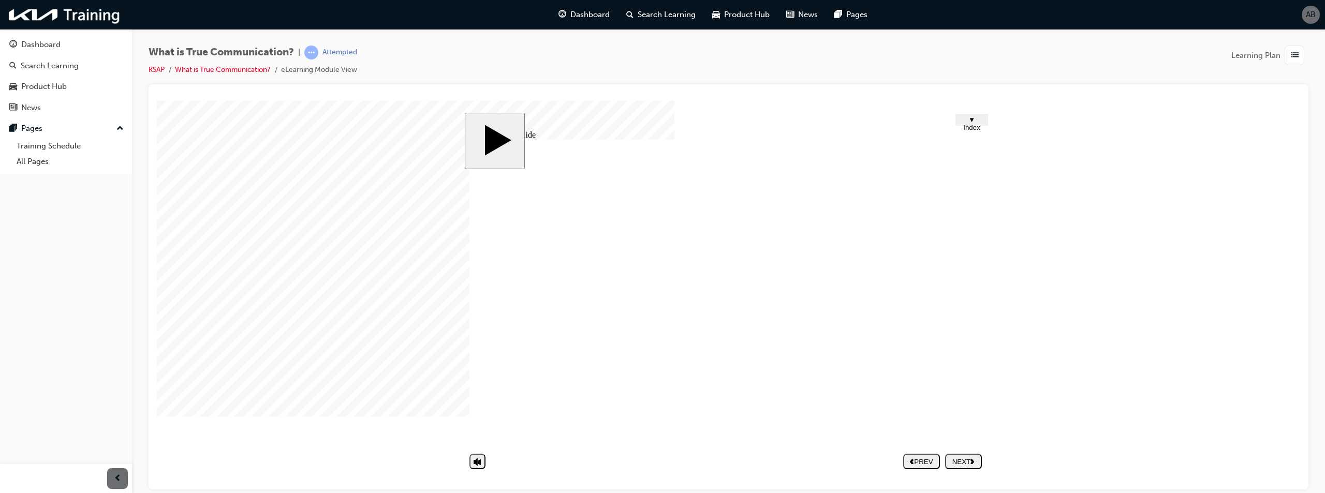
type textarea "Being able to discribe the infomat"
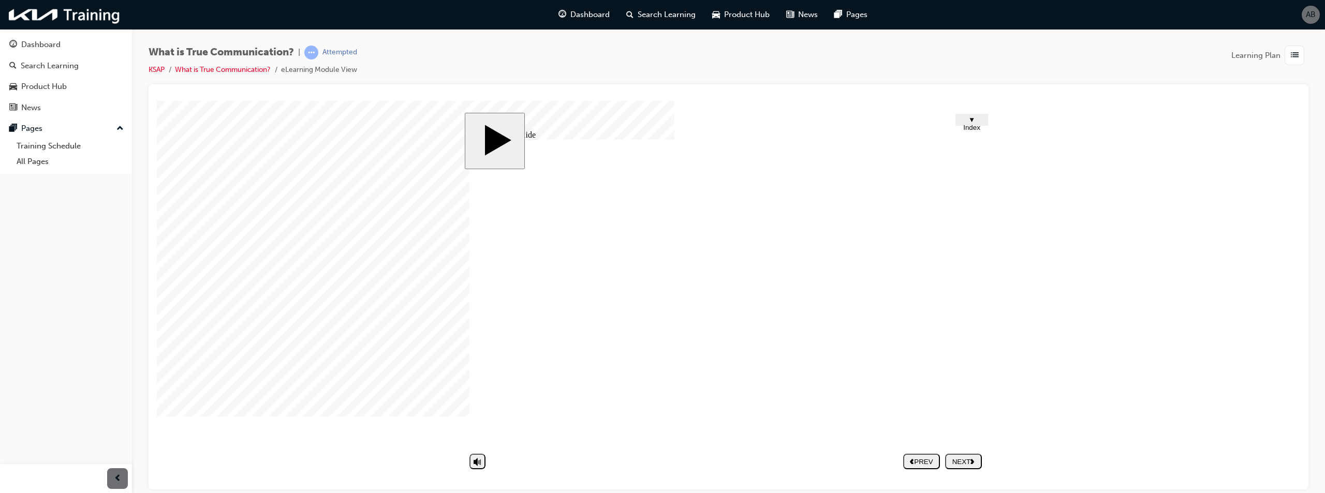
click at [964, 465] on div "NEXT" at bounding box center [963, 461] width 28 height 8
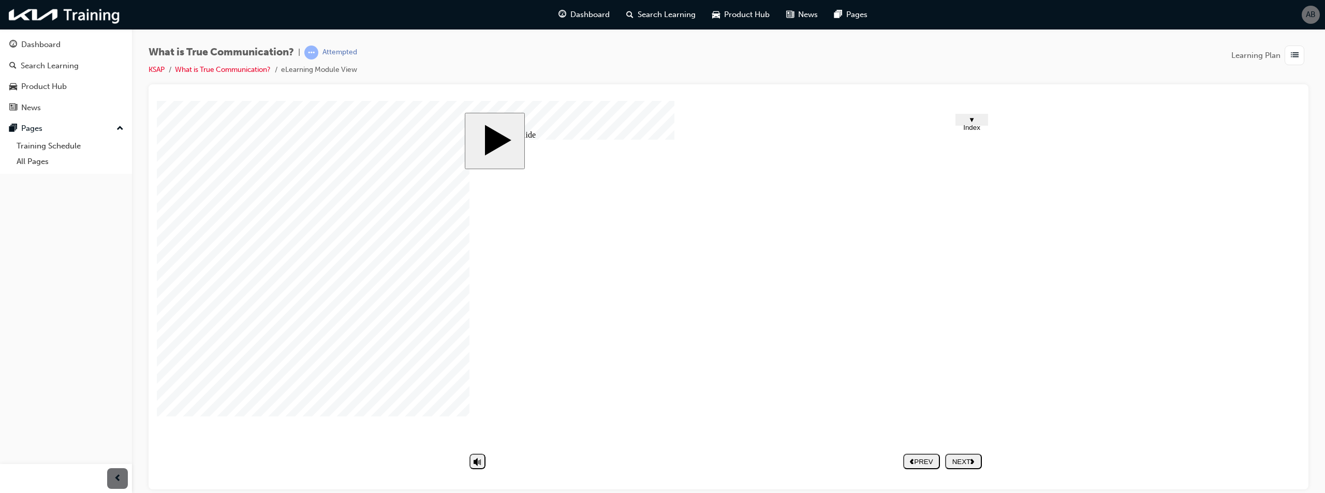
click at [916, 463] on div "PREV" at bounding box center [921, 461] width 28 height 8
click at [962, 462] on div "NEXT" at bounding box center [963, 461] width 28 height 8
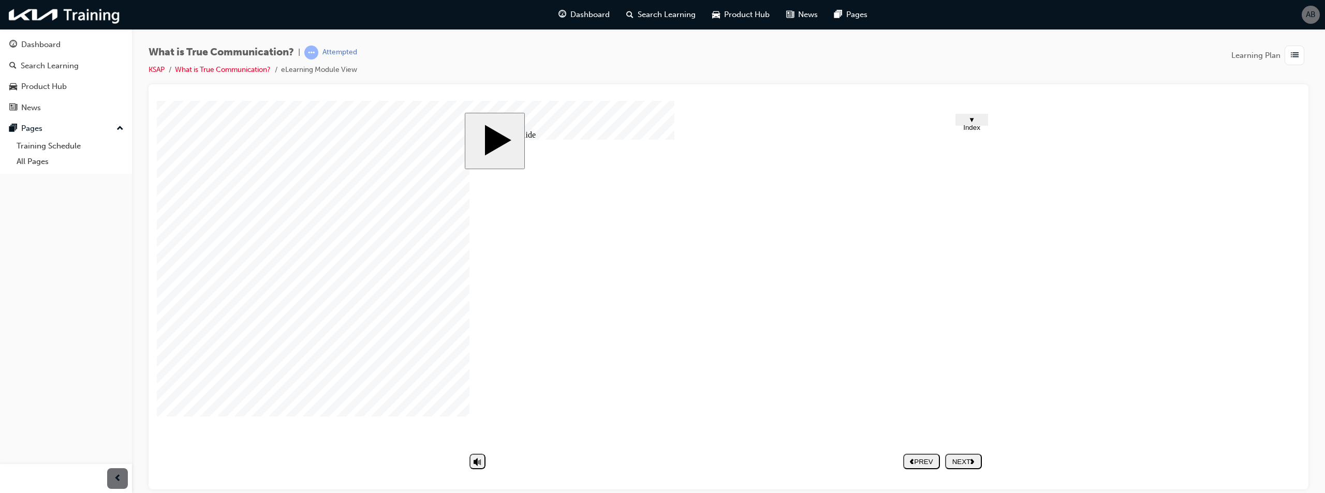
click at [962, 462] on div "NEXT" at bounding box center [963, 461] width 28 height 8
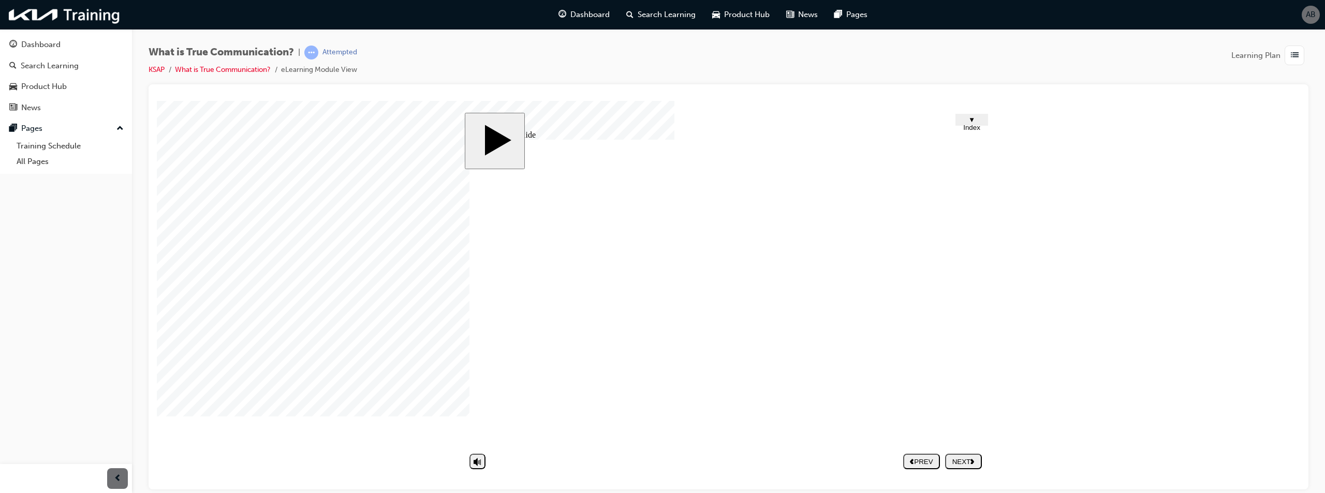
click at [972, 459] on polygon "next" at bounding box center [972, 460] width 4 height 5
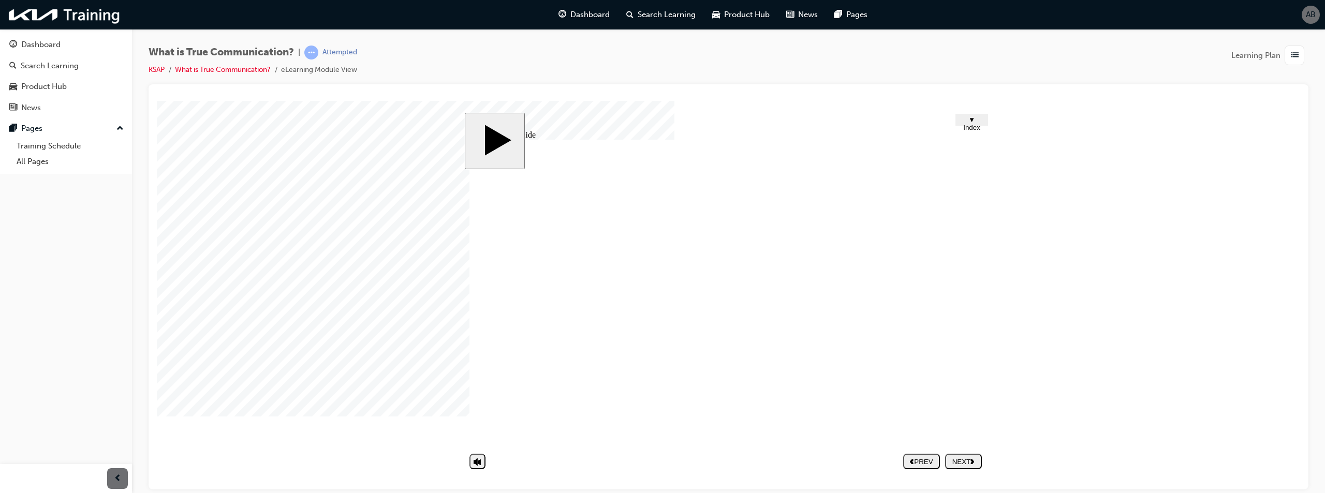
click at [964, 463] on div "NEXT" at bounding box center [963, 461] width 28 height 8
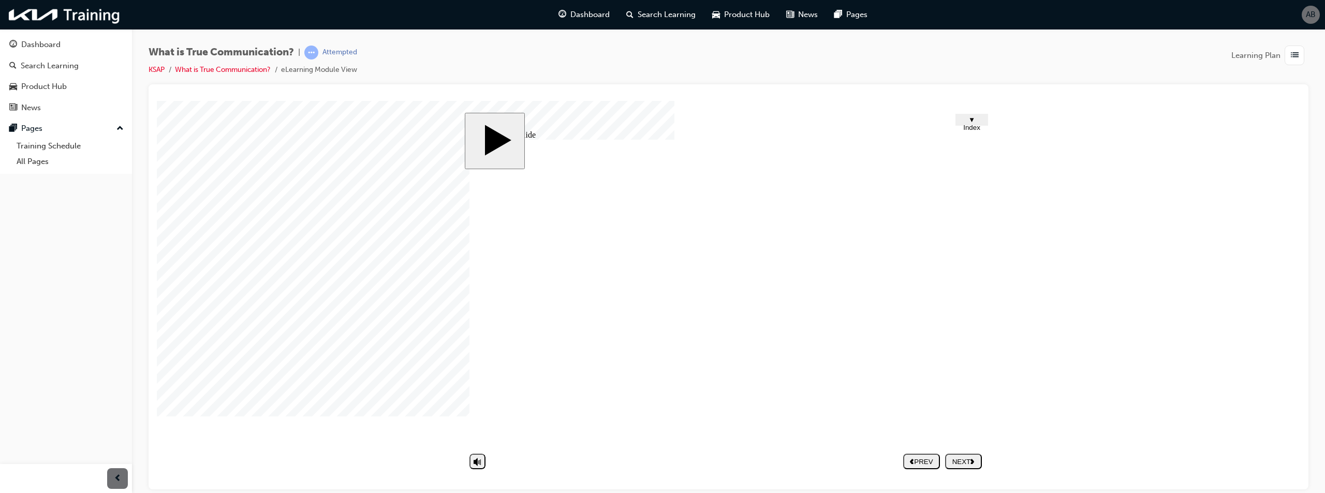
drag, startPoint x: 958, startPoint y: 318, endPoint x: 961, endPoint y: 332, distance: 14.3
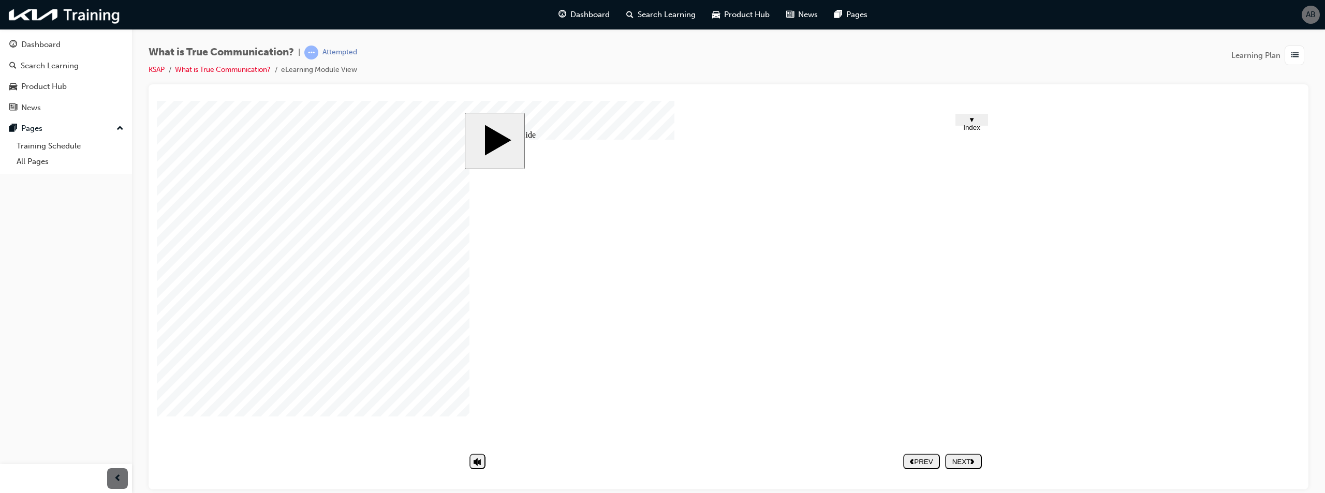
drag, startPoint x: 970, startPoint y: 318, endPoint x: 970, endPoint y: 333, distance: 15.0
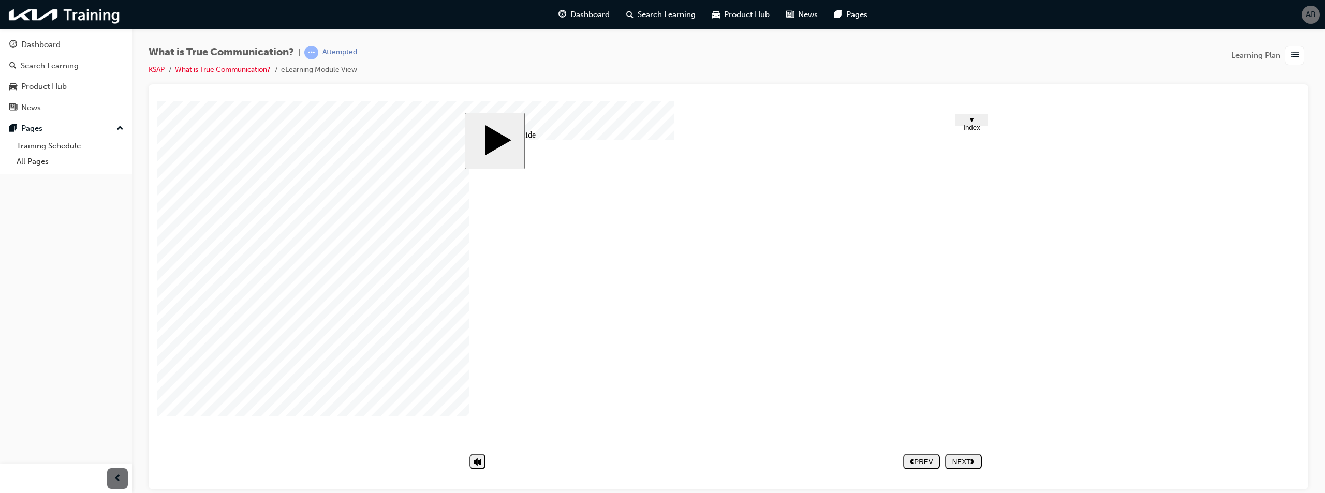
click at [972, 460] on polygon "next" at bounding box center [972, 460] width 4 height 5
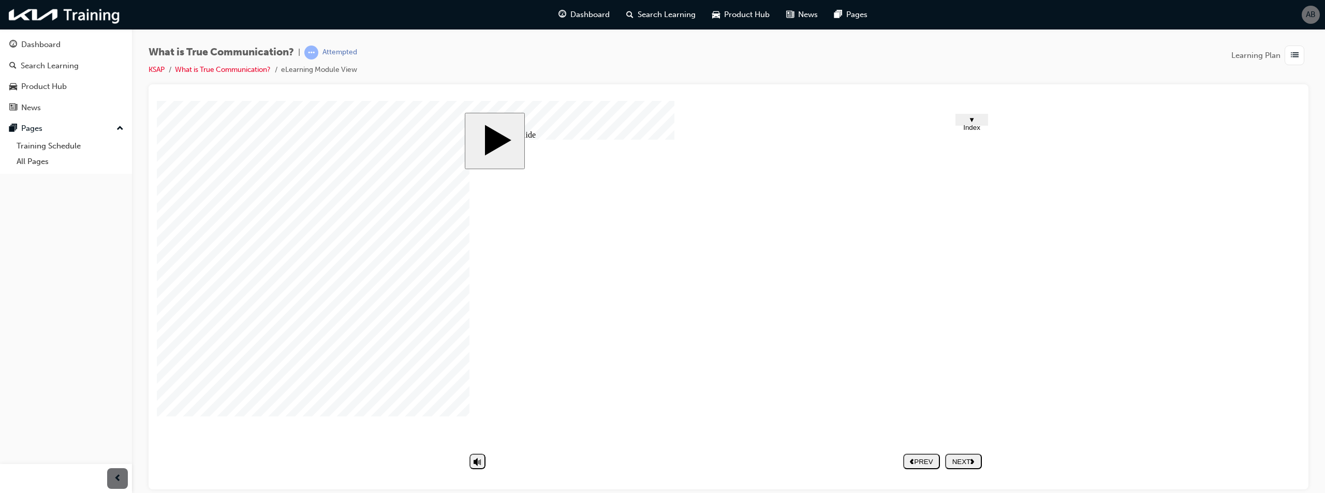
drag, startPoint x: 695, startPoint y: 288, endPoint x: 701, endPoint y: 285, distance: 6.9
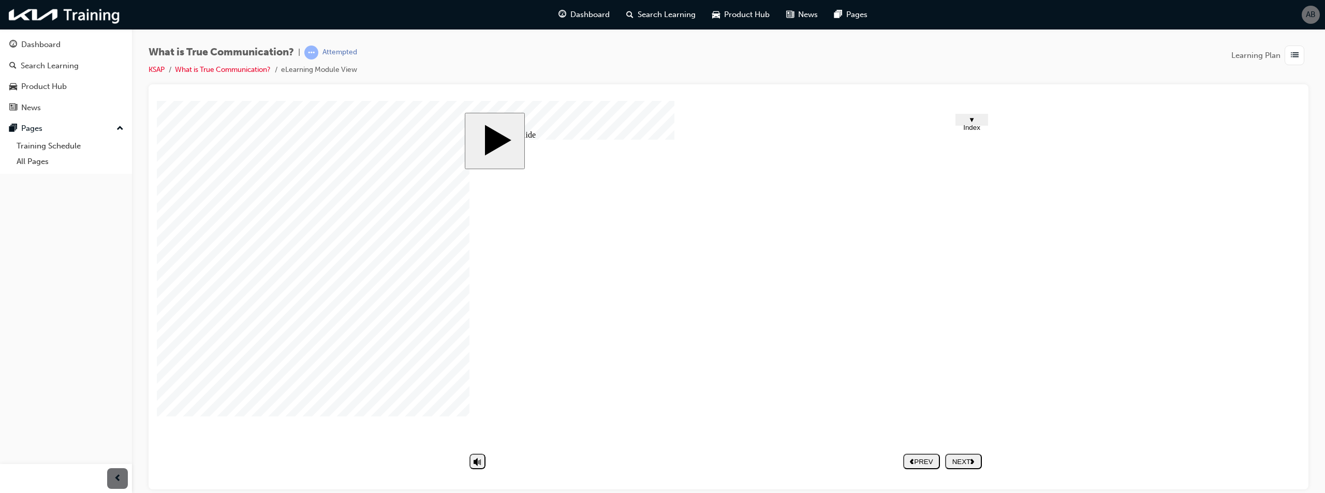
click at [963, 458] on div "NEXT" at bounding box center [963, 461] width 28 height 8
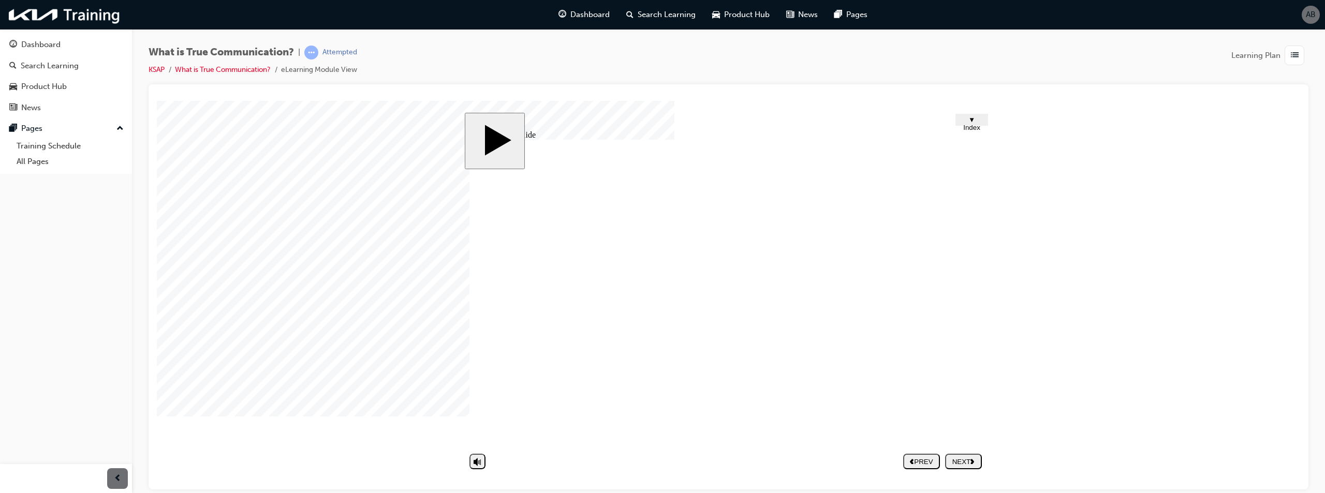
click at [965, 464] on div "NEXT" at bounding box center [963, 461] width 28 height 8
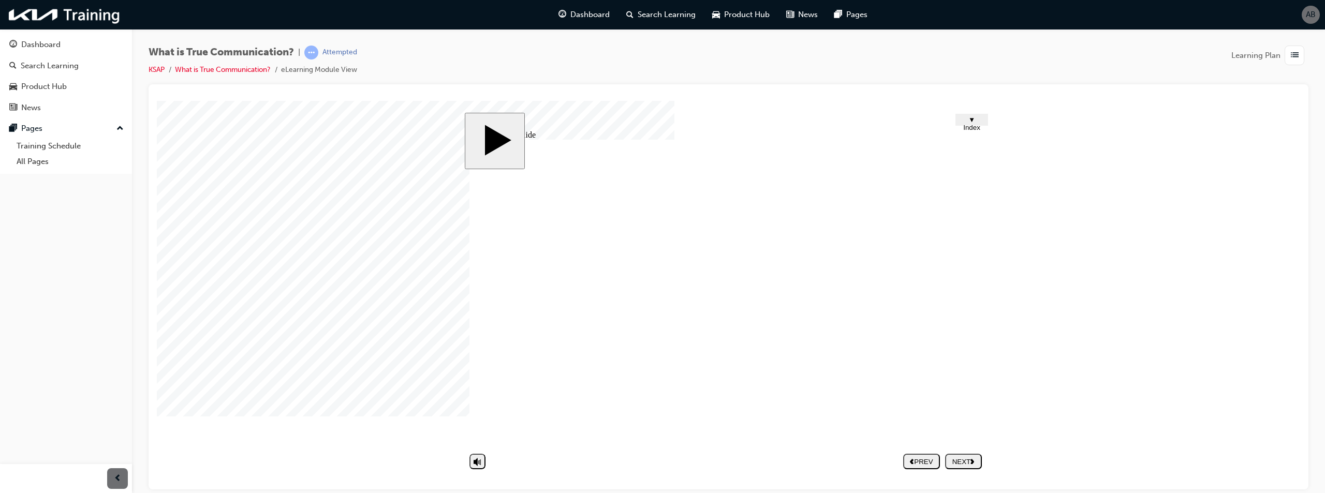
click at [965, 465] on div "NEXT" at bounding box center [963, 461] width 28 height 8
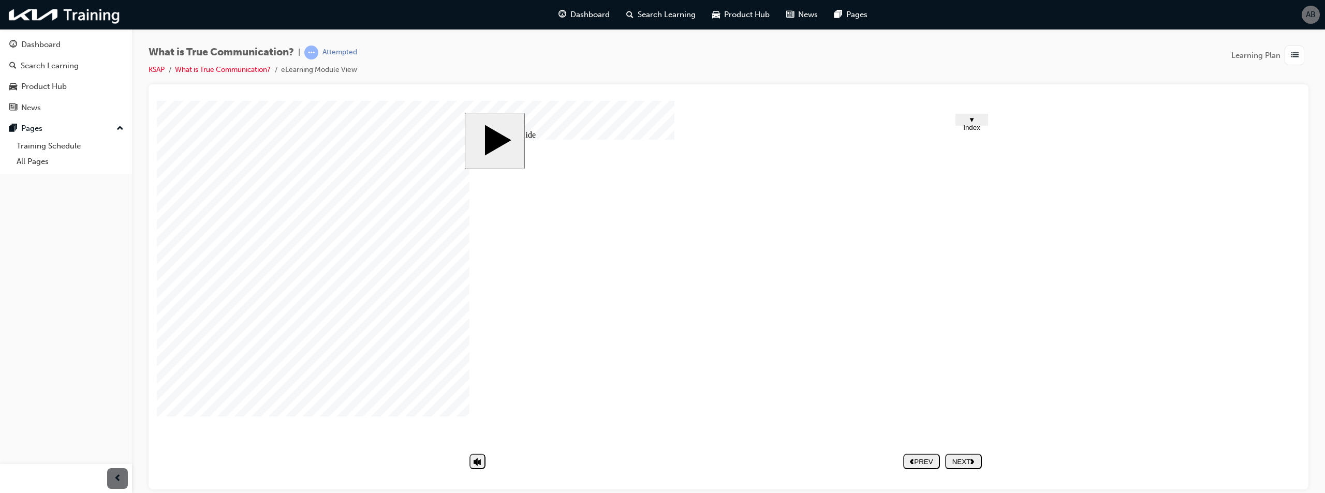
drag, startPoint x: 554, startPoint y: 429, endPoint x: 698, endPoint y: 433, distance: 144.4
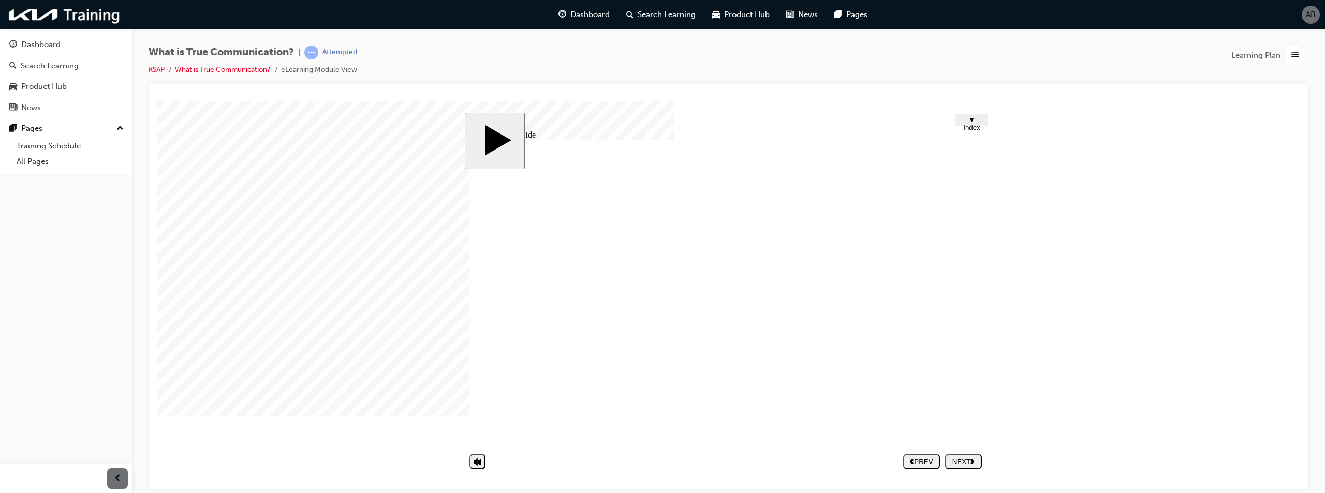
drag, startPoint x: 648, startPoint y: 424, endPoint x: 843, endPoint y: 451, distance: 197.5
click at [841, 451] on div "slide: Untitled Slide Half Frame 33 2 Rectangle 1 Rectangle 1 Rectangle 1 He ne…" at bounding box center [729, 294] width 528 height 365
drag, startPoint x: 532, startPoint y: 430, endPoint x: 690, endPoint y: 434, distance: 157.8
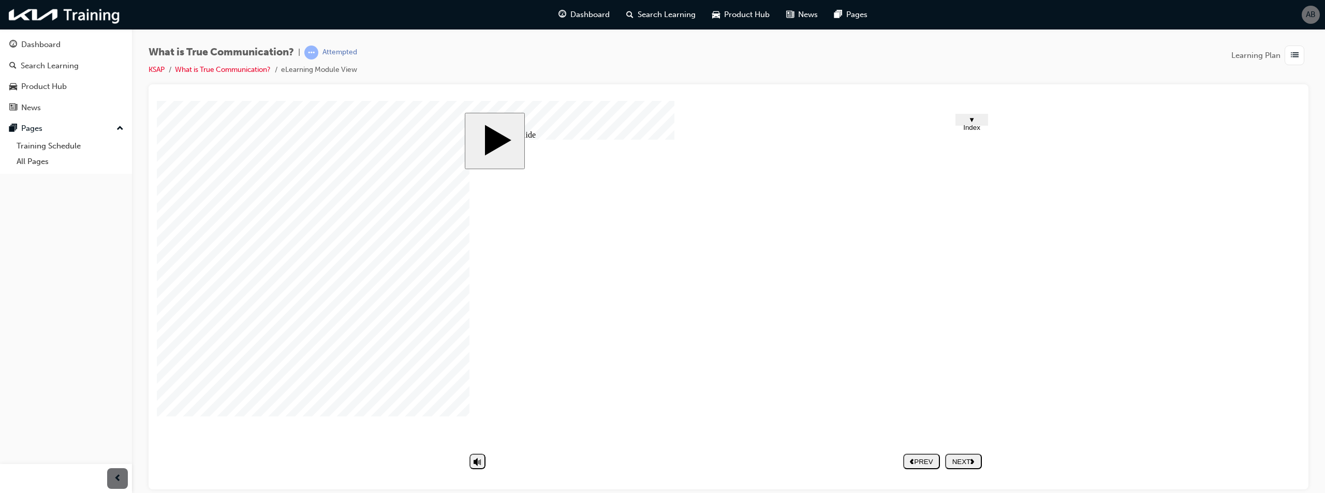
click at [958, 455] on button "NEXT" at bounding box center [963, 461] width 37 height 16
drag, startPoint x: 670, startPoint y: 265, endPoint x: 733, endPoint y: 272, distance: 63.5
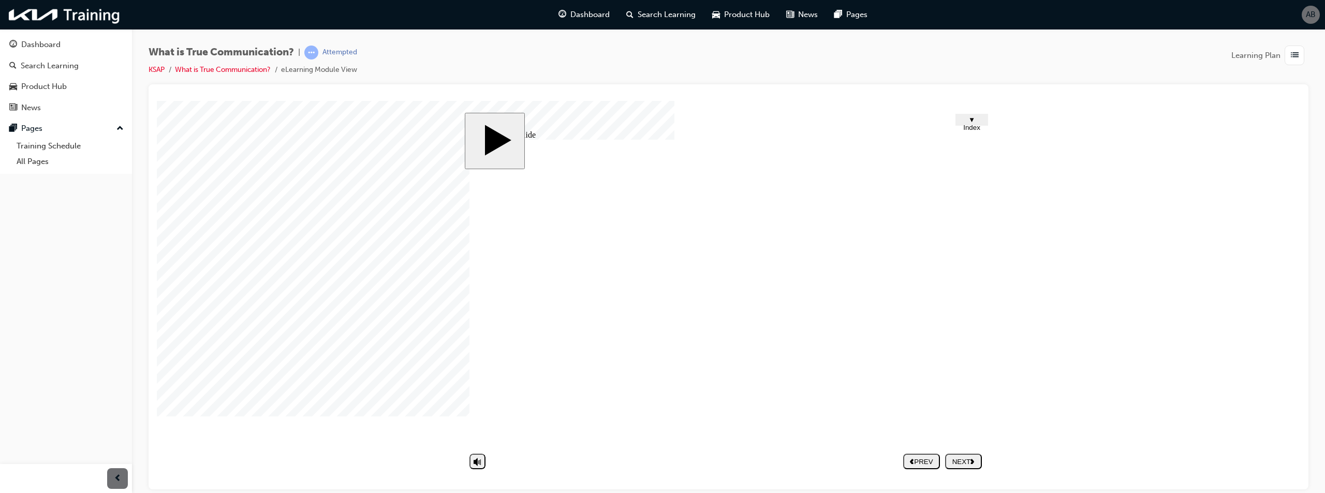
click at [960, 451] on nav "PREV NEXT SUBMIT" at bounding box center [942, 461] width 79 height 24
click at [968, 464] on div "NEXT" at bounding box center [963, 461] width 28 height 8
drag, startPoint x: 735, startPoint y: 247, endPoint x: 770, endPoint y: 246, distance: 35.2
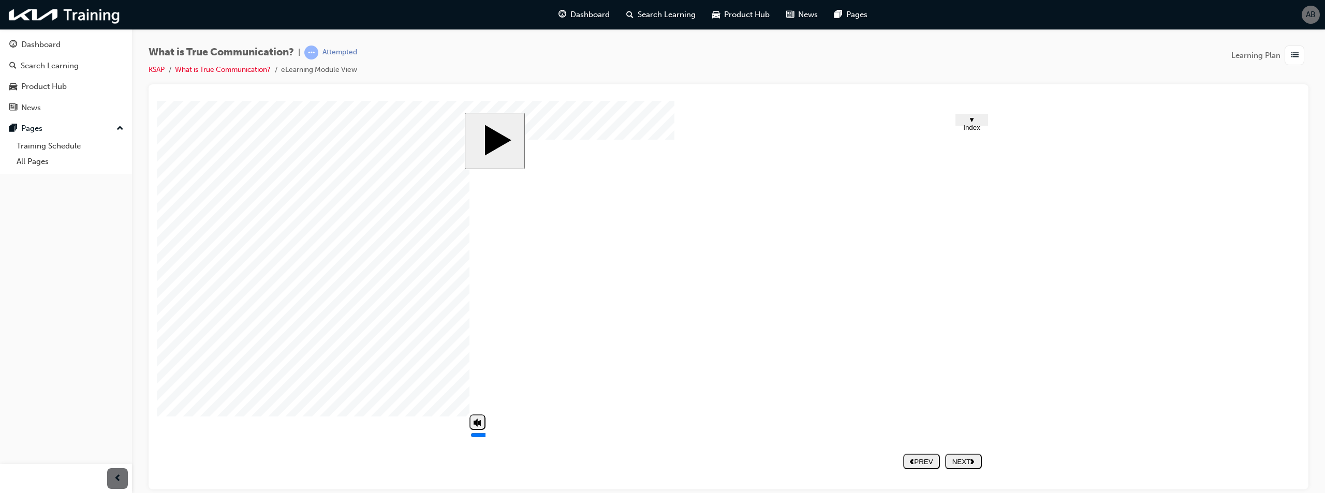
click at [478, 426] on polygon "volume" at bounding box center [475, 422] width 5 height 8
drag, startPoint x: 482, startPoint y: 448, endPoint x: 473, endPoint y: 401, distance: 47.9
type input "10"
click at [473, 430] on input "volume" at bounding box center [503, 434] width 67 height 8
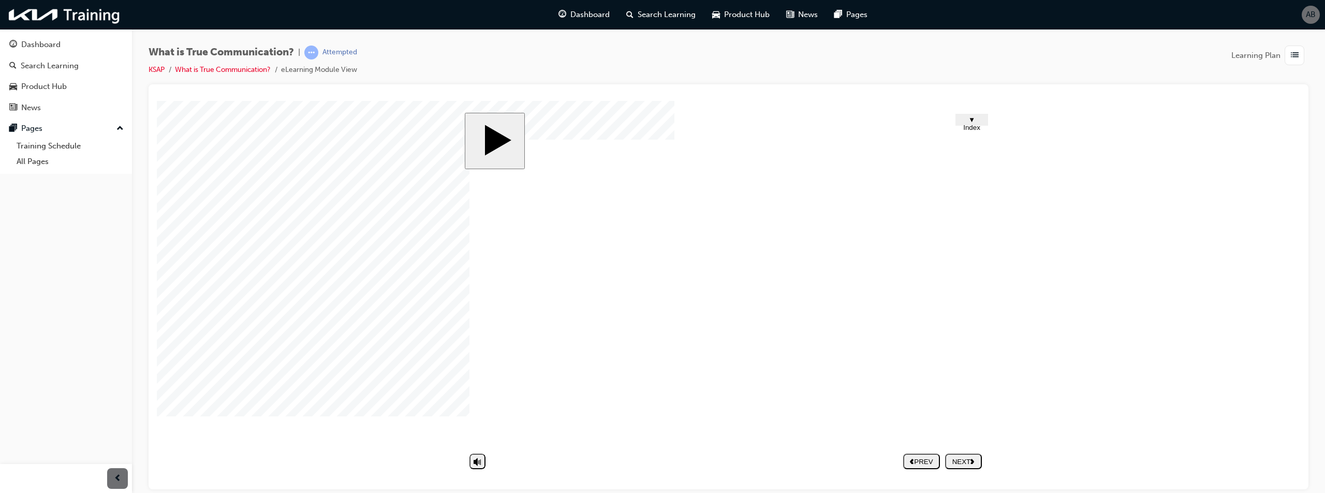
drag, startPoint x: 702, startPoint y: 381, endPoint x: 705, endPoint y: 376, distance: 6.0
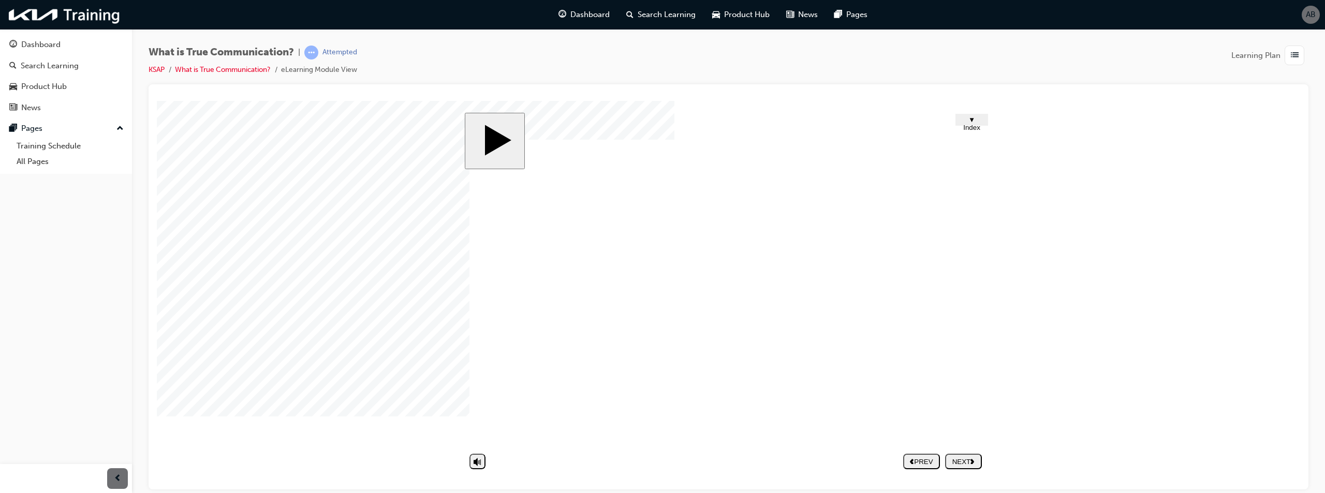
drag, startPoint x: 859, startPoint y: 368, endPoint x: 864, endPoint y: 384, distance: 16.4
drag, startPoint x: 864, startPoint y: 384, endPoint x: 866, endPoint y: 391, distance: 7.5
click at [867, 392] on div "Group 4 Lesson 1. What is Communication? Group 1 Definition of communication Ro…" at bounding box center [727, 297] width 517 height 316
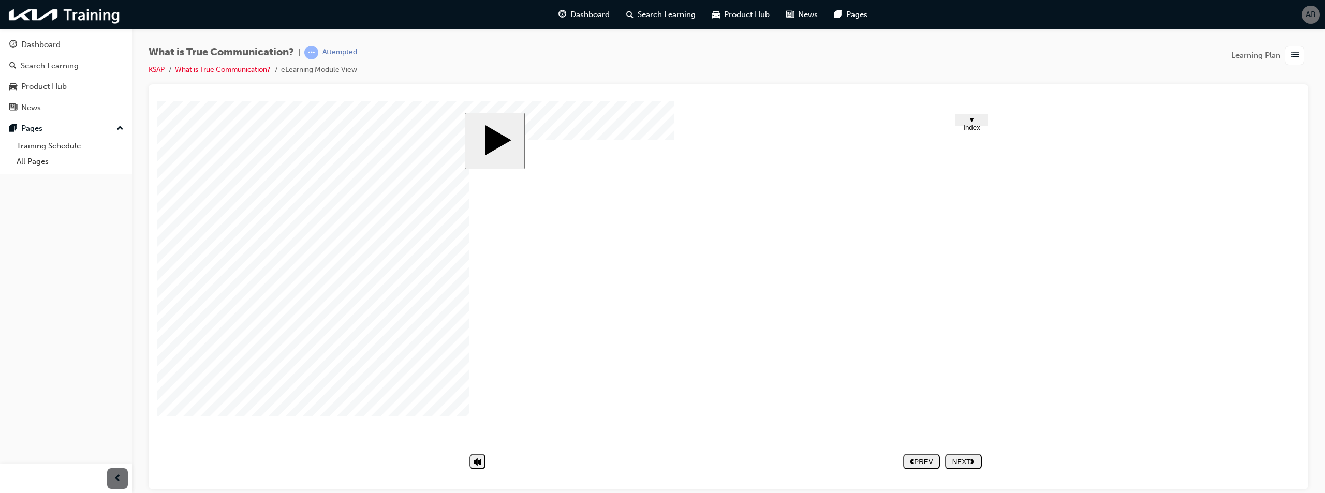
drag, startPoint x: 920, startPoint y: 372, endPoint x: 934, endPoint y: 374, distance: 14.1
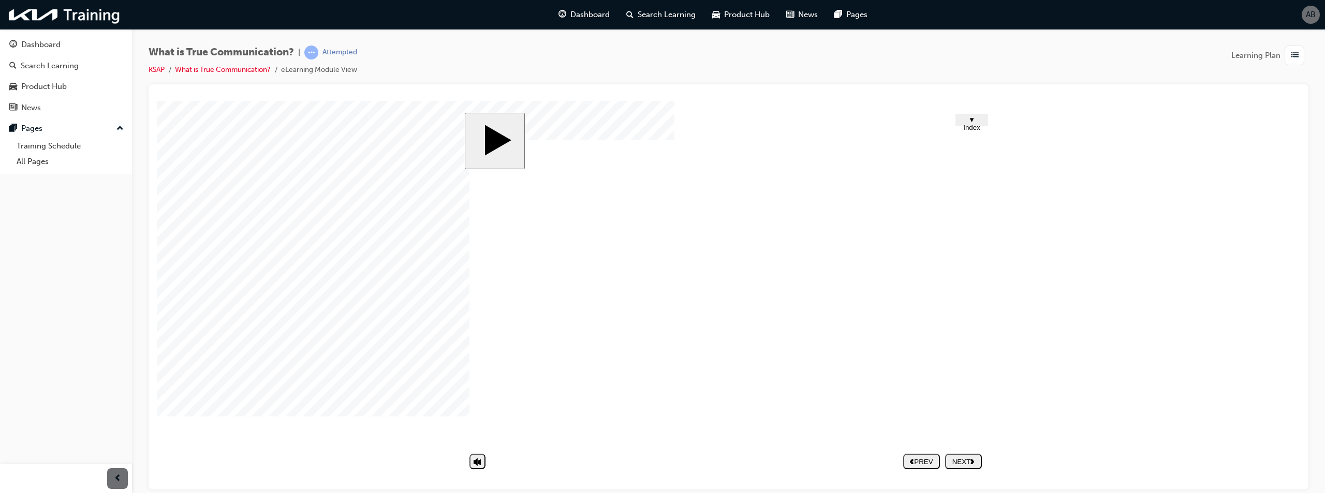
click at [960, 460] on div "NEXT" at bounding box center [963, 461] width 28 height 8
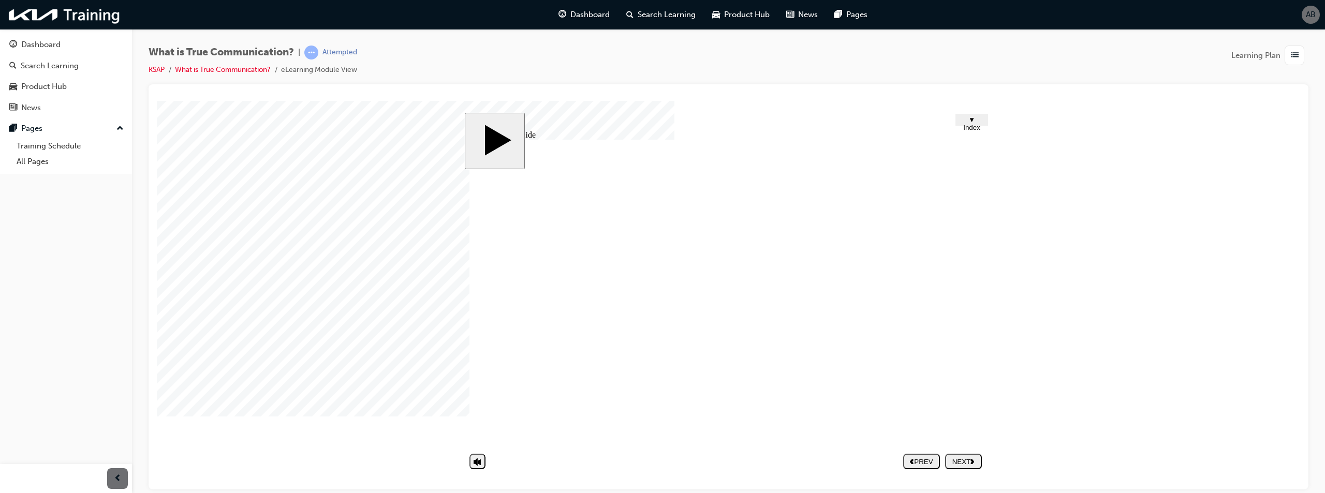
click at [958, 465] on div "NEXT" at bounding box center [963, 461] width 28 height 8
click at [1294, 51] on span "list-icon" at bounding box center [1294, 55] width 8 height 13
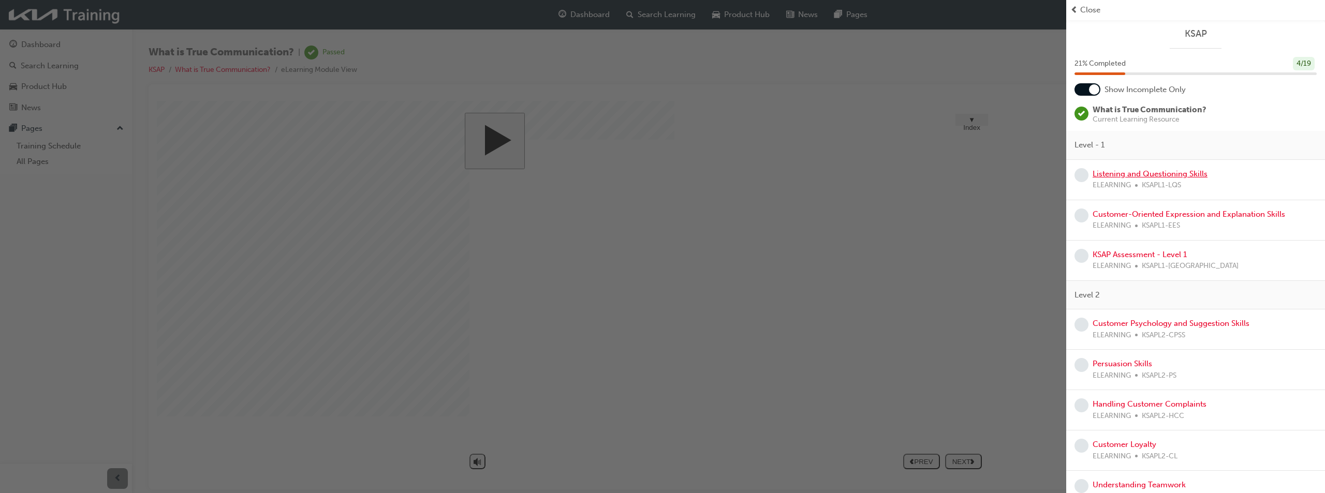
click at [1153, 174] on link "Listening and Questioning Skills" at bounding box center [1149, 173] width 115 height 9
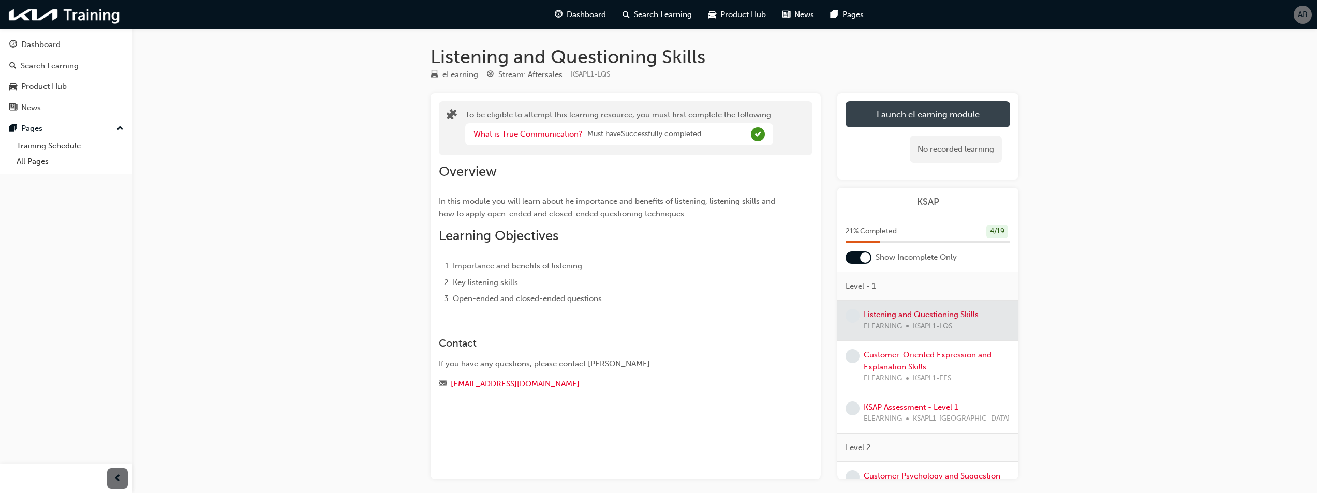
click at [954, 116] on button "Launch eLearning module" at bounding box center [927, 114] width 165 height 26
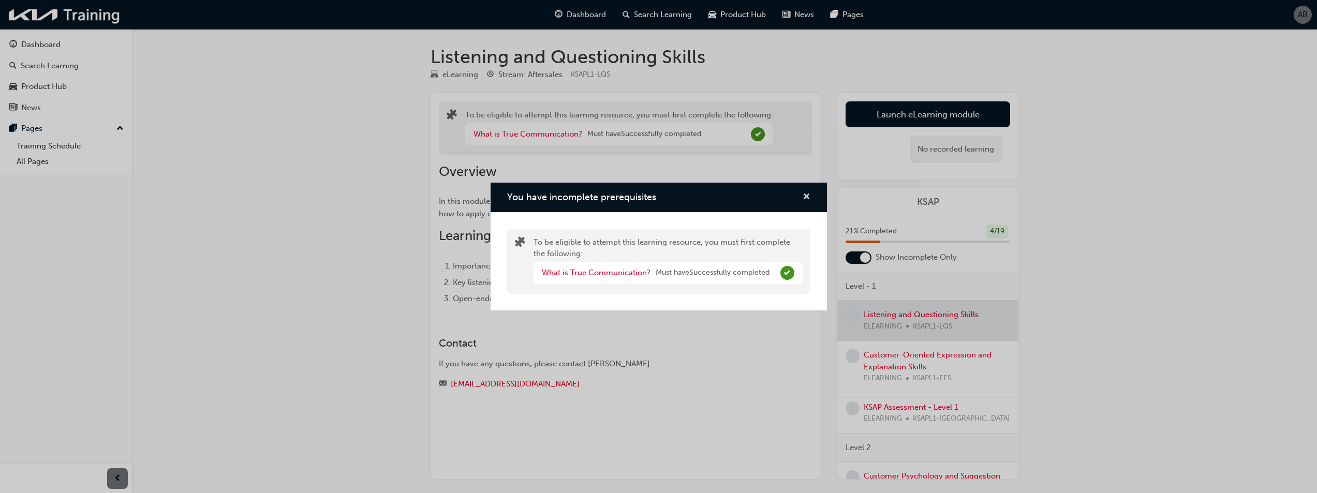
click at [804, 197] on span "cross-icon" at bounding box center [806, 197] width 8 height 9
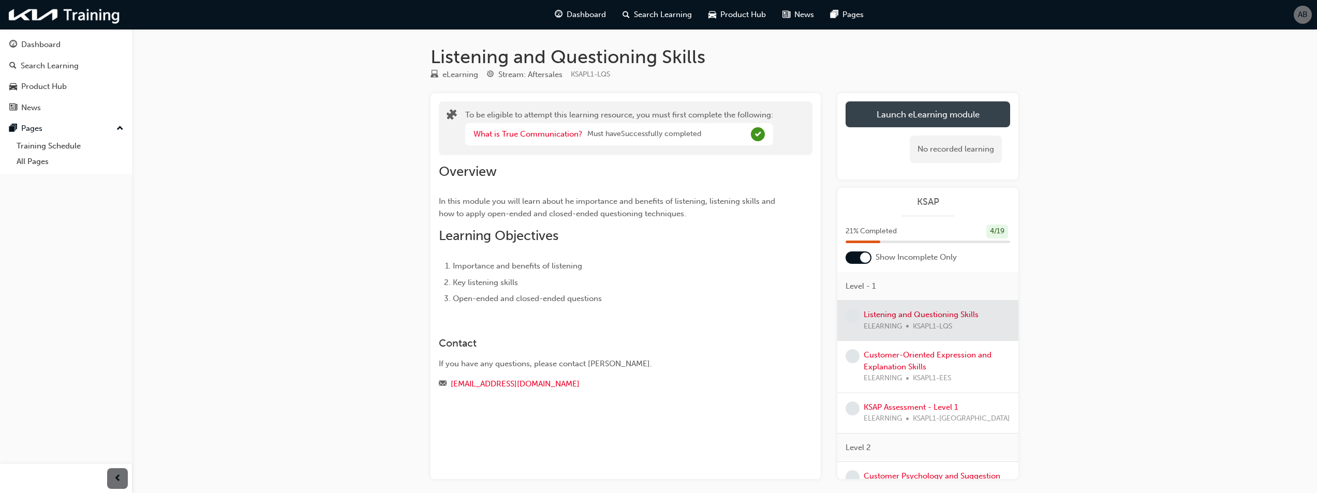
click at [964, 117] on button "Launch eLearning module" at bounding box center [927, 114] width 165 height 26
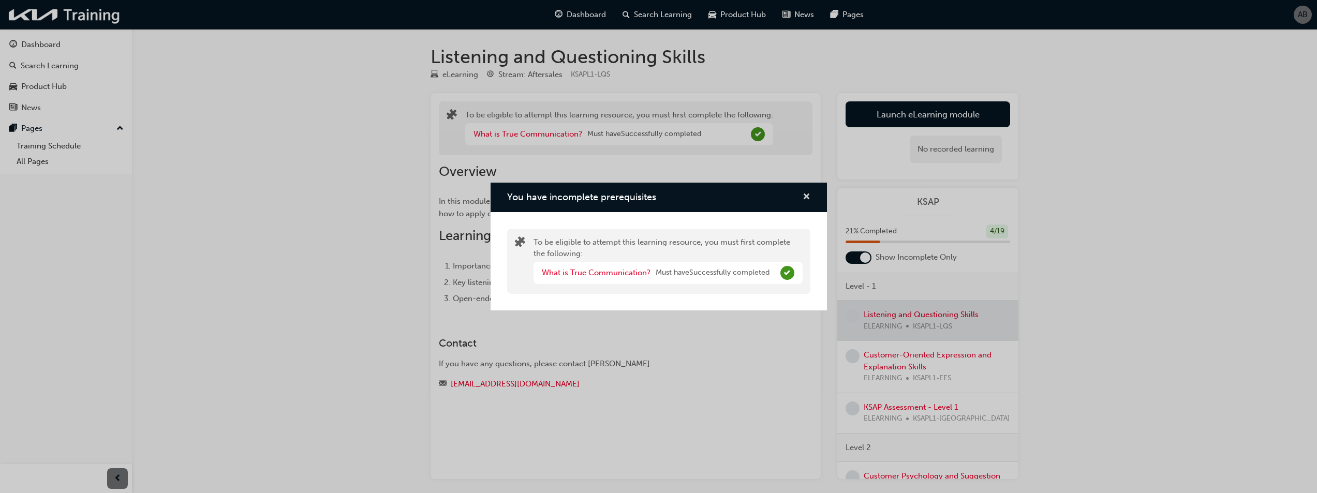
click at [802, 198] on span "cross-icon" at bounding box center [806, 197] width 8 height 9
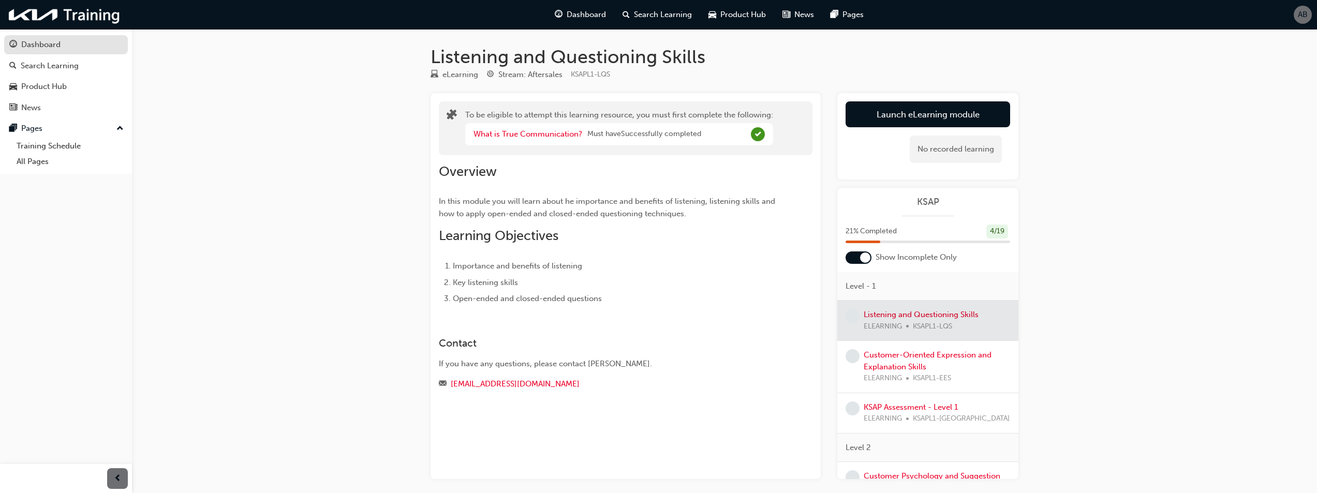
click at [27, 48] on div "Dashboard" at bounding box center [40, 45] width 39 height 12
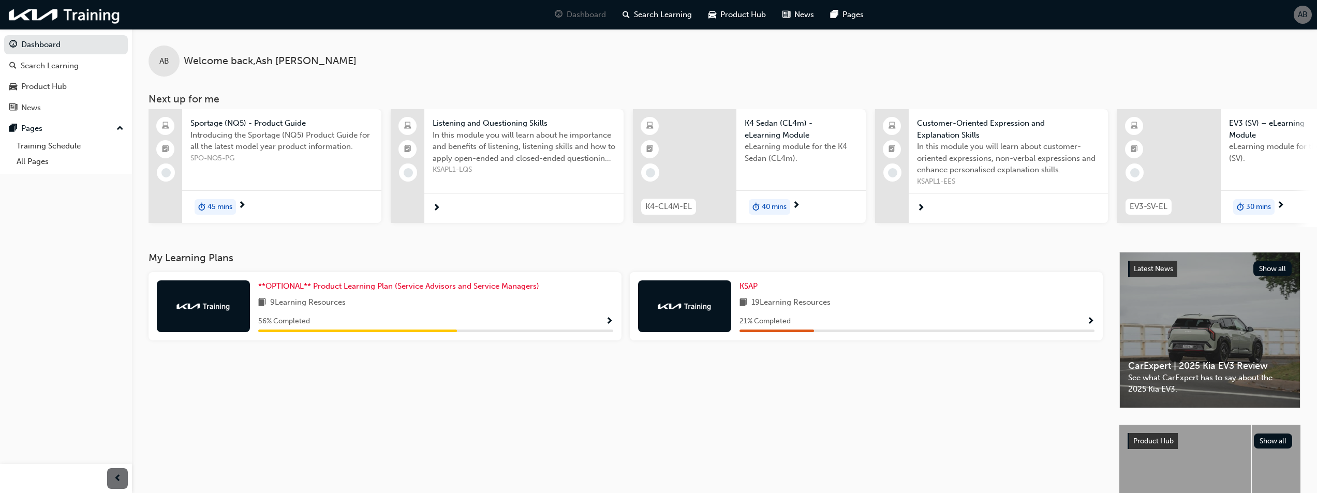
click at [1088, 324] on span "Show Progress" at bounding box center [1091, 321] width 8 height 9
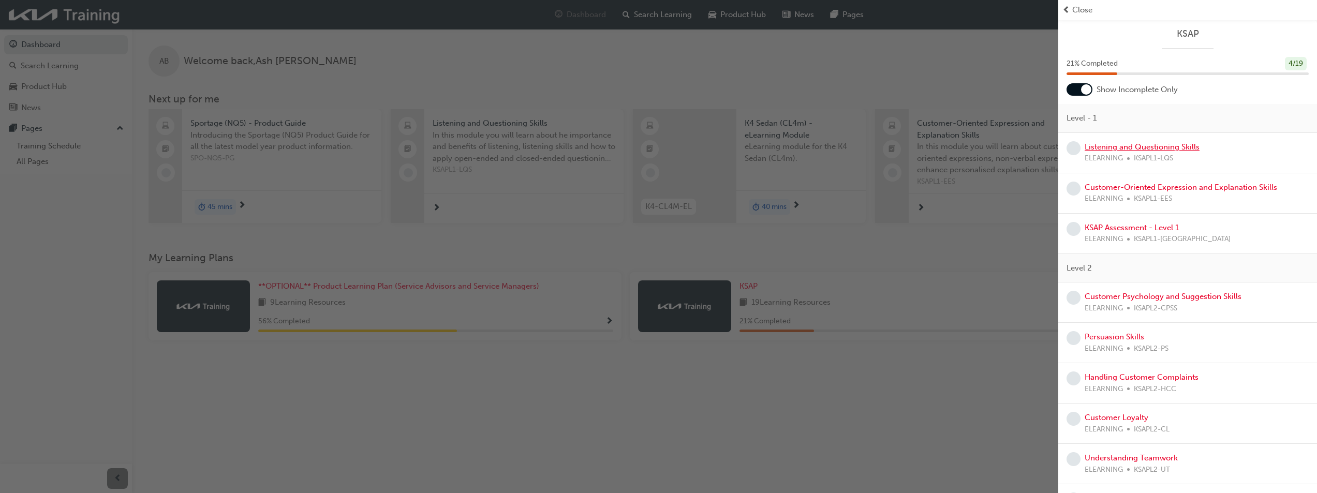
click at [1162, 150] on link "Listening and Questioning Skills" at bounding box center [1141, 146] width 115 height 9
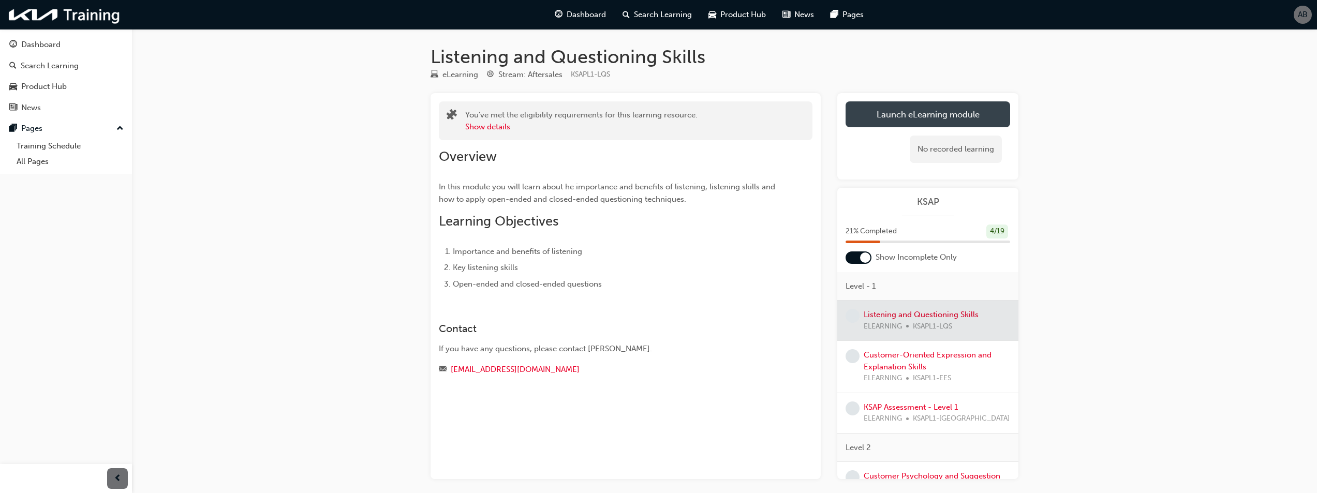
click at [898, 120] on button "Launch eLearning module" at bounding box center [927, 114] width 165 height 26
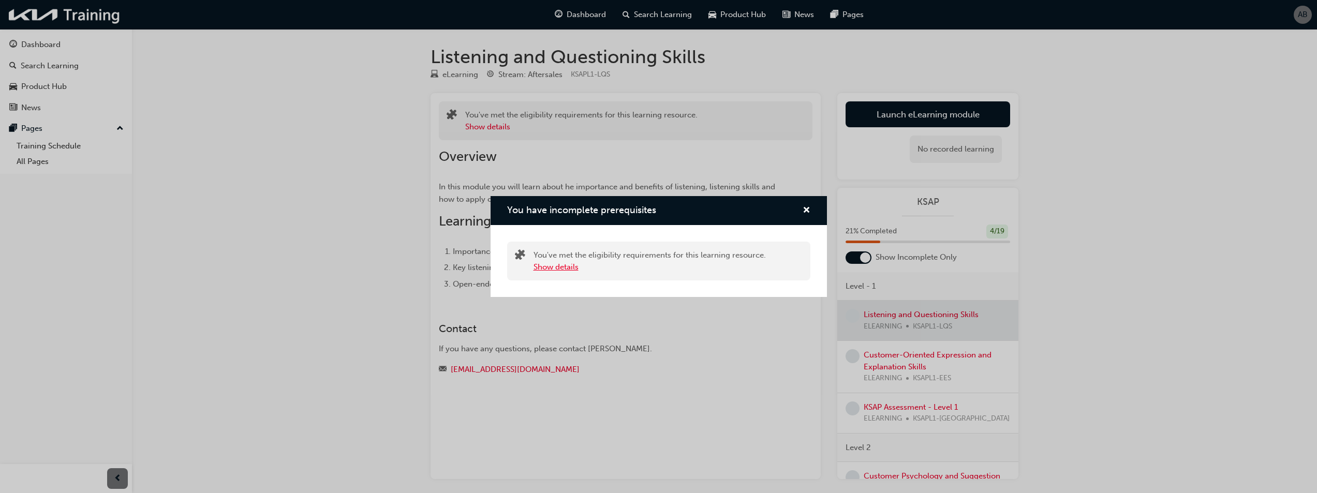
click at [555, 271] on button "Show details" at bounding box center [555, 267] width 45 height 12
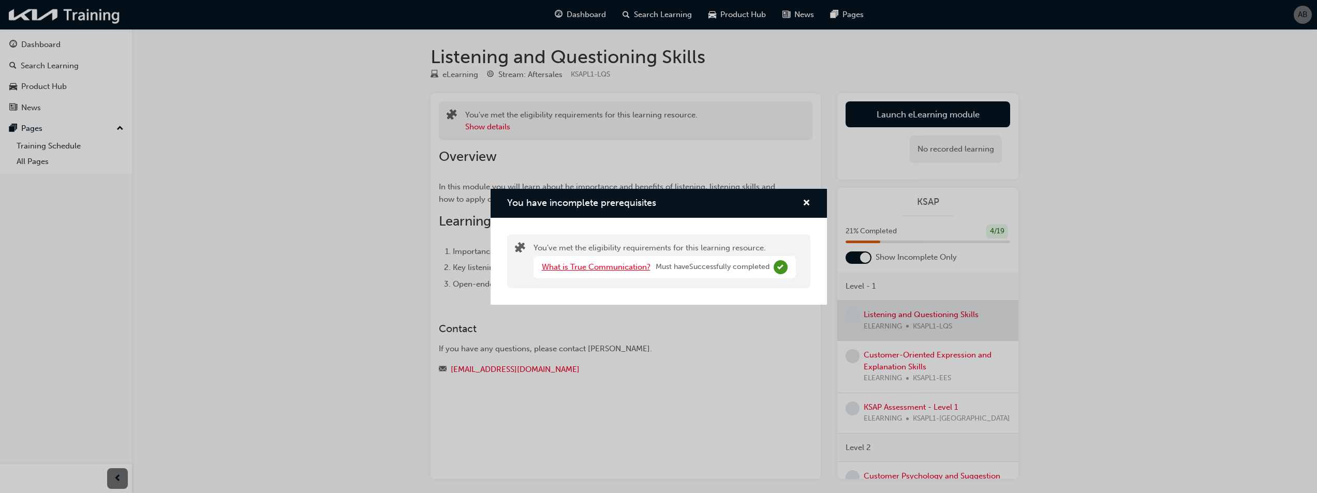
click at [629, 267] on link "What is True Communication?" at bounding box center [596, 266] width 109 height 9
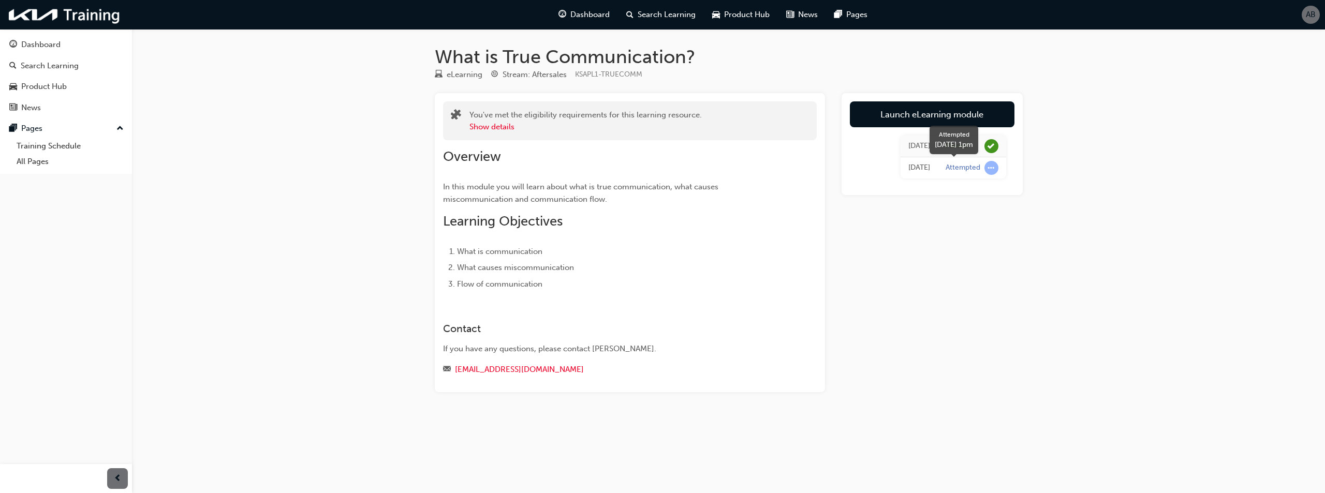
click at [996, 168] on span "learningRecordVerb_ATTEMPT-icon" at bounding box center [991, 168] width 14 height 14
click at [942, 114] on link "Launch eLearning module" at bounding box center [932, 114] width 165 height 26
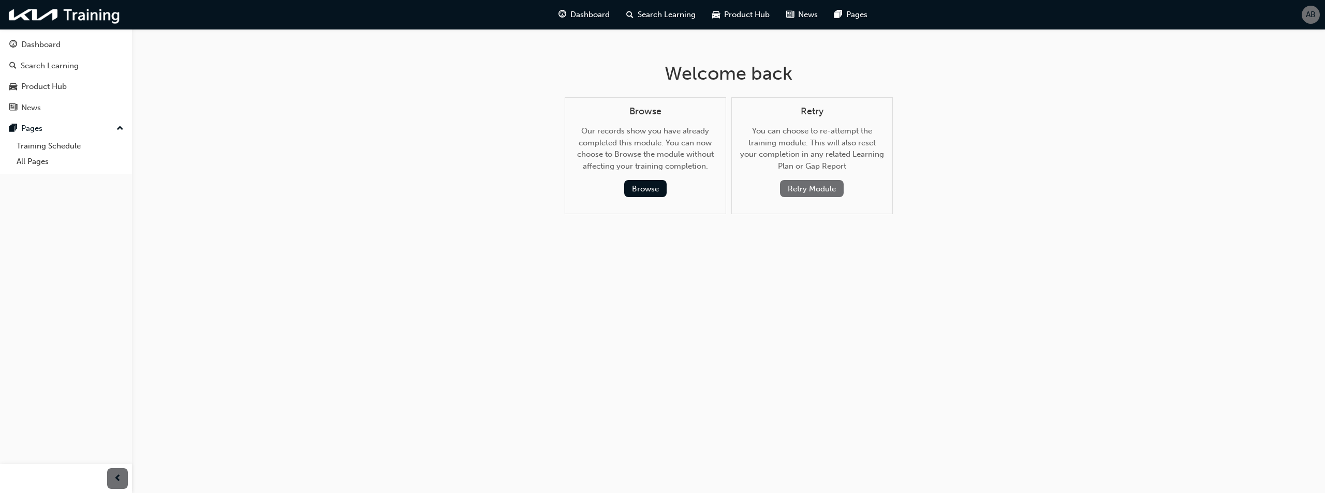
click at [817, 189] on button "Retry Module" at bounding box center [812, 188] width 64 height 17
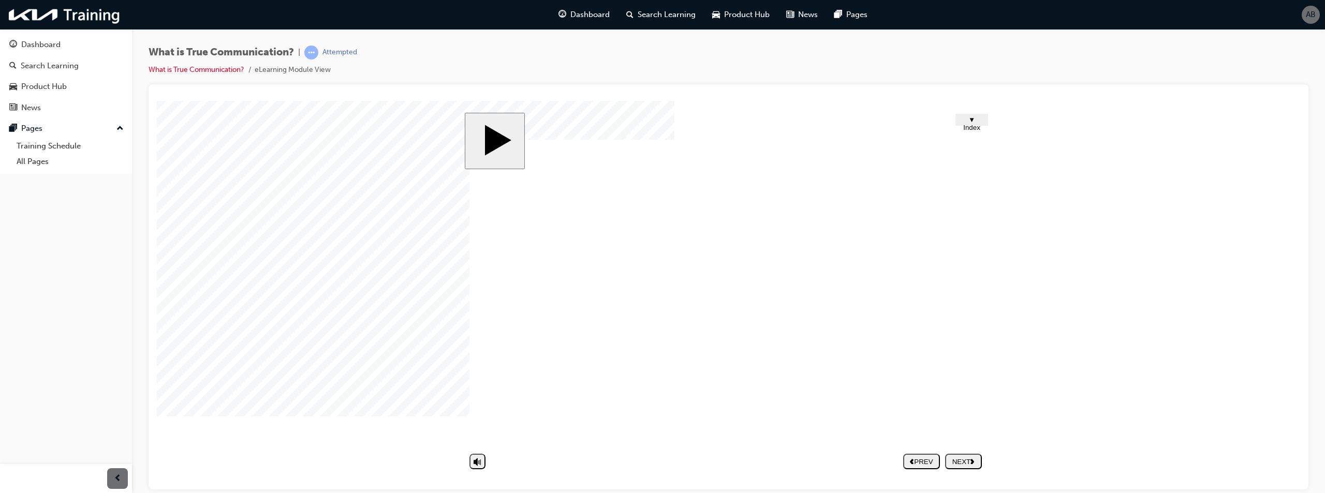
click at [966, 464] on nav "PREV NEXT SUBMIT" at bounding box center [942, 461] width 79 height 24
click at [967, 117] on span "▼ Index" at bounding box center [971, 123] width 17 height 16
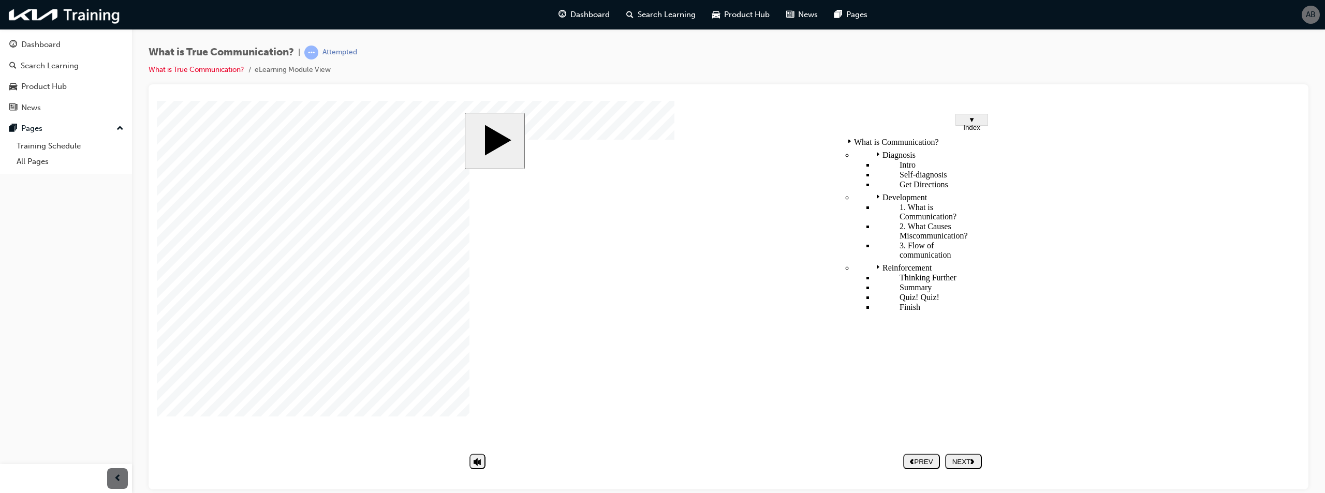
click at [875, 302] on div "Finish" at bounding box center [929, 306] width 111 height 9
click at [874, 292] on div "Quiz! Quiz!" at bounding box center [929, 296] width 111 height 9
click at [874, 282] on div "Summary" at bounding box center [929, 286] width 111 height 9
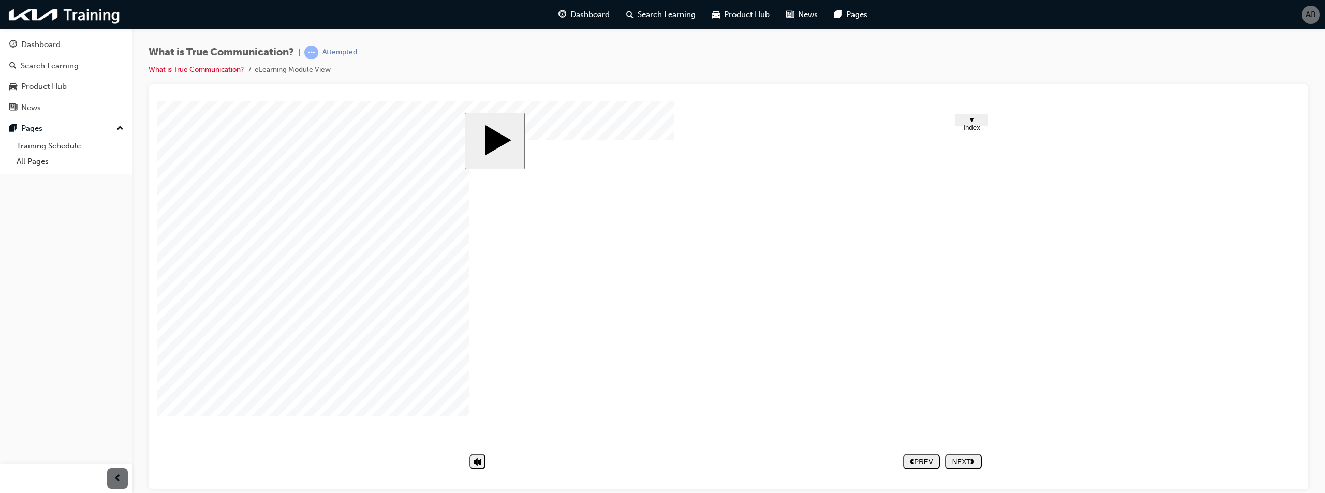
click at [957, 457] on div "NEXT" at bounding box center [963, 461] width 28 height 8
drag, startPoint x: 550, startPoint y: 435, endPoint x: 583, endPoint y: 423, distance: 34.9
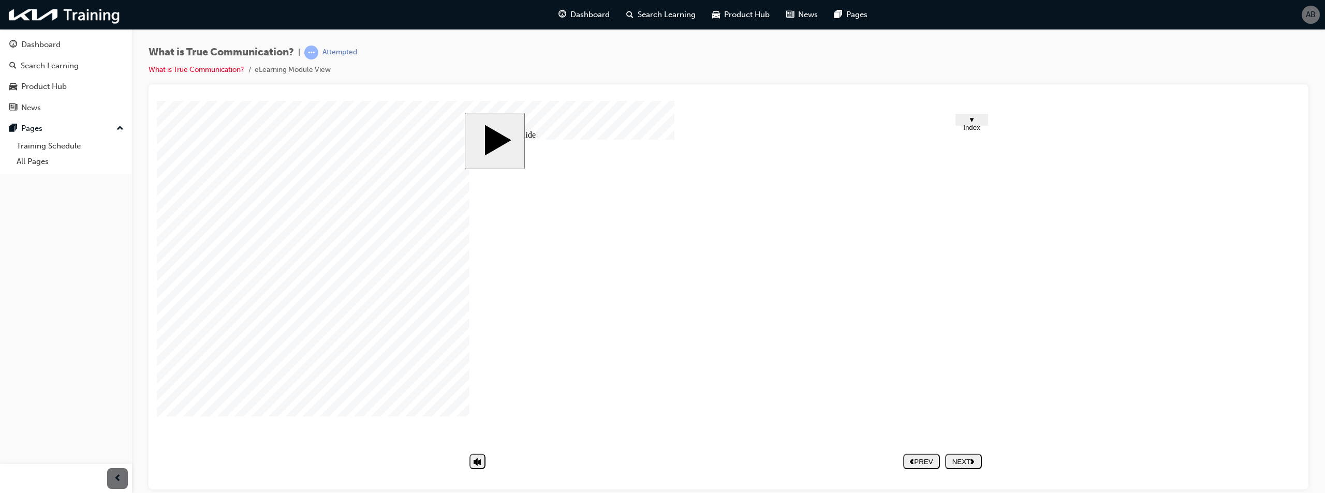
drag, startPoint x: 588, startPoint y: 396, endPoint x: 742, endPoint y: 333, distance: 166.6
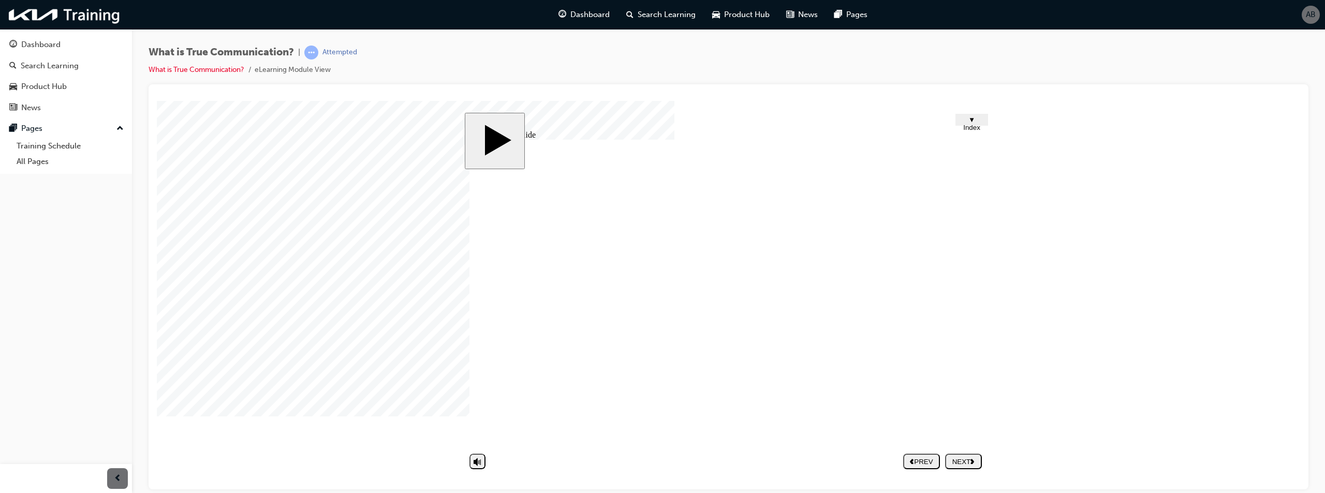
click at [960, 458] on div "NEXT" at bounding box center [963, 461] width 28 height 8
click at [157, 100] on image at bounding box center [157, 100] width 0 height 0
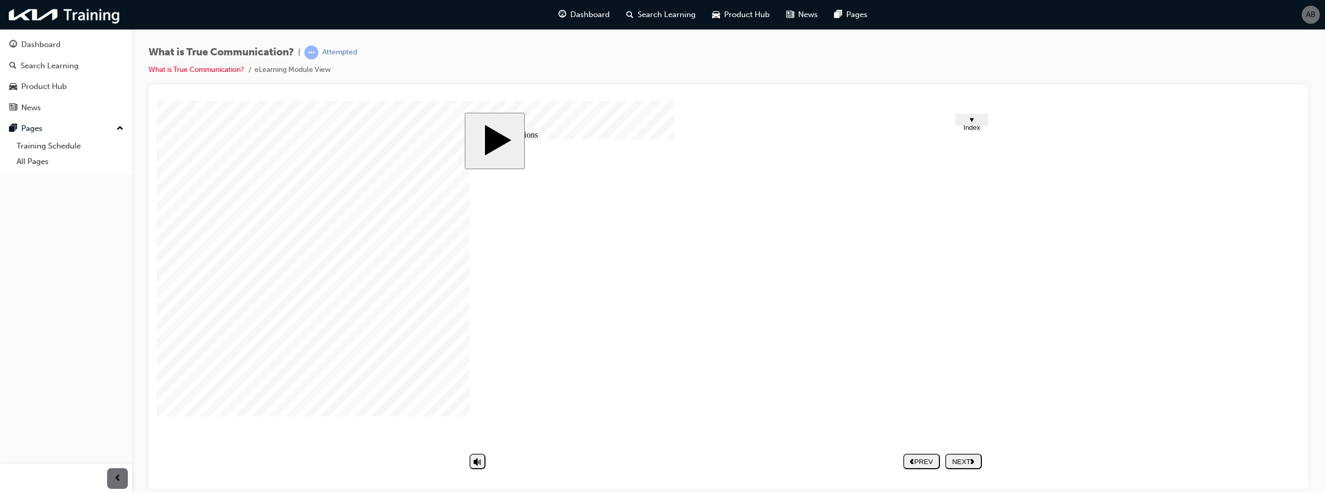
click at [965, 461] on nav "PREV NEXT SUBMIT" at bounding box center [942, 461] width 79 height 24
click at [974, 456] on button "NEXT" at bounding box center [963, 461] width 37 height 16
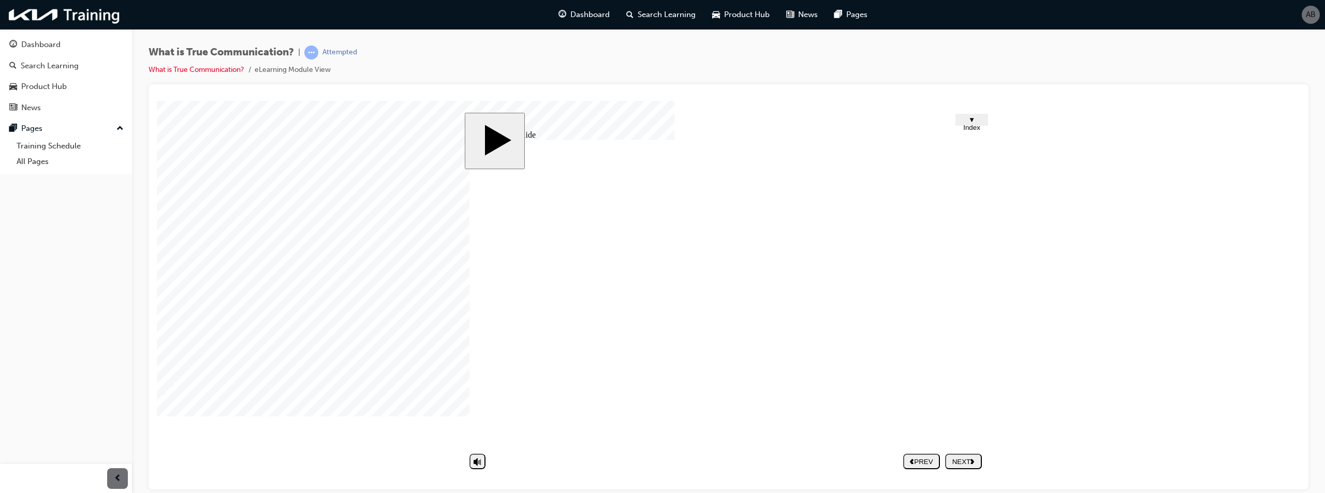
type textarea "B"
type textarea "Ba"
type textarea "Bac"
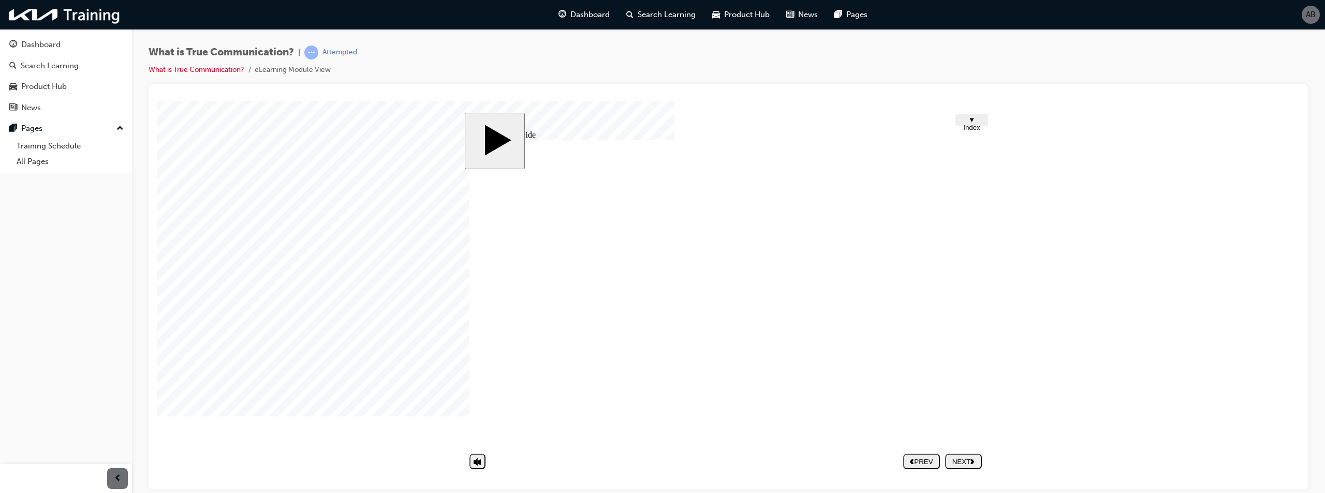
type textarea "Bac"
type textarea "Bacj"
type textarea "Bac"
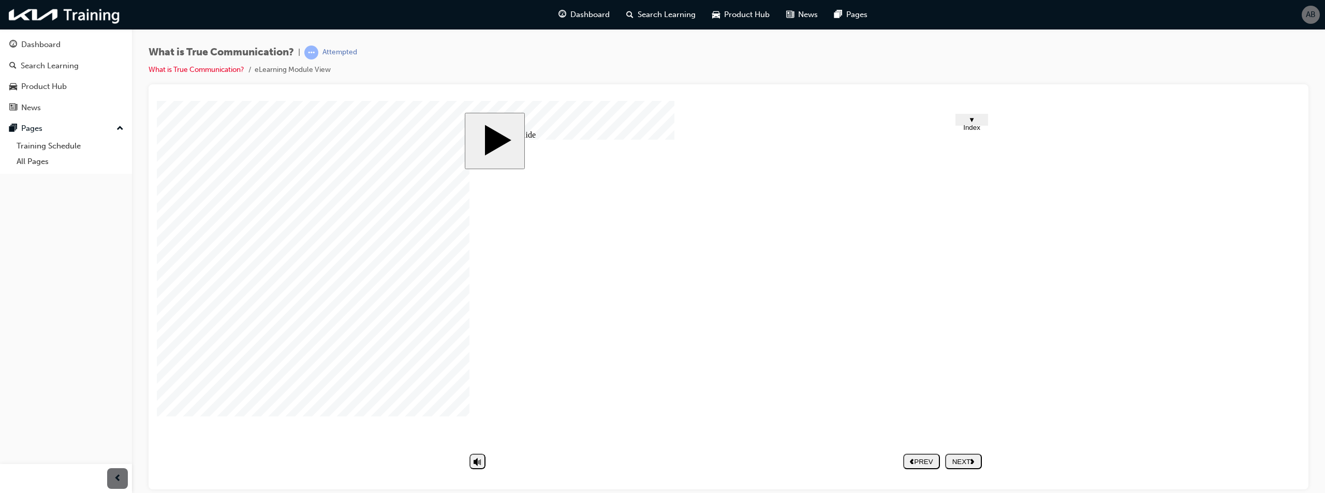
type textarea "Back"
type textarea "Back a"
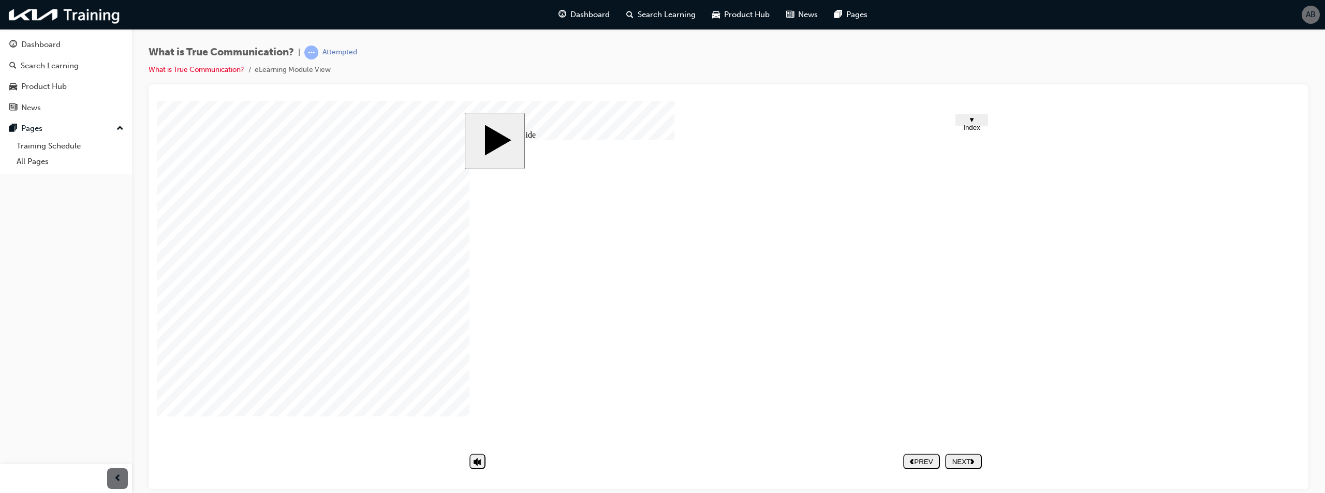
type textarea "Back a"
type textarea "Back an"
type textarea "Back and"
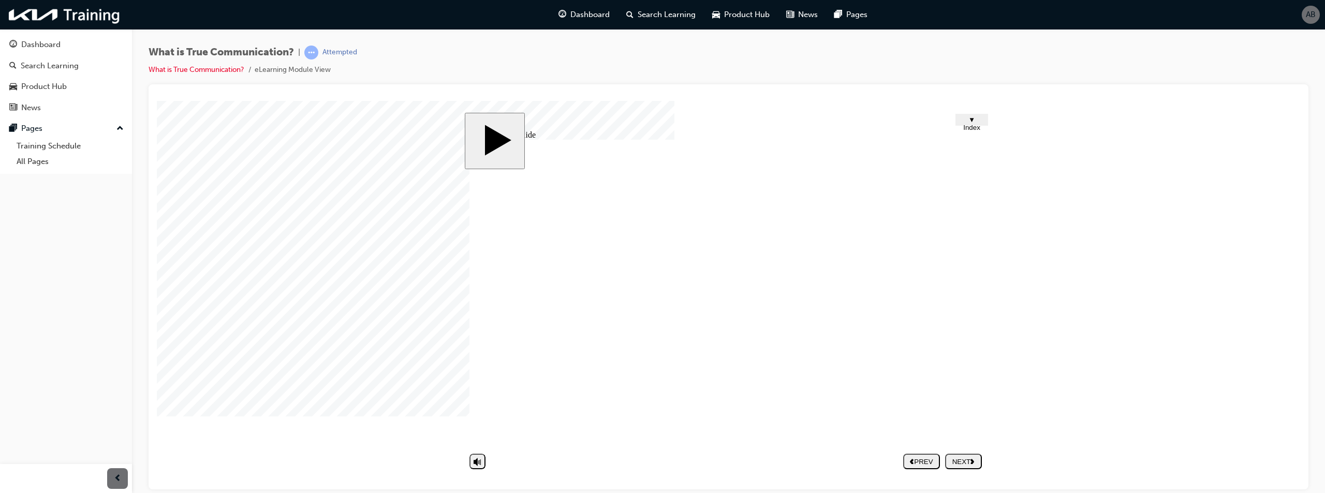
type textarea "Back and"
type textarea "Back and f"
type textarea "Back and fo"
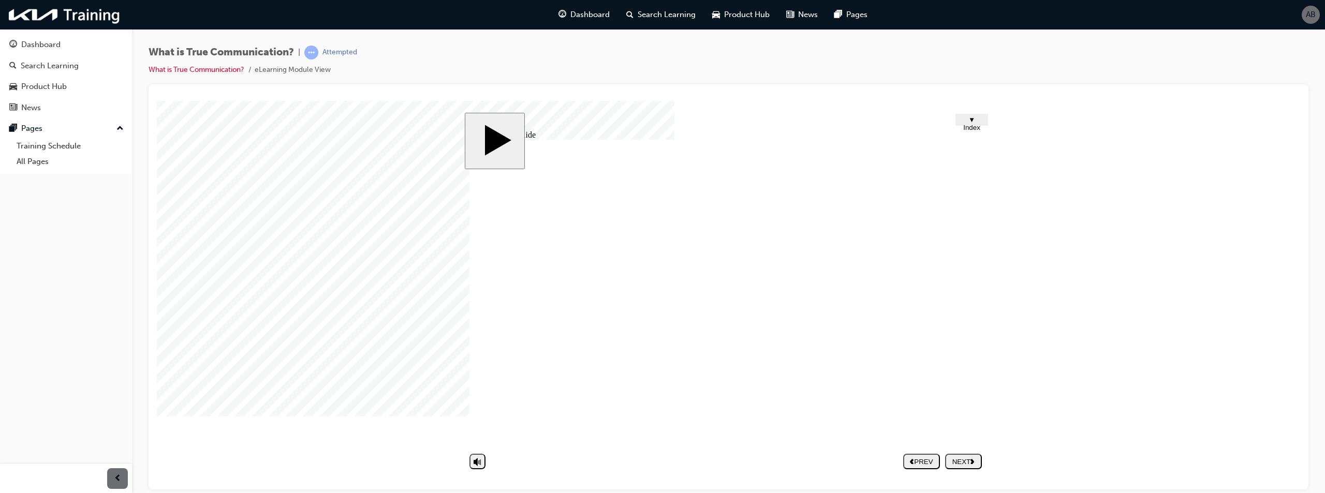
type textarea "Back and fo"
type textarea "Back and for"
type textarea "Back and fort"
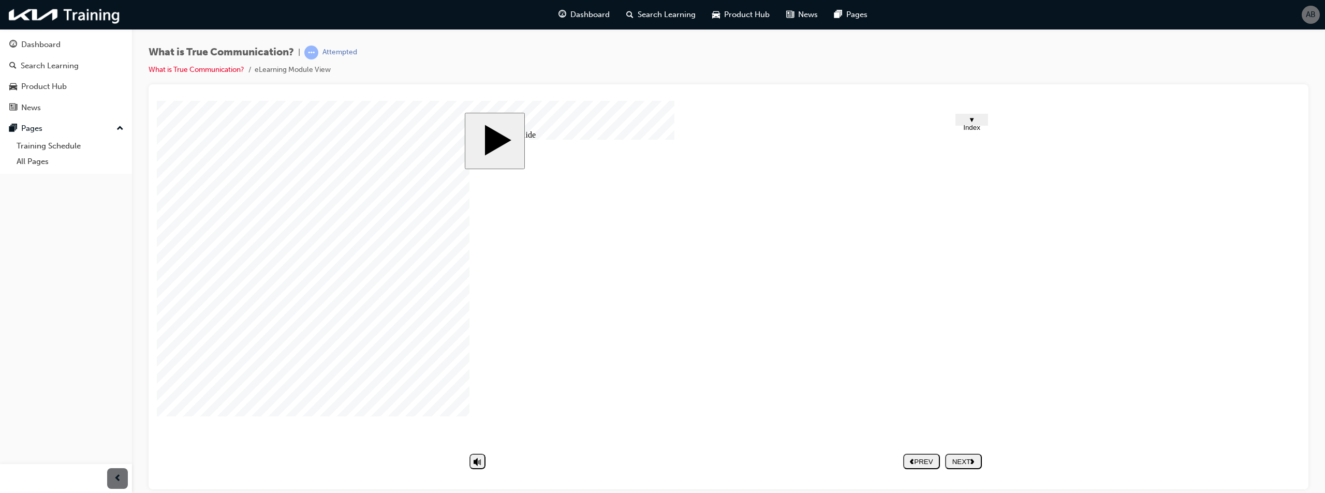
type textarea "Back and forth"
type textarea "Back and forth o"
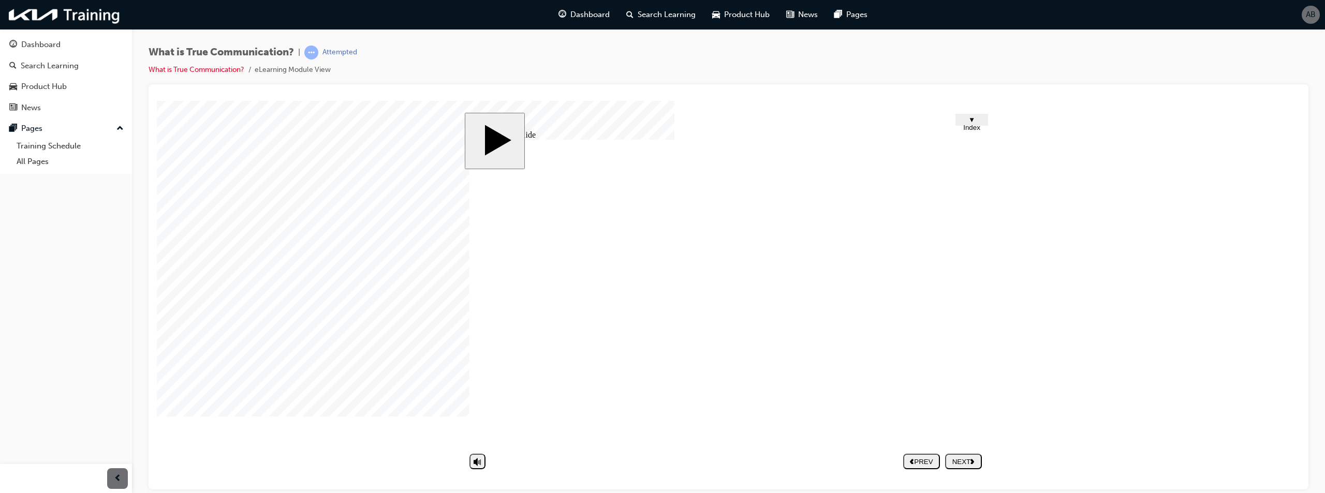
type textarea "Back and forth o"
type textarea "Back and forth of"
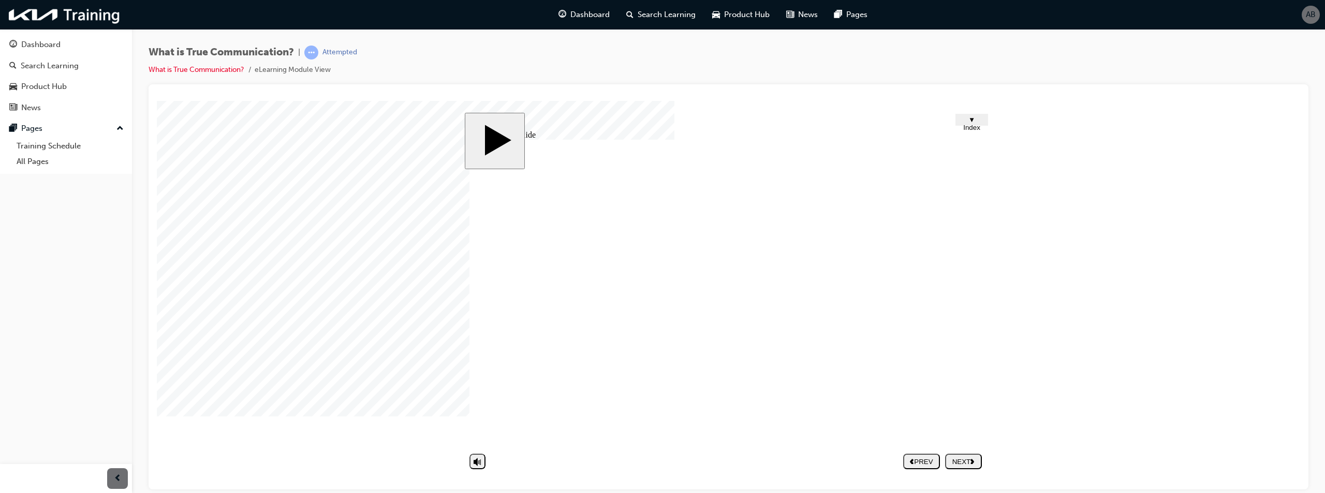
type textarea "Back and forth of h"
type textarea "Back and forth of ho"
type textarea "Back and forth of how"
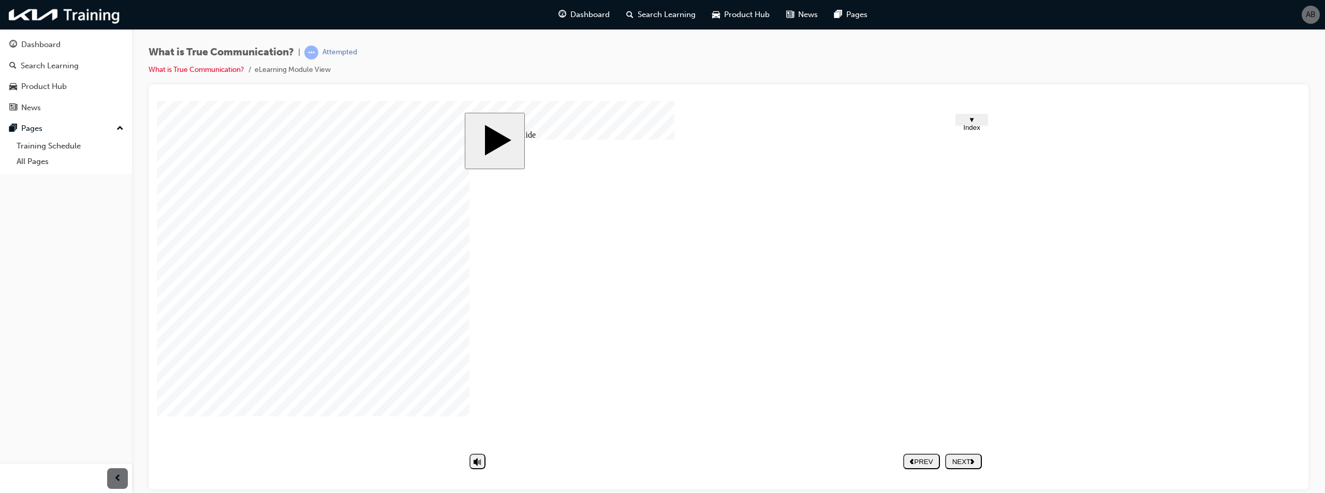
type textarea "Back and forth of how"
type textarea "Back and forth of how'"
type textarea "Back and forth of how's"
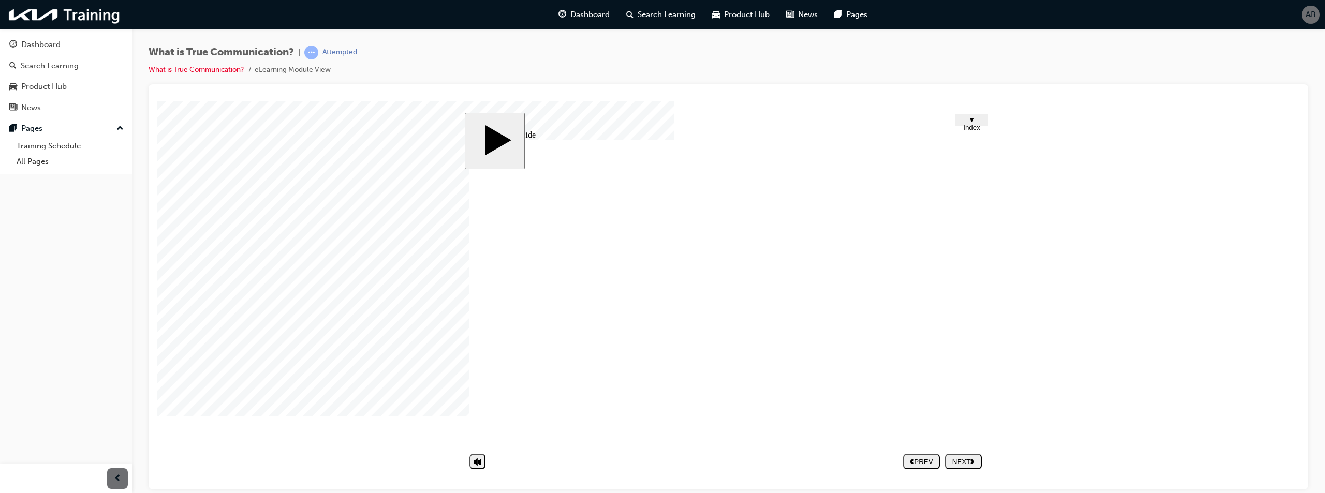
type textarea "Back and forth of how's"
drag, startPoint x: 971, startPoint y: 417, endPoint x: 968, endPoint y: 450, distance: 33.3
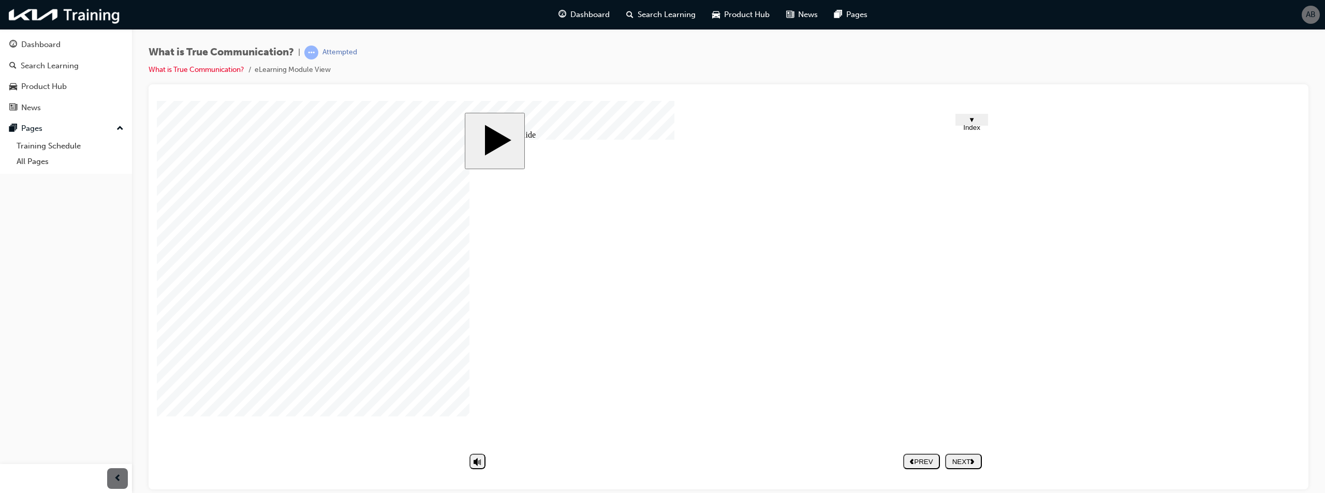
click at [968, 459] on div "NEXT" at bounding box center [963, 461] width 28 height 8
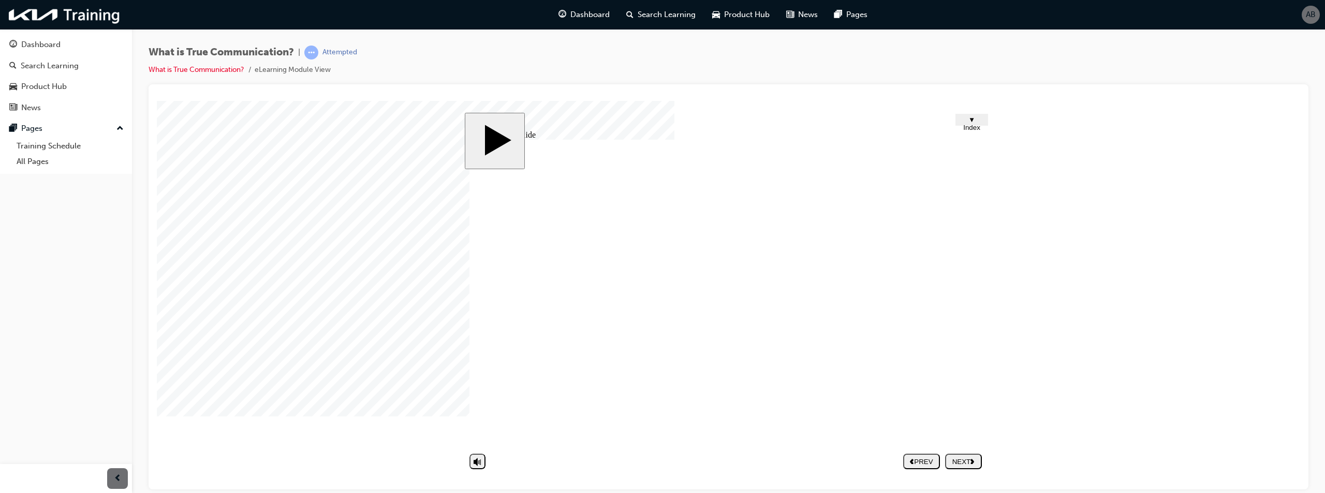
click at [962, 454] on nav "PREV NEXT SUBMIT" at bounding box center [942, 461] width 79 height 24
click at [966, 459] on div "NEXT" at bounding box center [963, 461] width 28 height 8
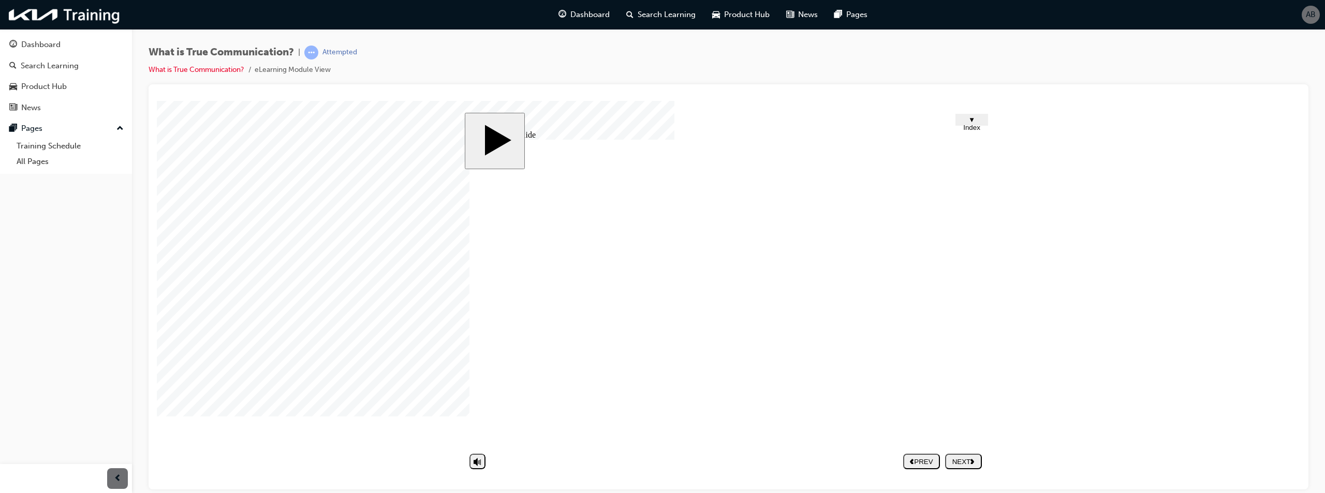
click at [962, 462] on div "NEXT" at bounding box center [963, 461] width 28 height 8
type textarea "M"
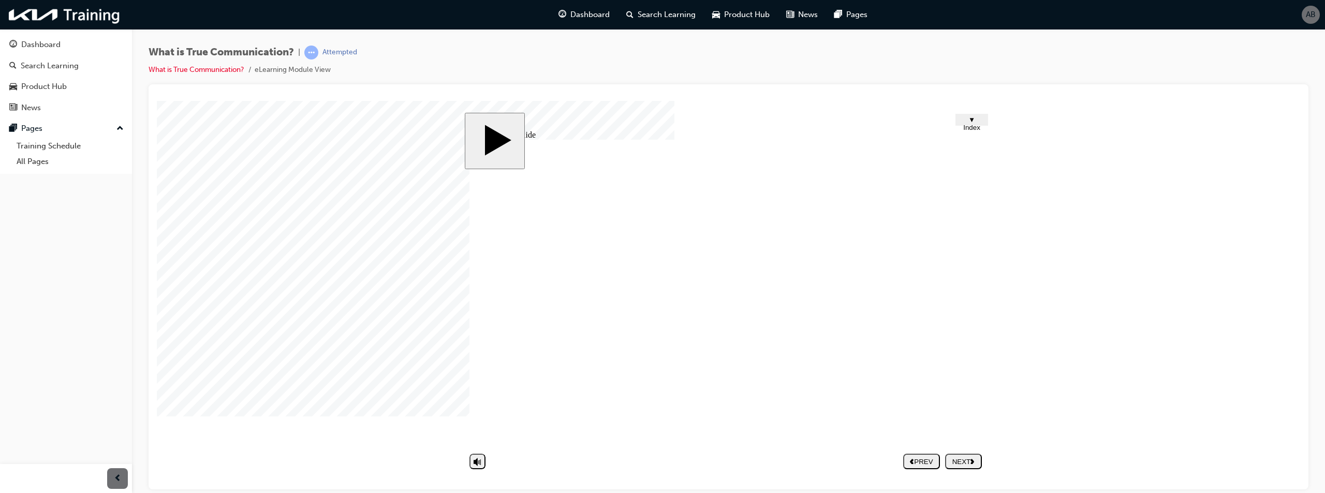
type textarea "M"
type textarea "Mi"
type textarea "Mis"
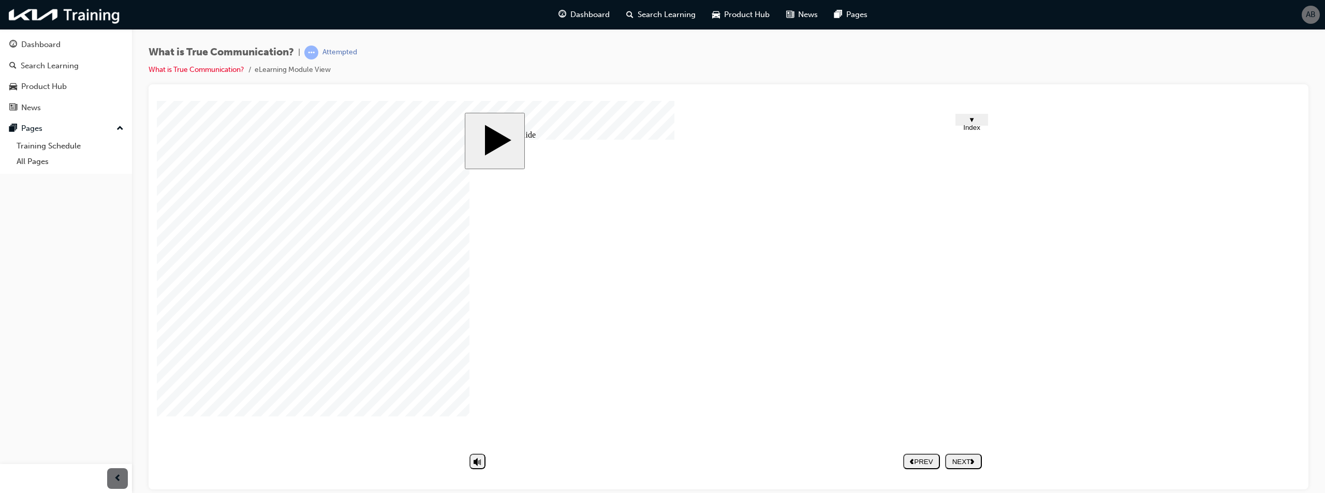
type textarea "Misi"
type textarea "Misin"
type textarea "Misinf"
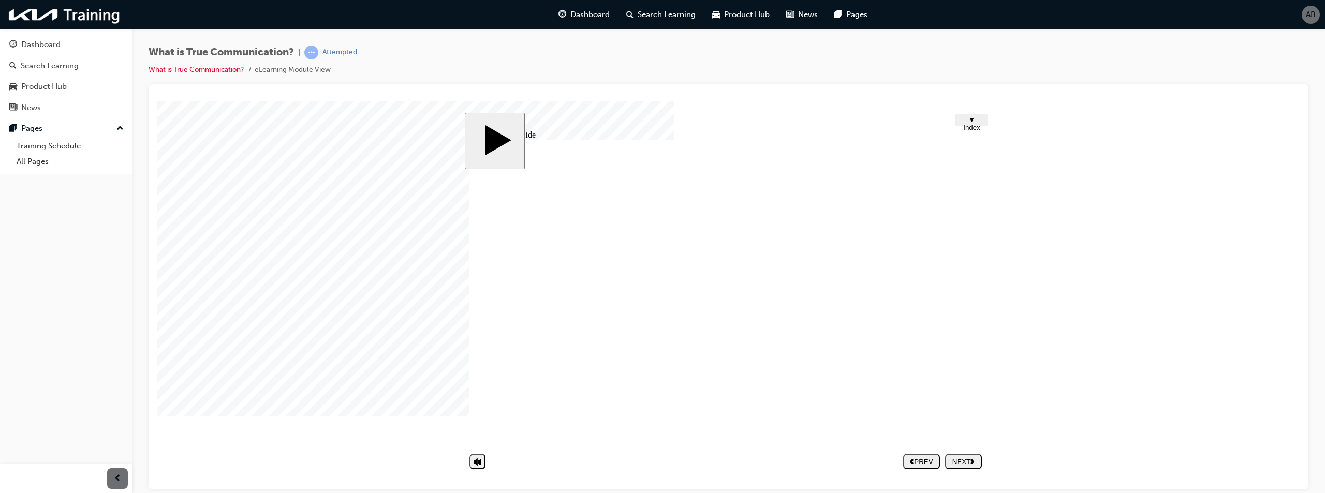
type textarea "Misinf"
type textarea "Misinfo"
type textarea "Misinfor"
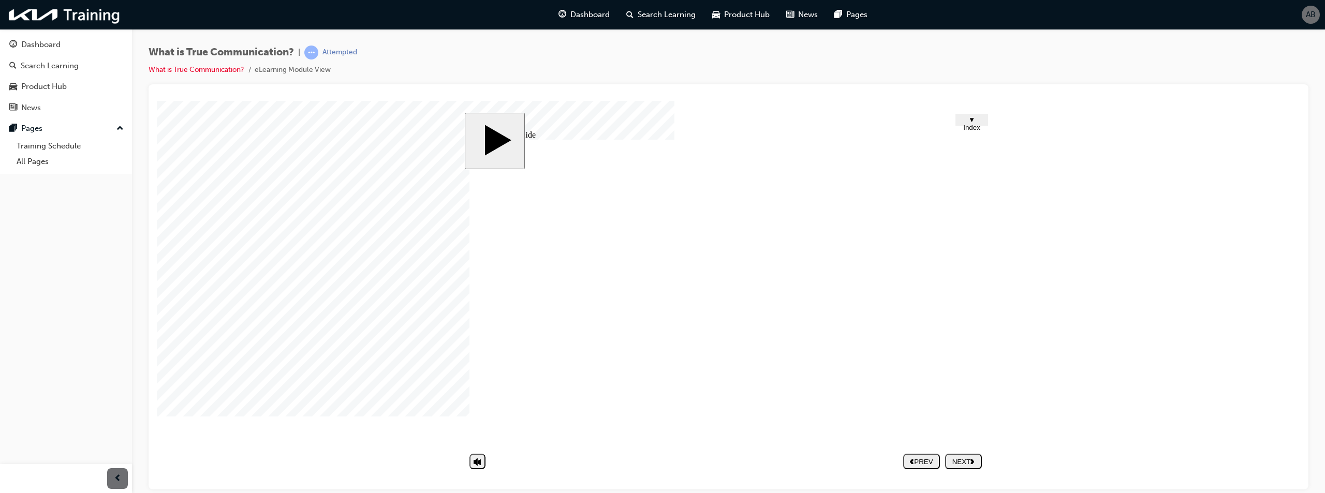
type textarea "Misinform"
type textarea "Misinforma"
type textarea "Misinformat"
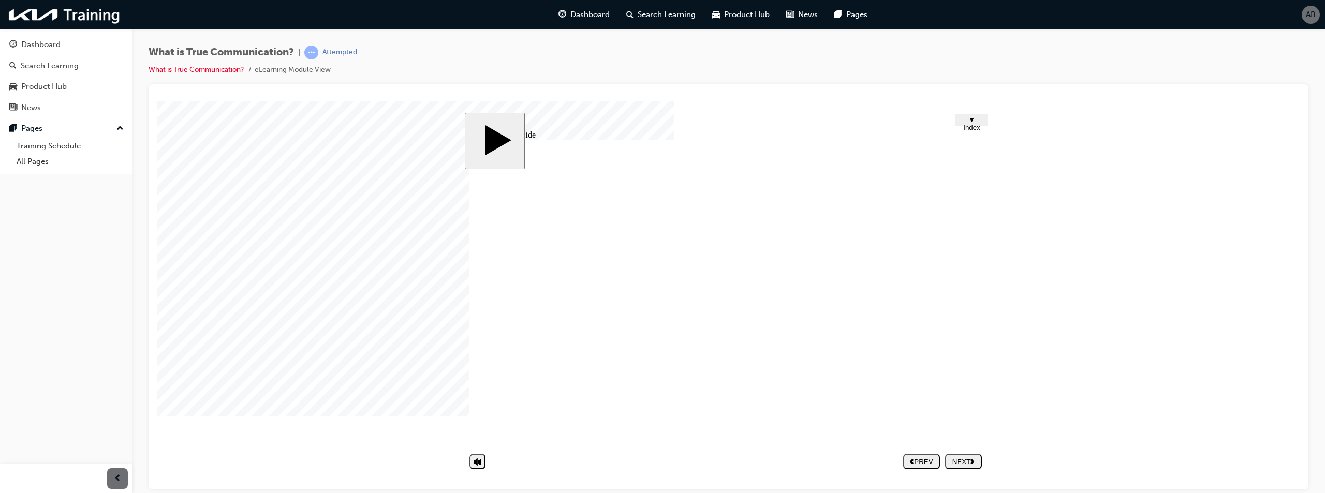
type textarea "Misinformat"
type textarea "Misinformati"
type textarea "Misinformatio"
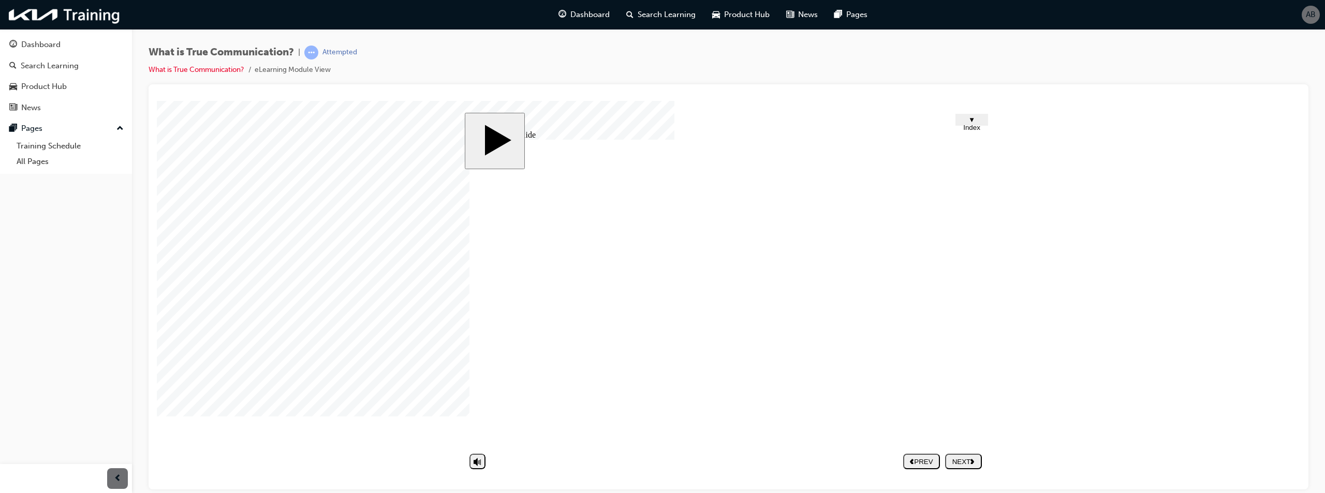
type textarea "Misinformation"
type textarea "Misinformation."
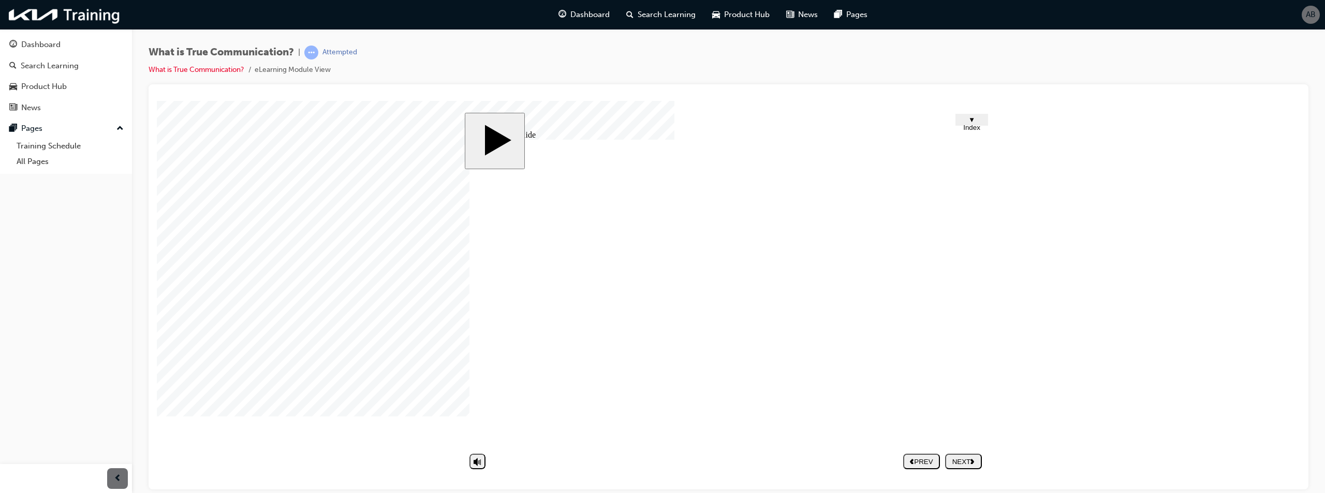
type textarea "Misinformation."
type textarea "Misinformation"
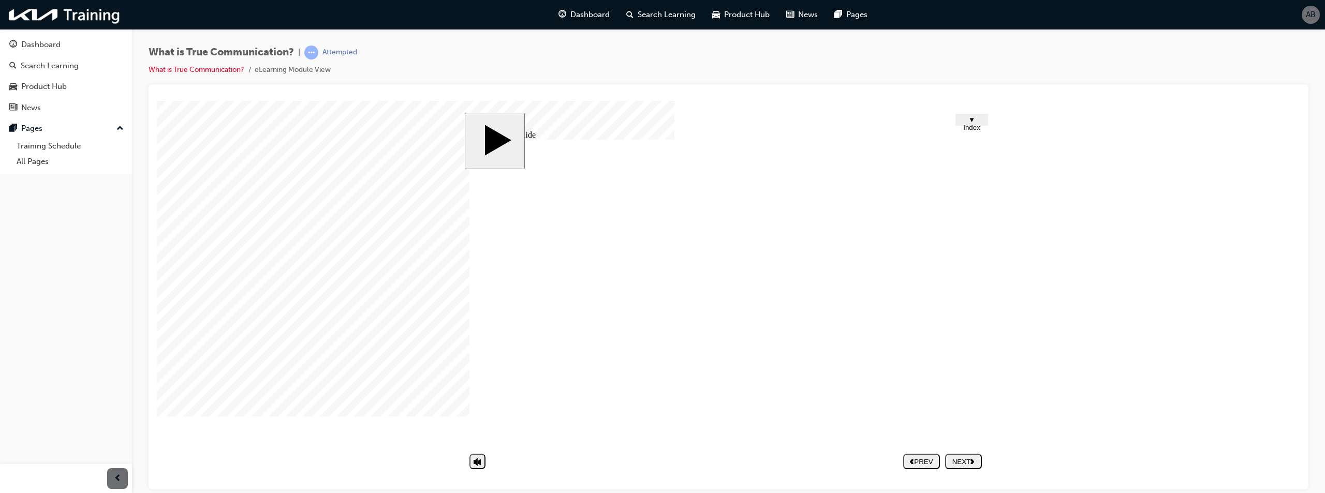
type textarea "Misinformation"
type textarea "Misinformation c"
type textarea "Misinformation co"
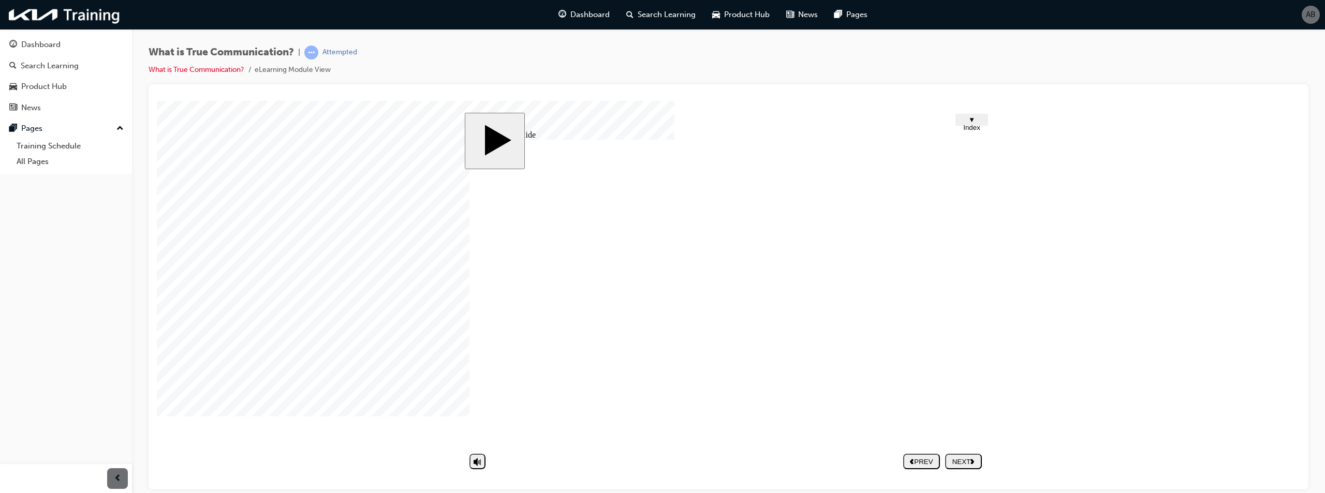
type textarea "Misinformation co"
type textarea "Misinformation cou"
type textarea "Misinformation coul"
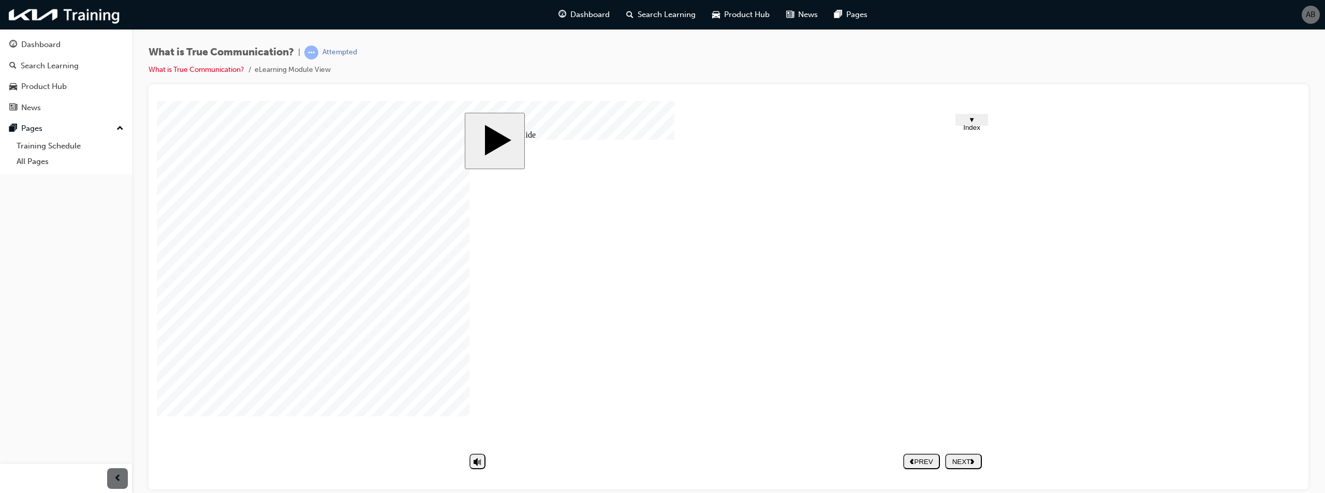
type textarea "Misinformation could"
type textarea "Misinformation could b"
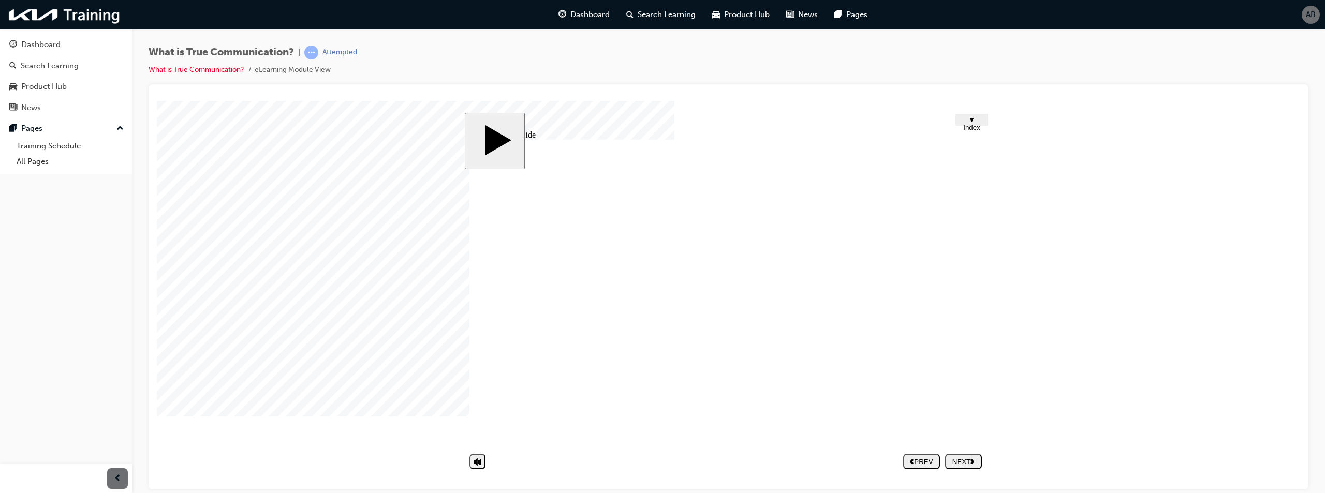
type textarea "Misinformation could b"
type textarea "Misinformation could be"
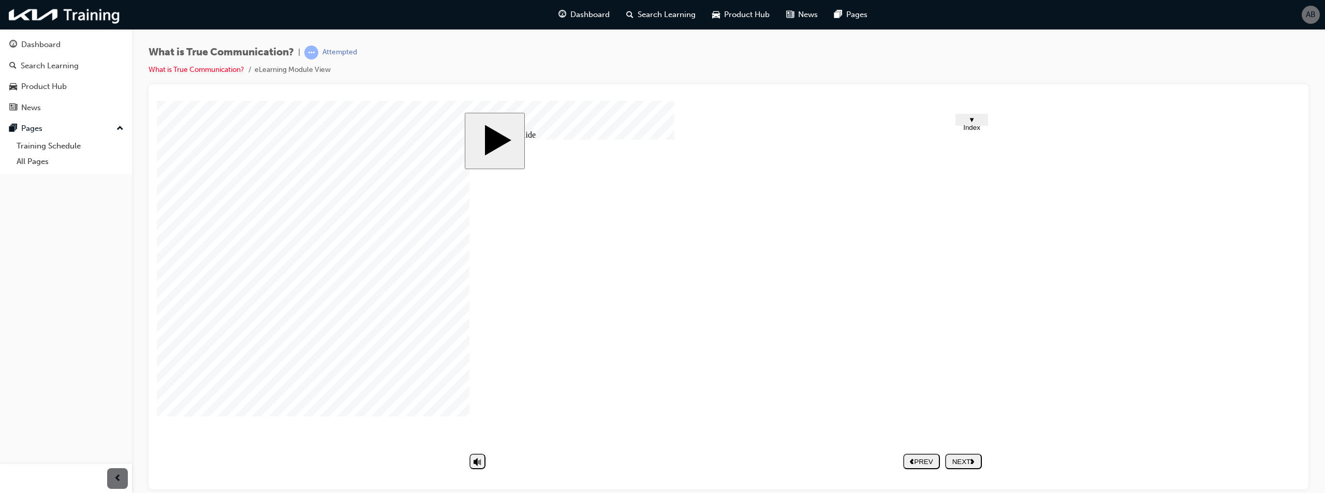
type textarea "Misinformation could be c"
type textarea "Misinformation could be ca"
type textarea "Misinformation could be car"
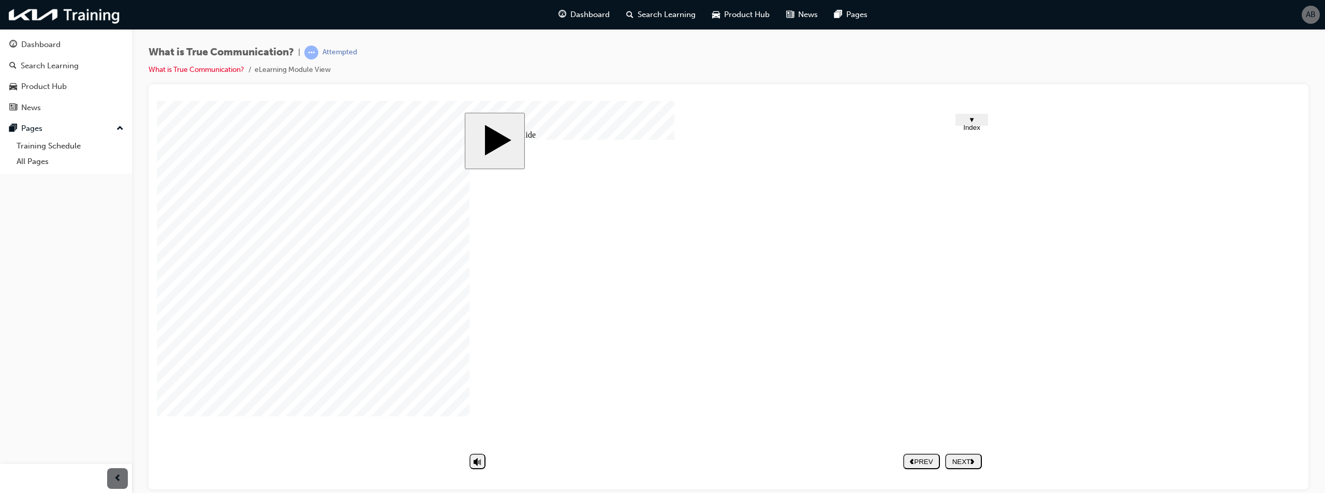
type textarea "Misinformation could be car"
type textarea "Misinformation could be carr"
type textarea "Misinformation could be carri"
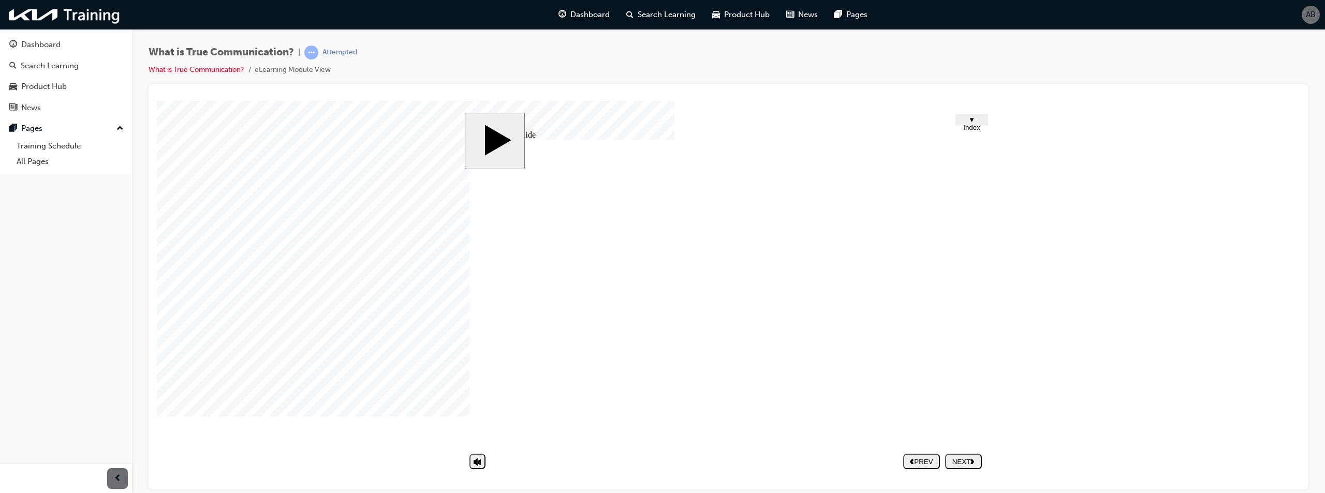
type textarea "Misinformation could be carrie"
type textarea "Misinformation could be carried"
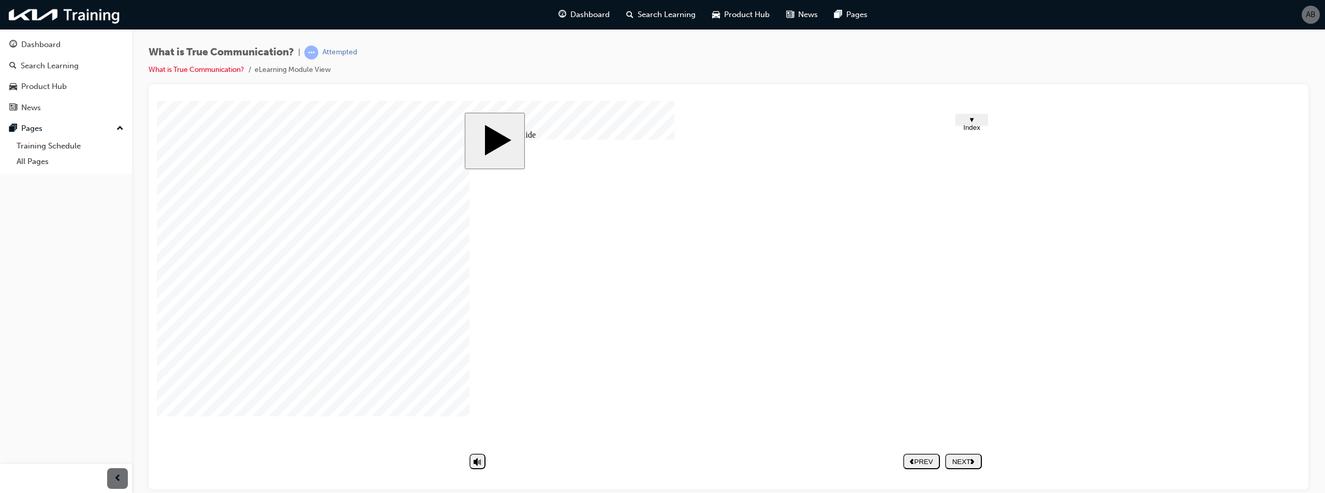
type textarea "Misinformation could be carried"
type textarea "Misinformation could be carried o"
type textarea "Misinformation could be carried ou"
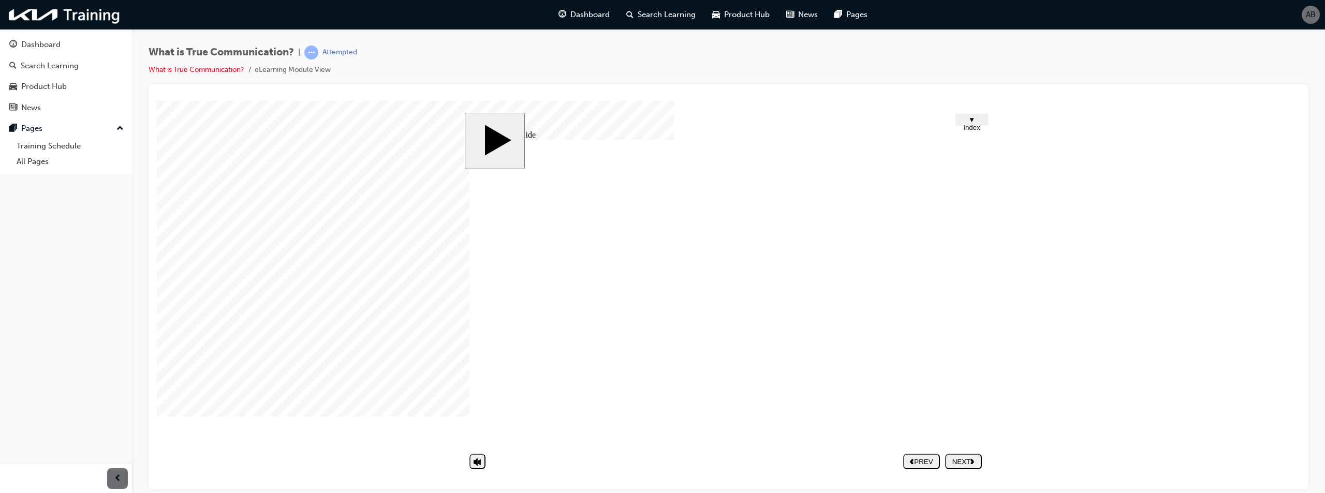
type textarea "Misinformation could be carried out"
type textarea "Misinformation could be carried out."
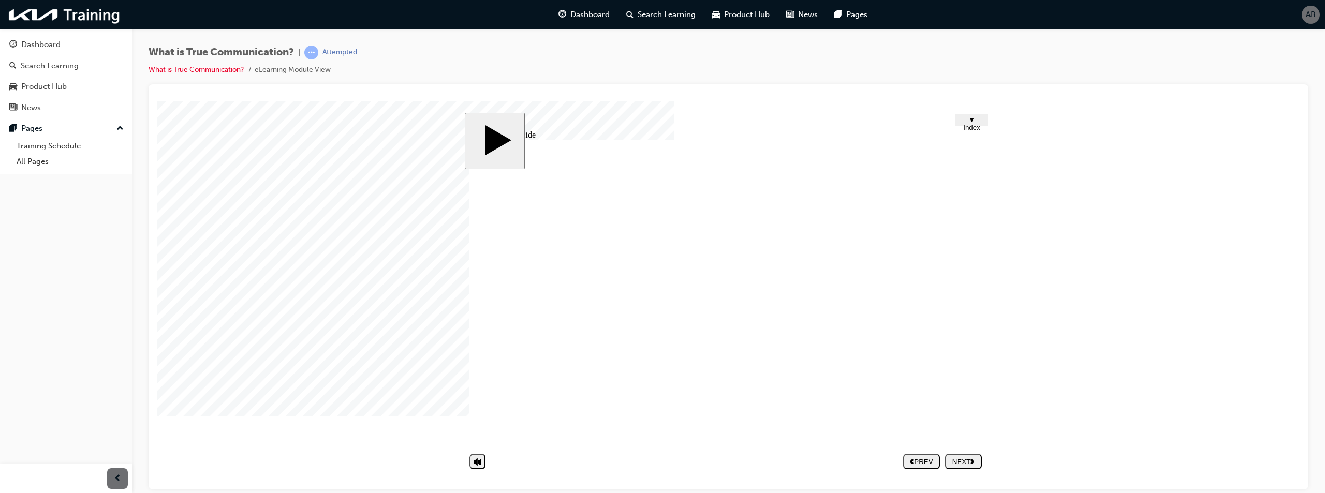
type textarea "Misinformation could be carried out."
click at [965, 470] on nav "PREV NEXT SUBMIT" at bounding box center [942, 461] width 79 height 24
click at [968, 461] on div "NEXT" at bounding box center [963, 461] width 28 height 8
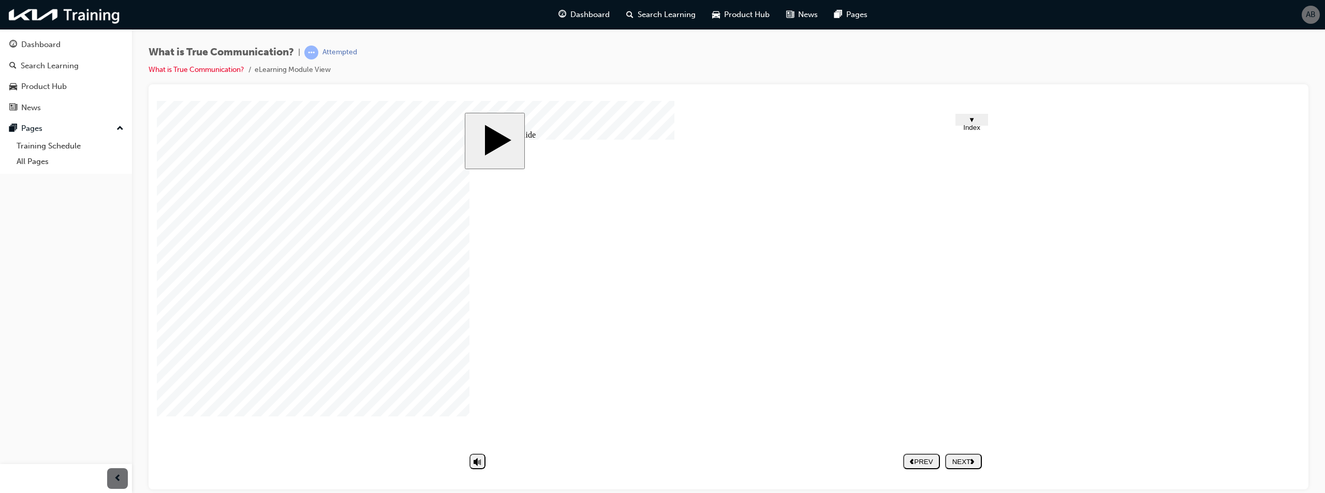
click at [209, 152] on div at bounding box center [183, 126] width 52 height 52
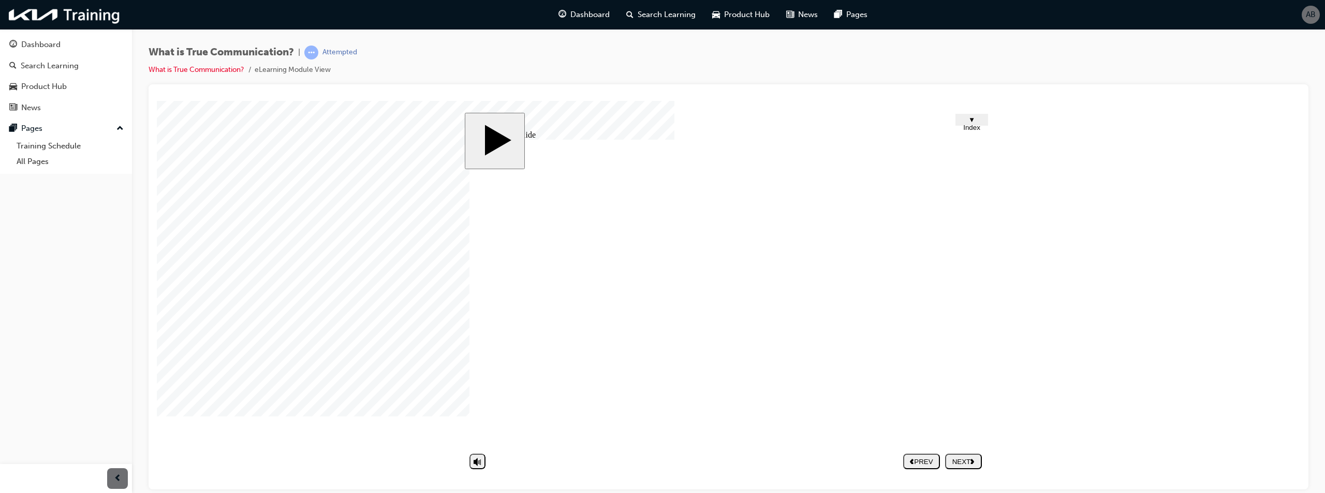
drag, startPoint x: 960, startPoint y: 320, endPoint x: 888, endPoint y: 308, distance: 73.0
click at [209, 152] on div at bounding box center [183, 126] width 52 height 52
click at [44, 52] on link "Dashboard" at bounding box center [66, 44] width 124 height 19
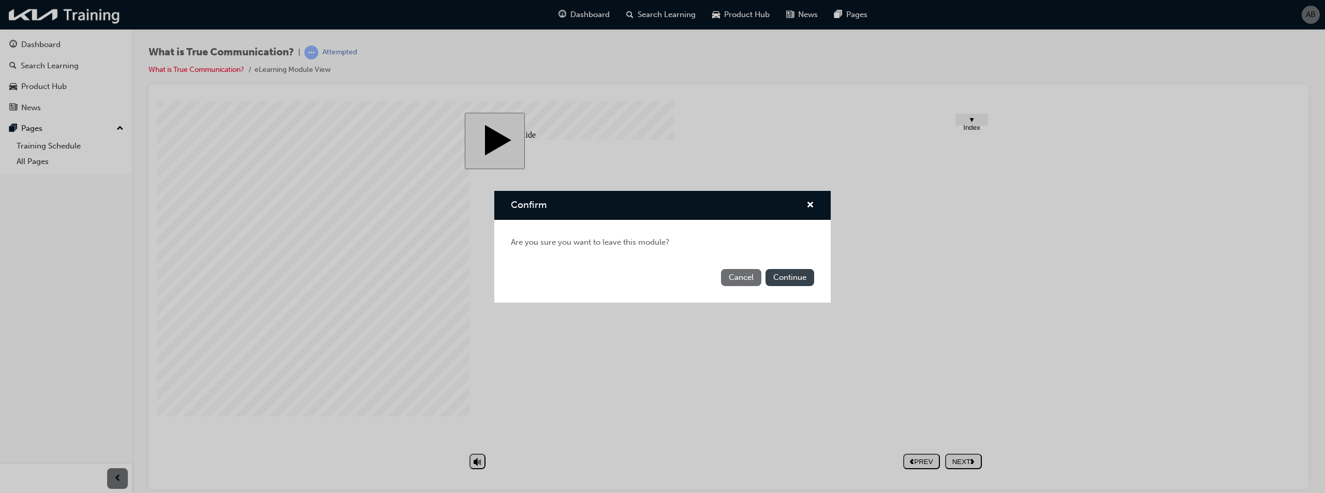
click at [802, 279] on button "Continue" at bounding box center [789, 277] width 49 height 17
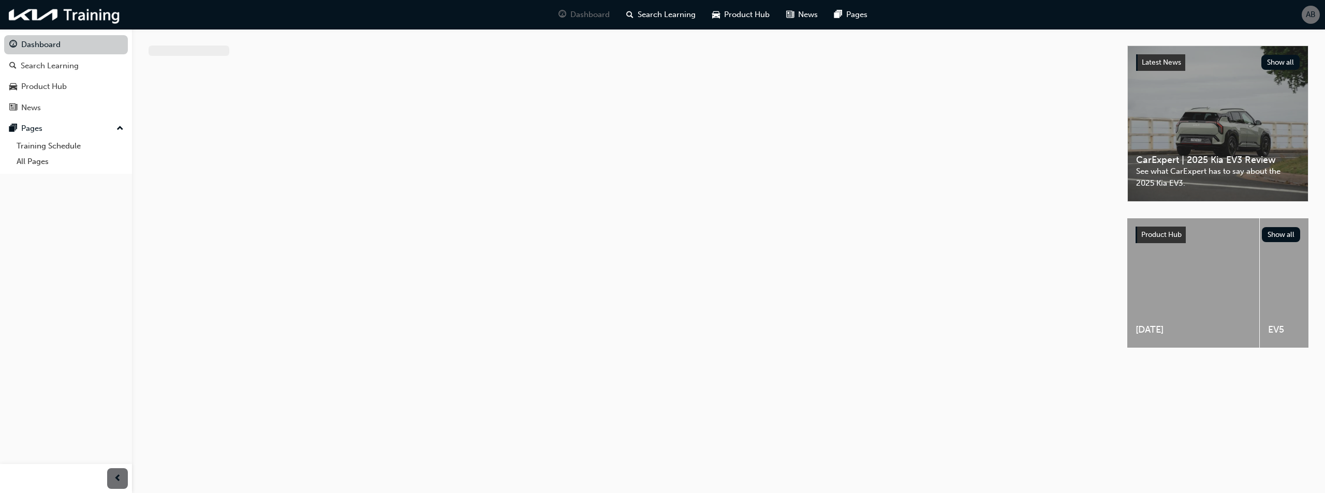
click at [50, 38] on link "Dashboard" at bounding box center [66, 44] width 124 height 19
click at [75, 41] on link "Dashboard" at bounding box center [66, 44] width 124 height 19
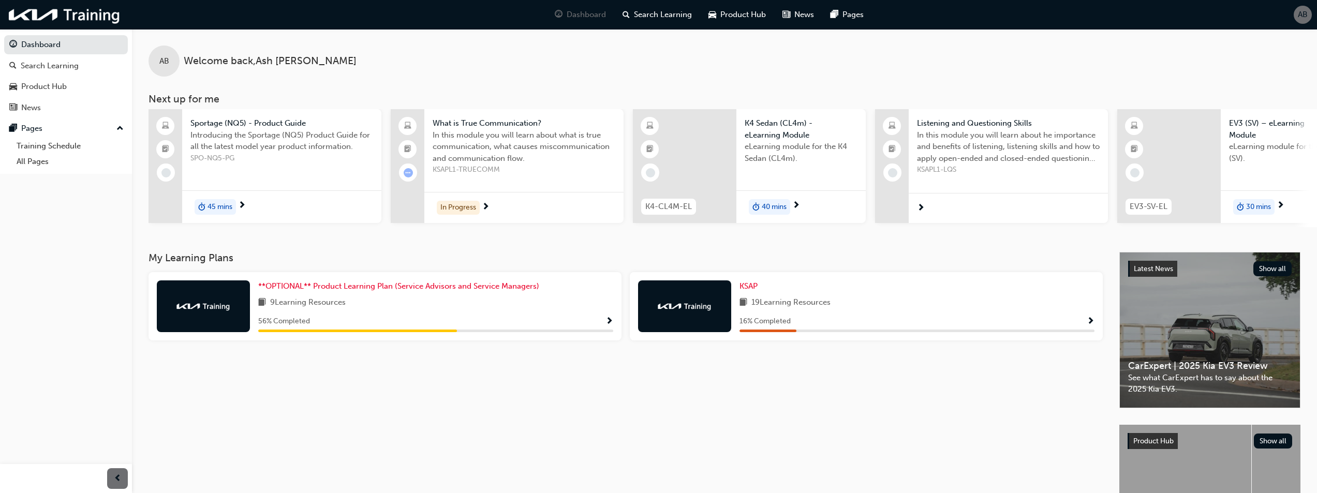
drag, startPoint x: 765, startPoint y: 305, endPoint x: 1067, endPoint y: 345, distance: 305.3
click at [767, 306] on span "19 Learning Resources" at bounding box center [790, 302] width 79 height 13
click at [1092, 324] on span "Show Progress" at bounding box center [1091, 321] width 8 height 9
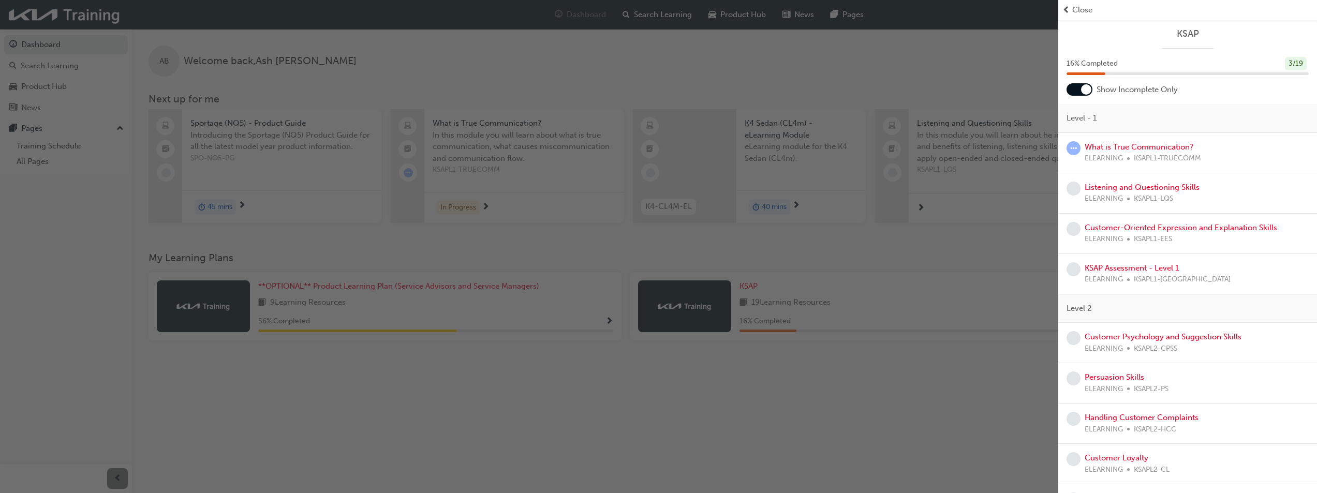
click at [1080, 88] on div at bounding box center [1079, 89] width 26 height 12
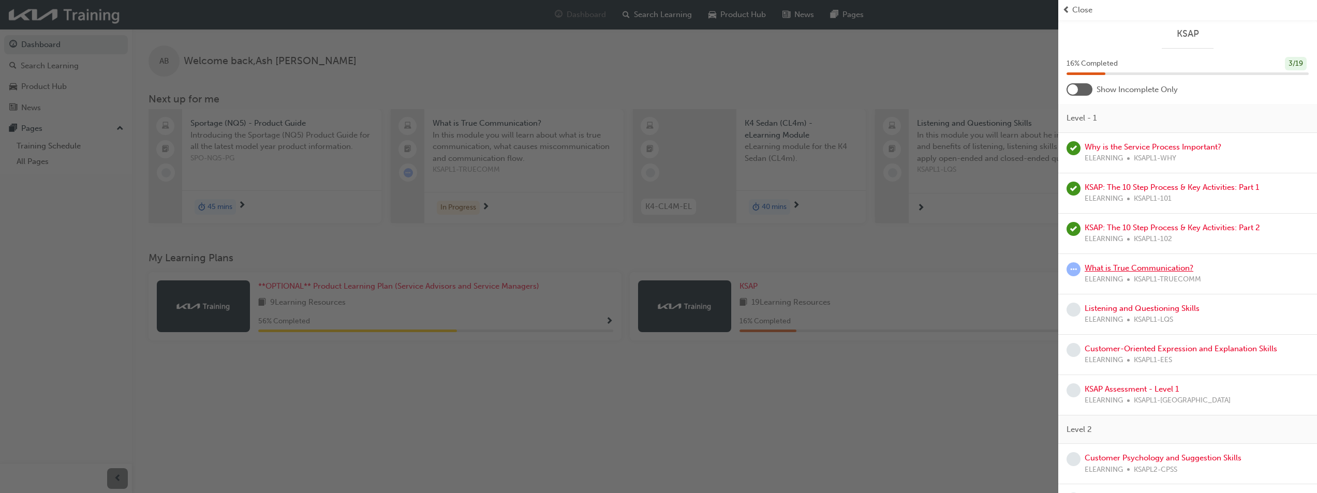
click at [1135, 266] on link "What is True Communication?" at bounding box center [1138, 267] width 109 height 9
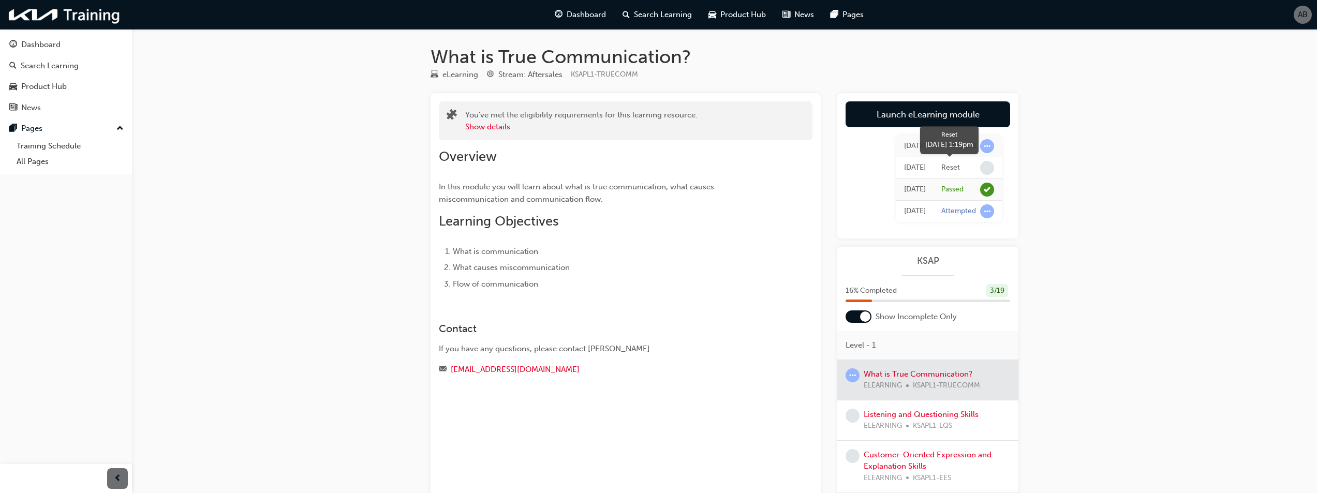
click at [989, 168] on span "learningRecordVerb_NONE-icon" at bounding box center [987, 168] width 14 height 14
click at [985, 187] on span "learningRecordVerb_PASS-icon" at bounding box center [987, 190] width 14 height 14
click at [990, 215] on span "learningRecordVerb_ATTEMPT-icon" at bounding box center [987, 211] width 14 height 14
click at [988, 143] on span "learningRecordVerb_ATTEMPT-icon" at bounding box center [987, 146] width 14 height 14
click at [944, 114] on link "Launch eLearning module" at bounding box center [927, 114] width 165 height 26
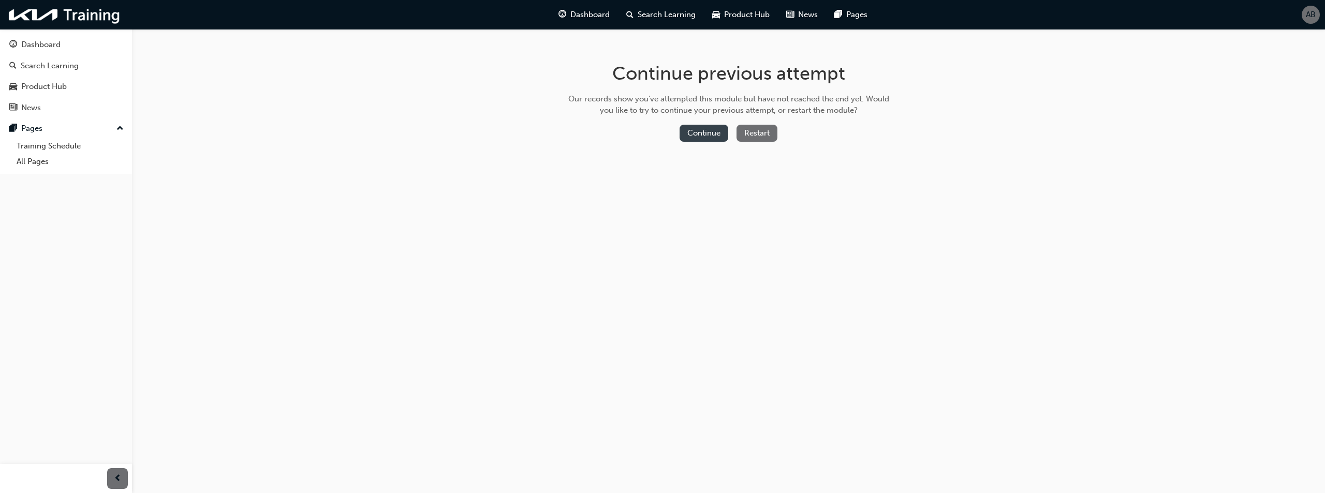
click at [722, 133] on button "Continue" at bounding box center [703, 133] width 49 height 17
